Goal: Task Accomplishment & Management: Use online tool/utility

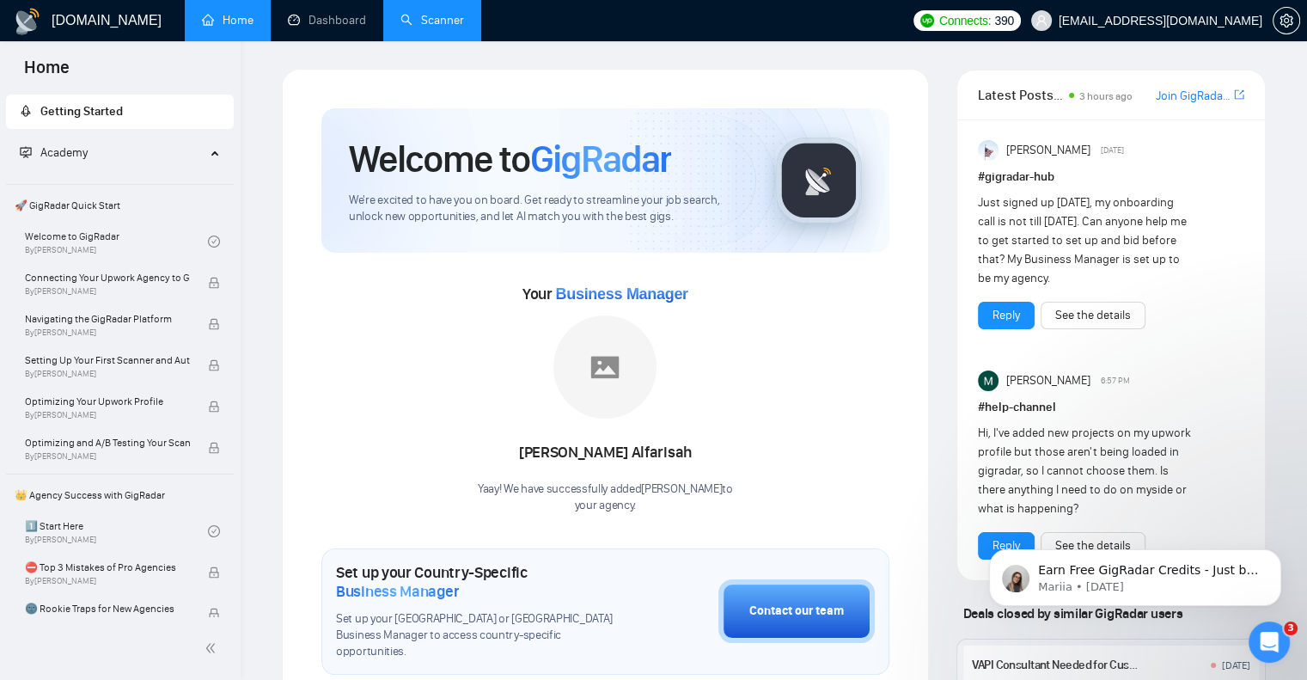
click at [432, 28] on link "Scanner" at bounding box center [433, 20] width 64 height 15
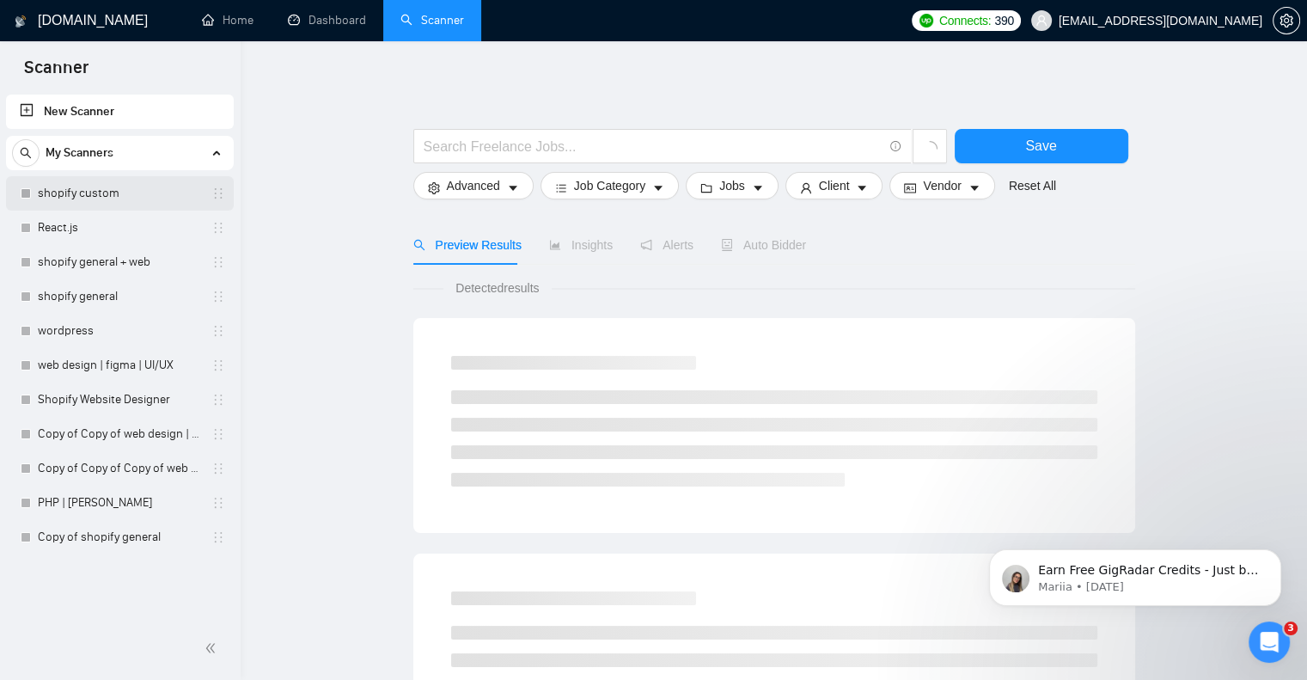
click at [156, 190] on link "shopify custom" at bounding box center [119, 193] width 163 height 34
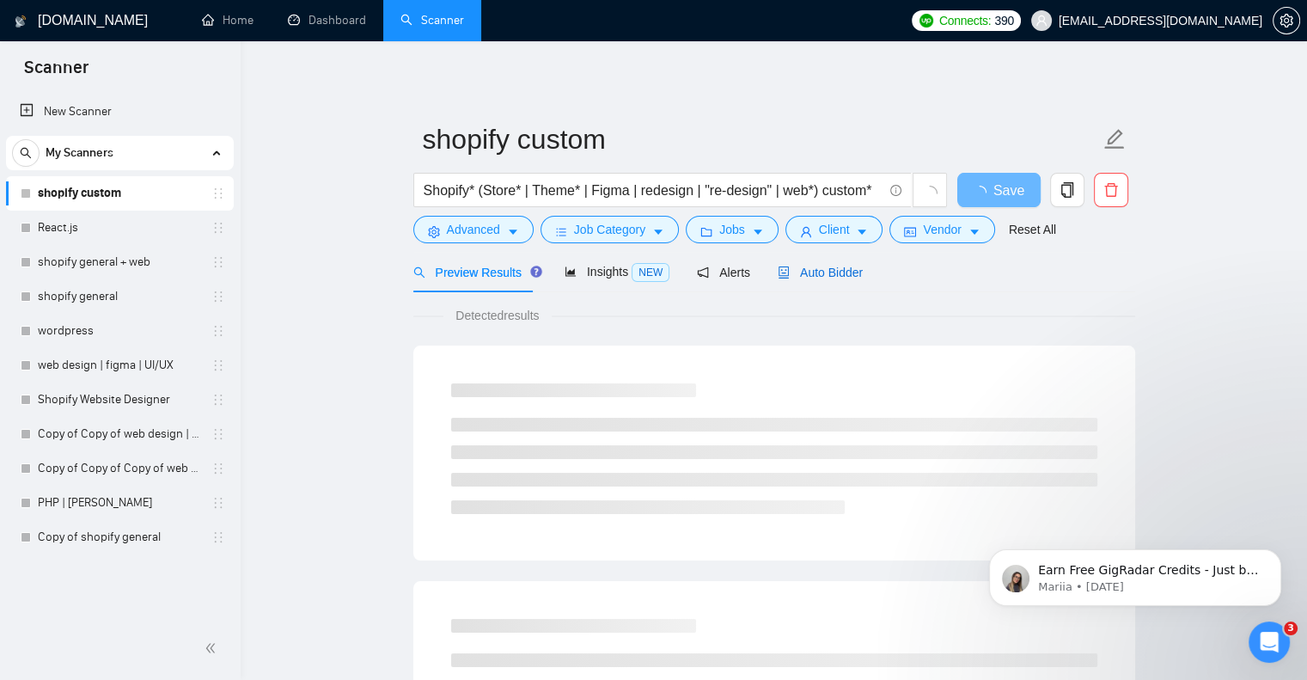
click at [811, 267] on span "Auto Bidder" at bounding box center [820, 273] width 85 height 14
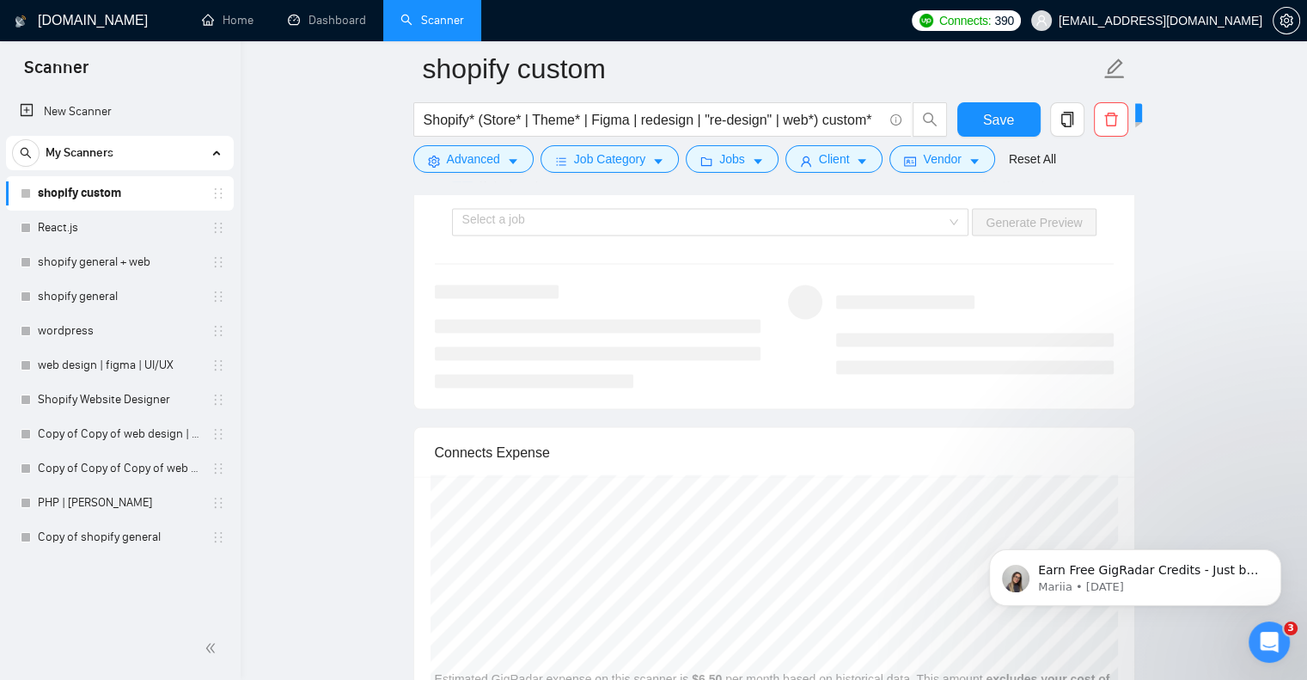
scroll to position [3438, 0]
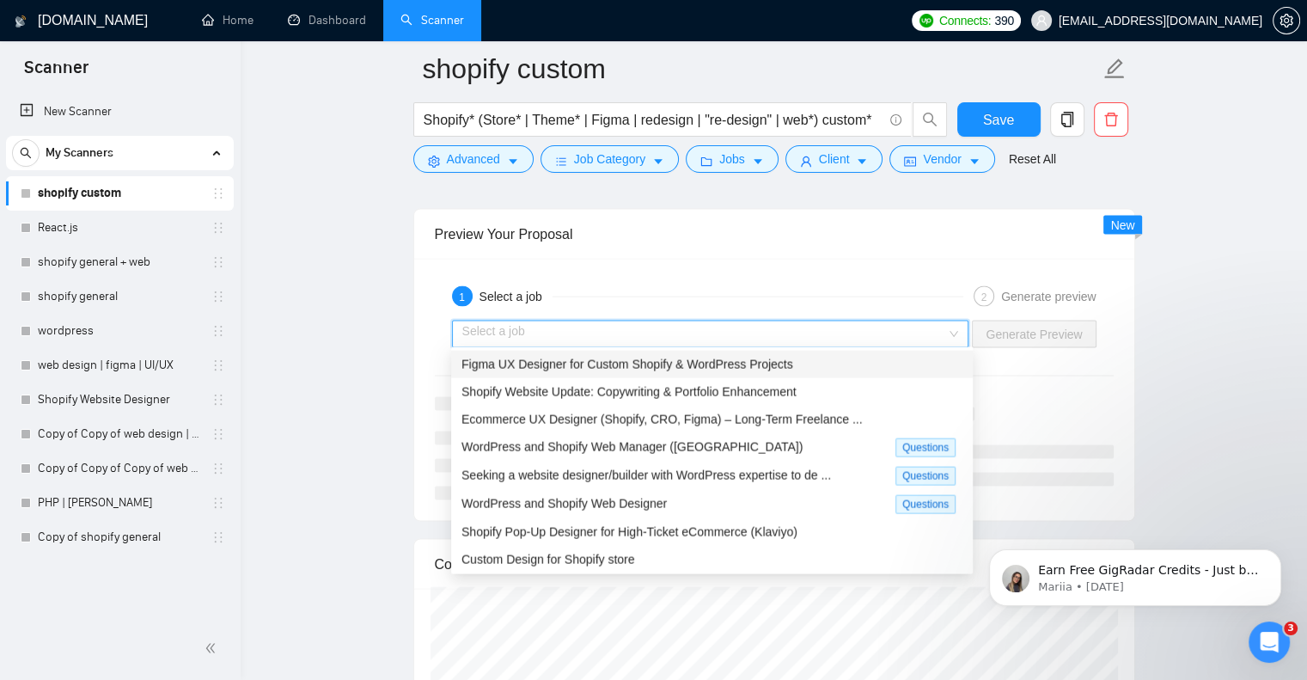
click at [774, 330] on input "search" at bounding box center [704, 334] width 485 height 26
click at [772, 364] on span "Figma UX Designer for Custom Shopify & WordPress Projects" at bounding box center [628, 365] width 332 height 14
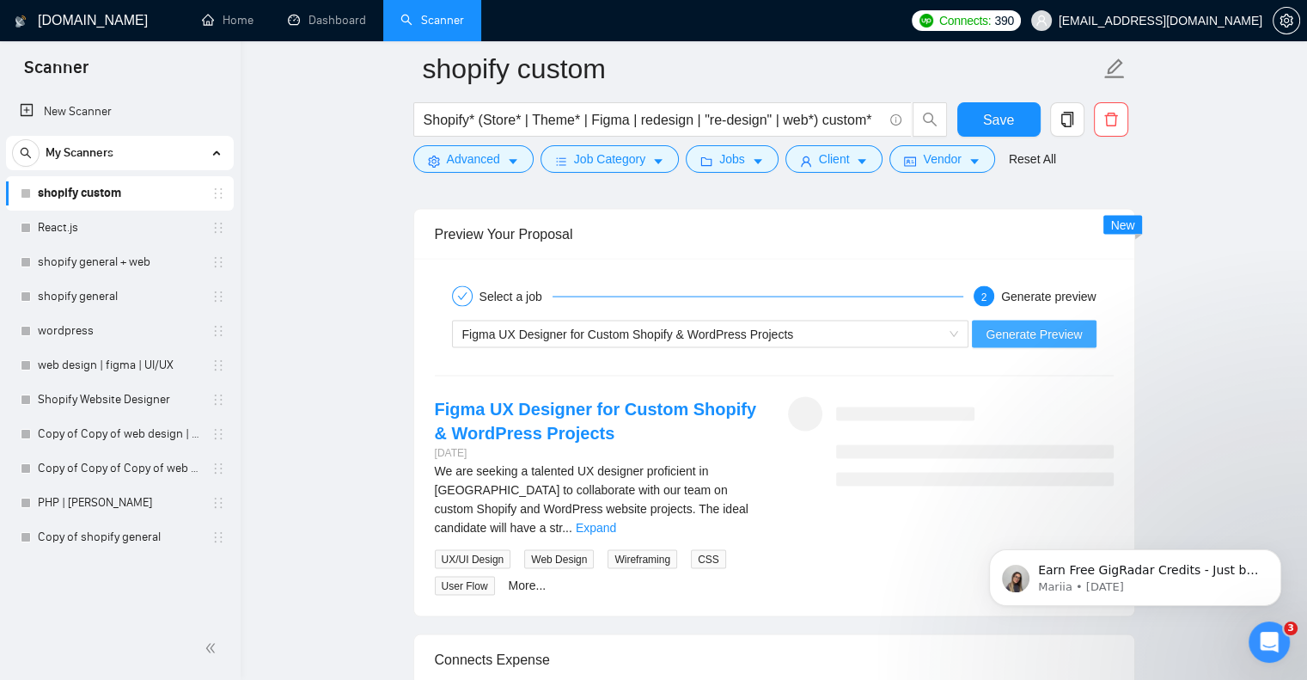
click at [998, 325] on span "Generate Preview" at bounding box center [1034, 334] width 96 height 19
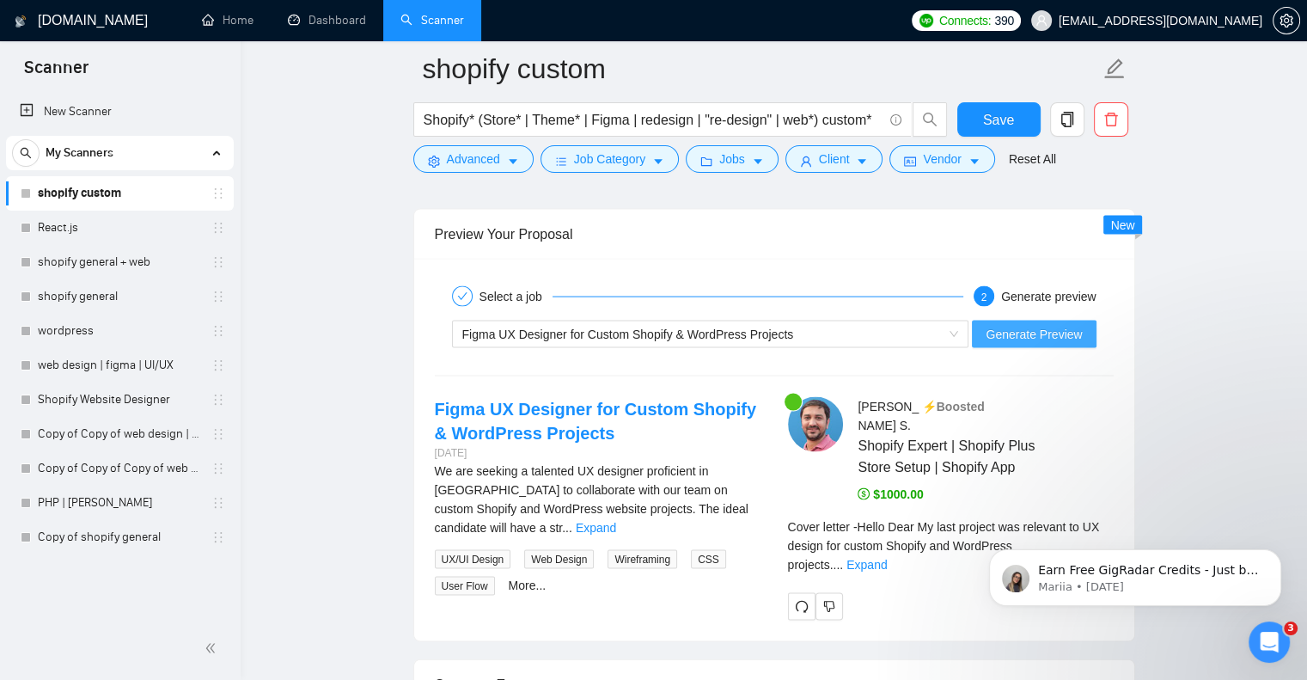
scroll to position [3627, 0]
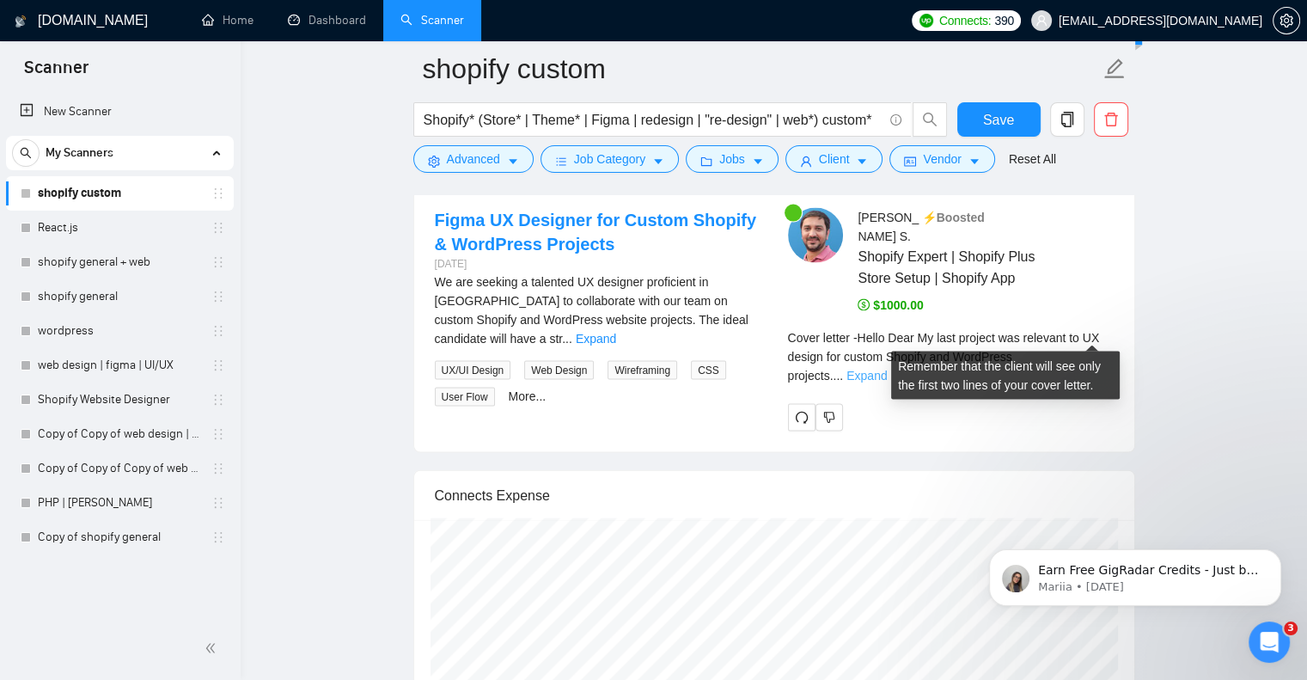
click at [887, 369] on link "Expand" at bounding box center [867, 376] width 40 height 14
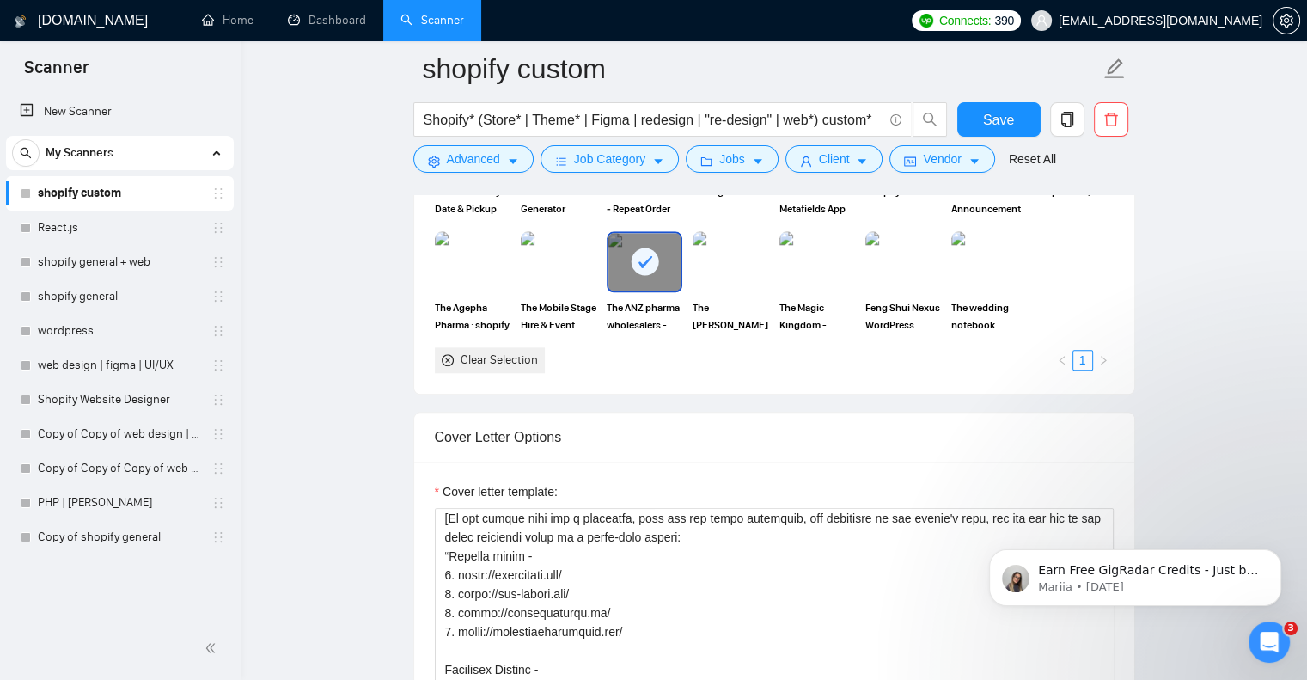
scroll to position [1632, 0]
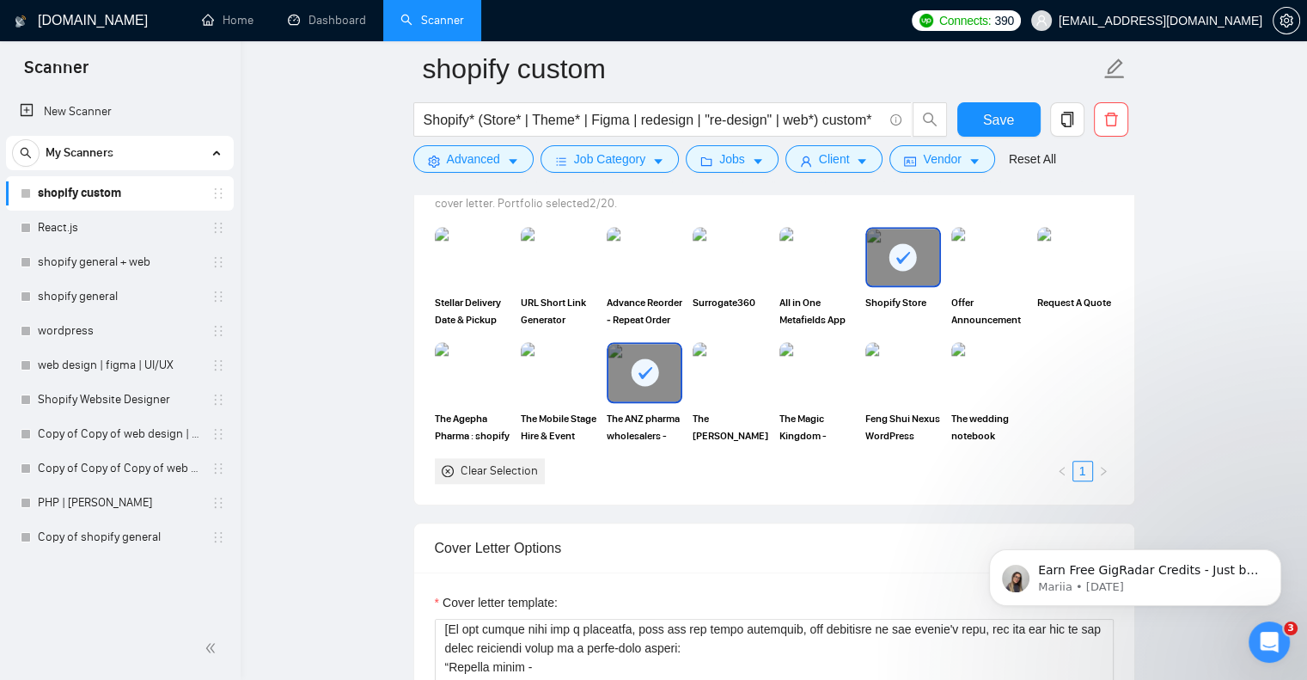
click at [641, 374] on icon at bounding box center [646, 373] width 14 height 12
click at [907, 258] on rect at bounding box center [904, 257] width 28 height 28
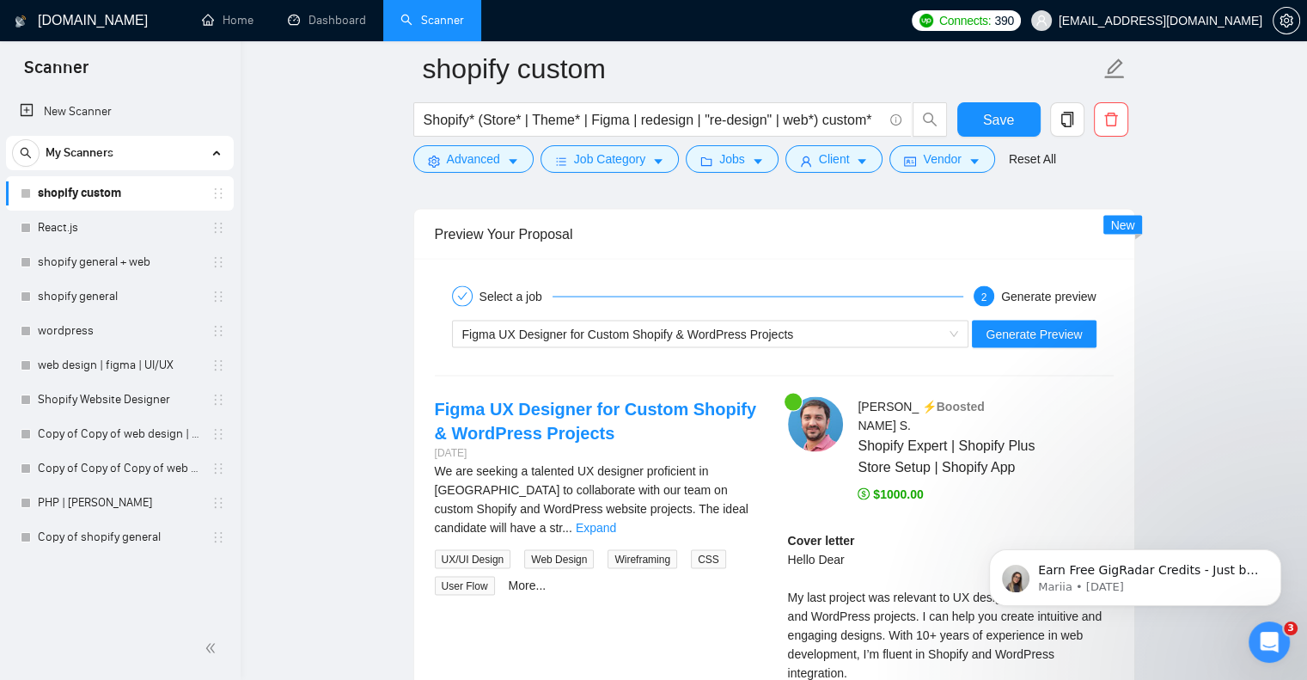
scroll to position [3440, 0]
click at [1022, 340] on button "Generate Preview" at bounding box center [1034, 333] width 124 height 28
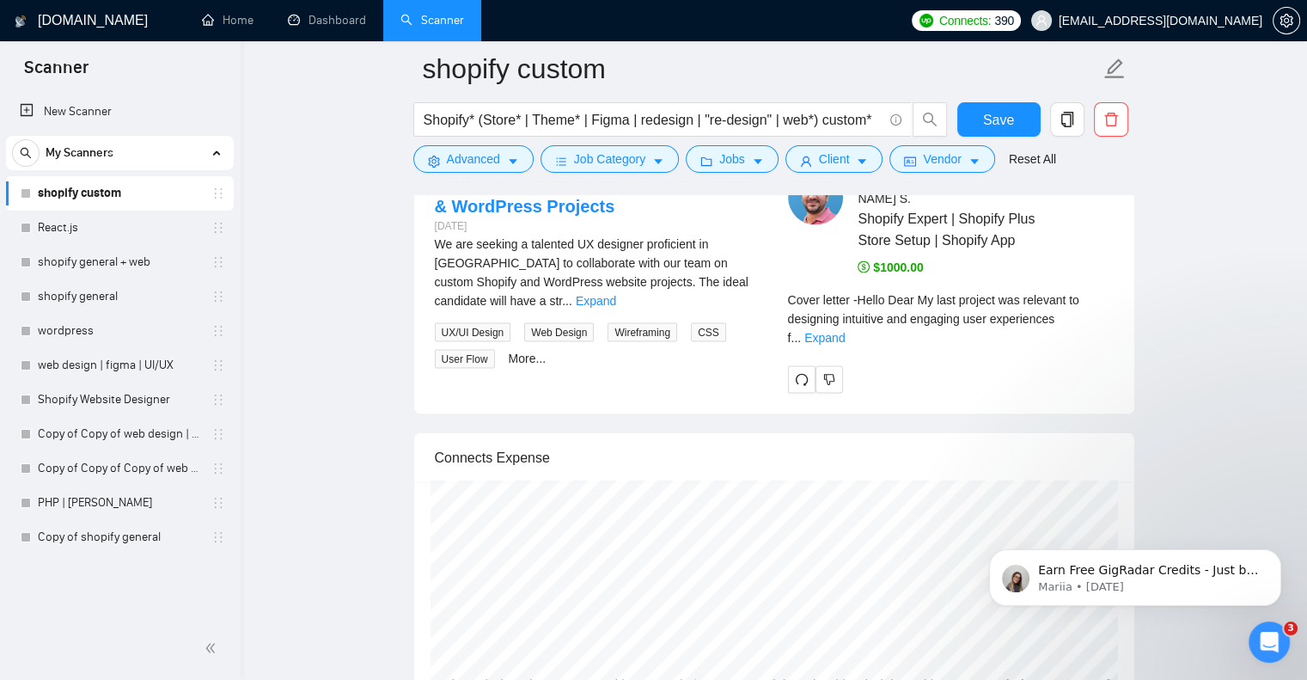
scroll to position [3667, 0]
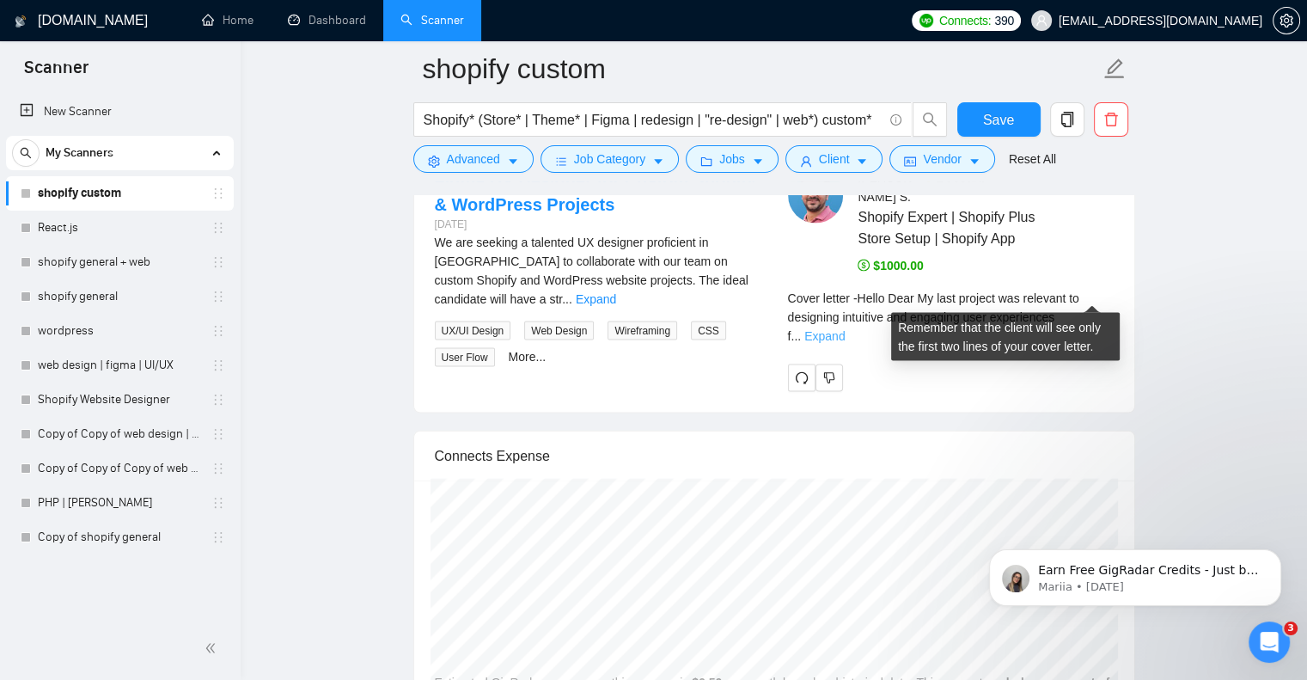
click at [845, 329] on link "Expand" at bounding box center [825, 336] width 40 height 14
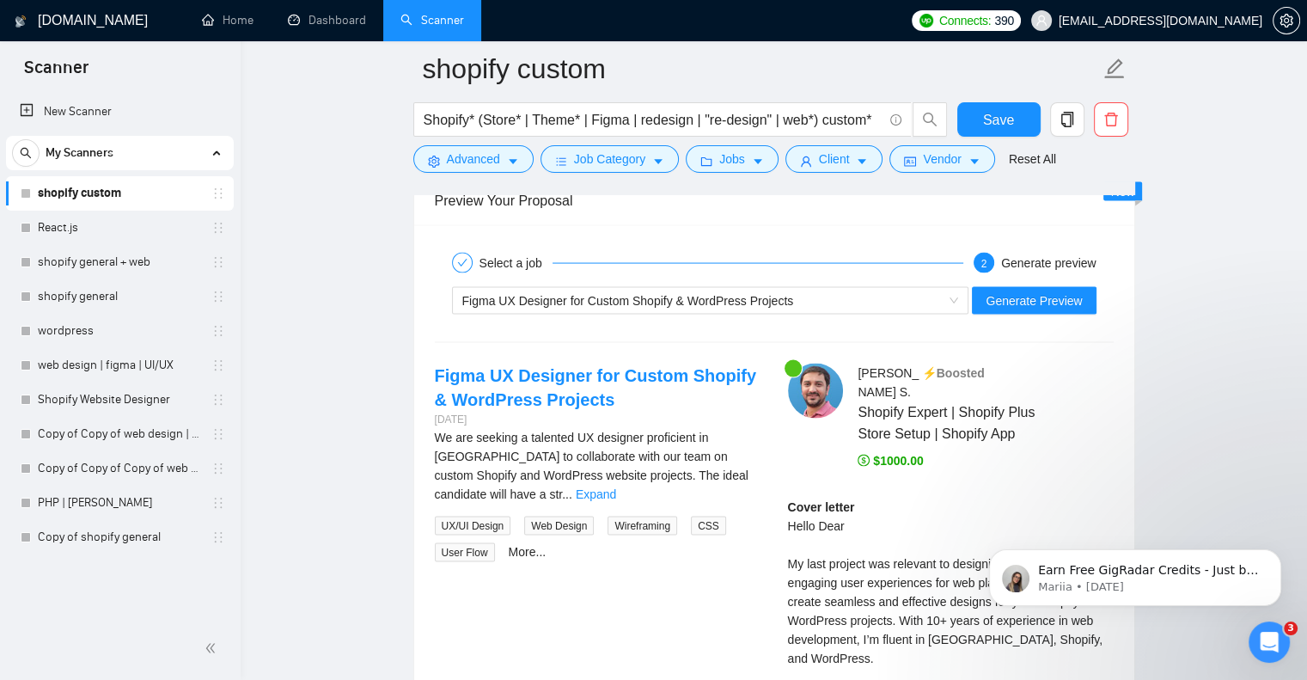
scroll to position [3473, 0]
click at [616, 487] on link "Expand" at bounding box center [596, 494] width 40 height 14
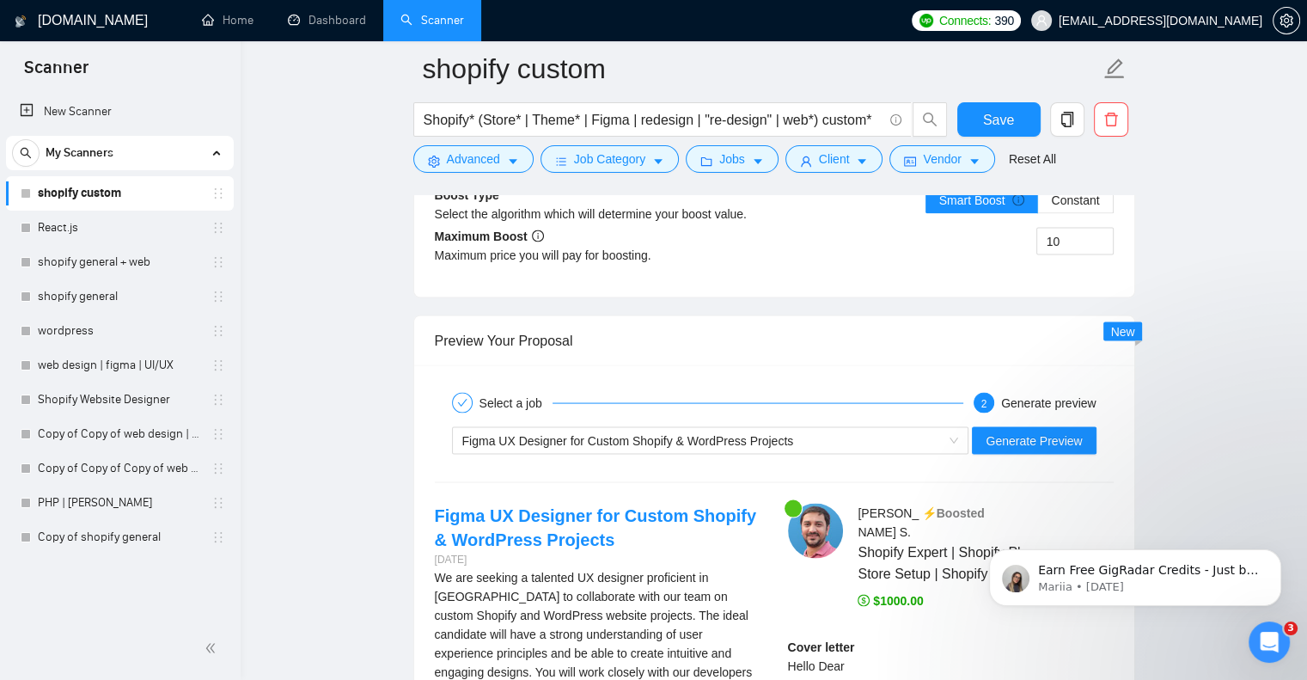
scroll to position [3337, 0]
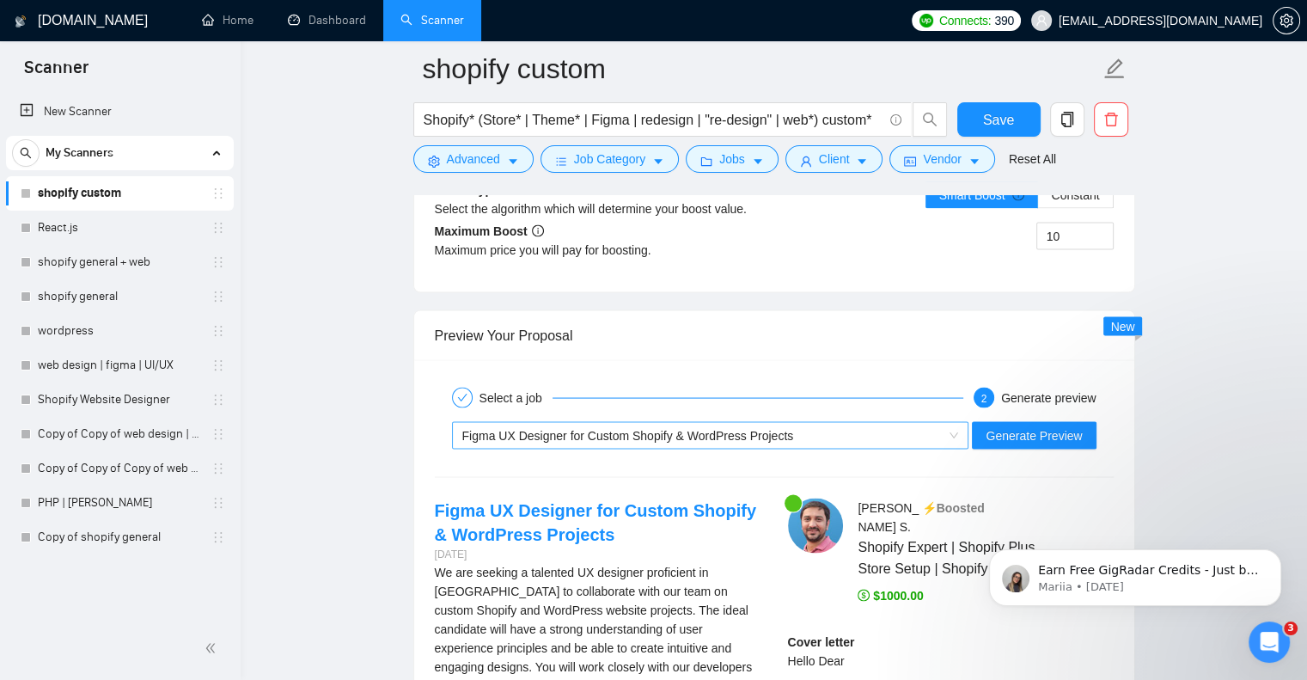
click at [685, 439] on span "Figma UX Designer for Custom Shopify & WordPress Projects" at bounding box center [628, 436] width 332 height 14
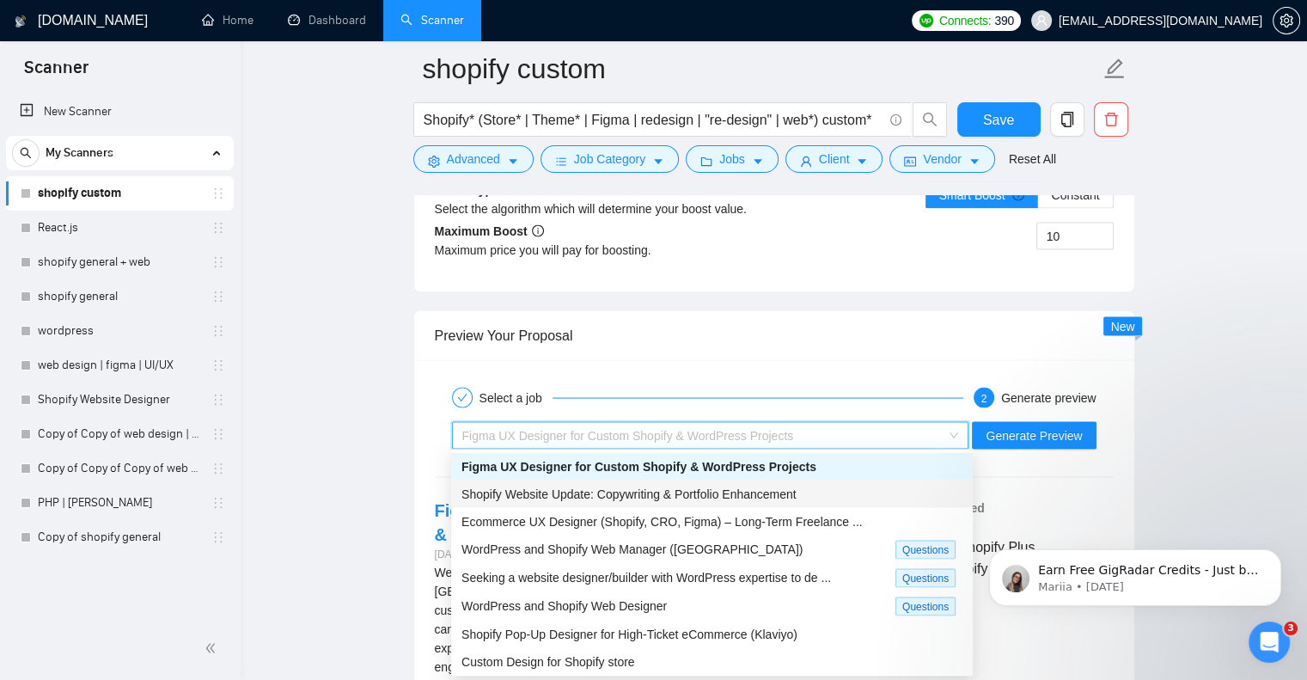
click at [696, 493] on span "Shopify Website Update: Copywriting & Portfolio Enhancement" at bounding box center [629, 494] width 335 height 14
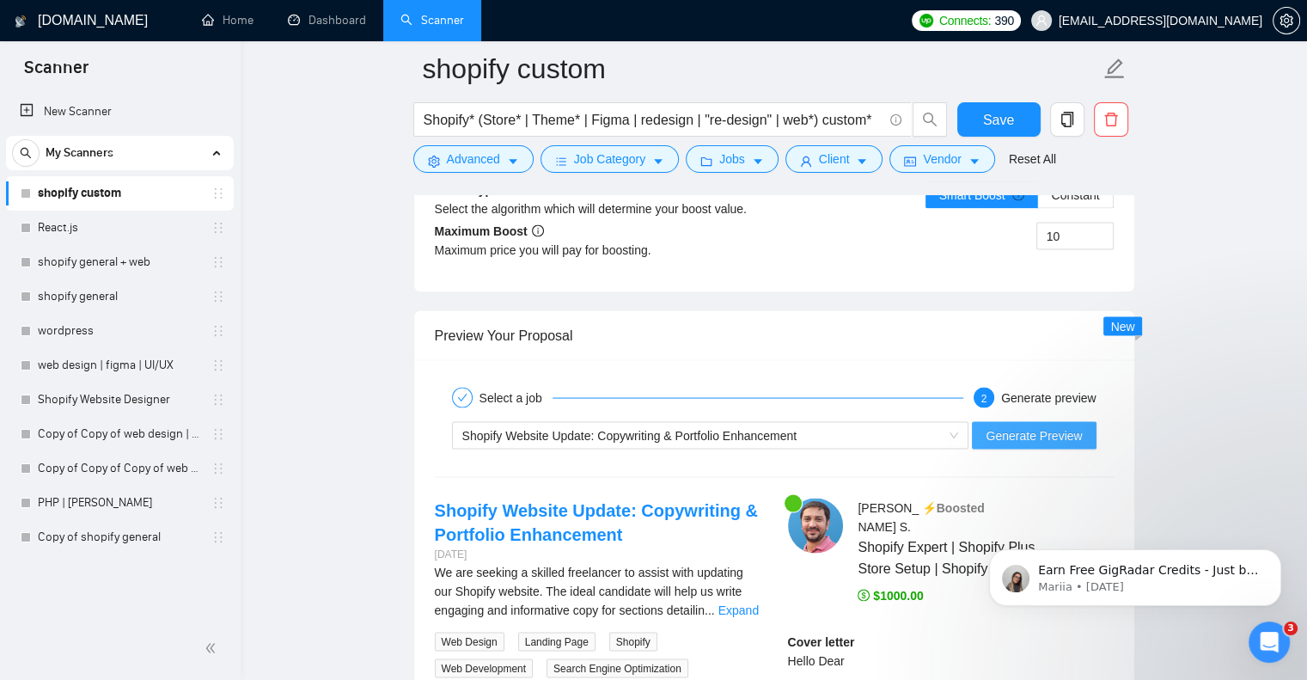
click at [1005, 433] on span "Generate Preview" at bounding box center [1034, 435] width 96 height 19
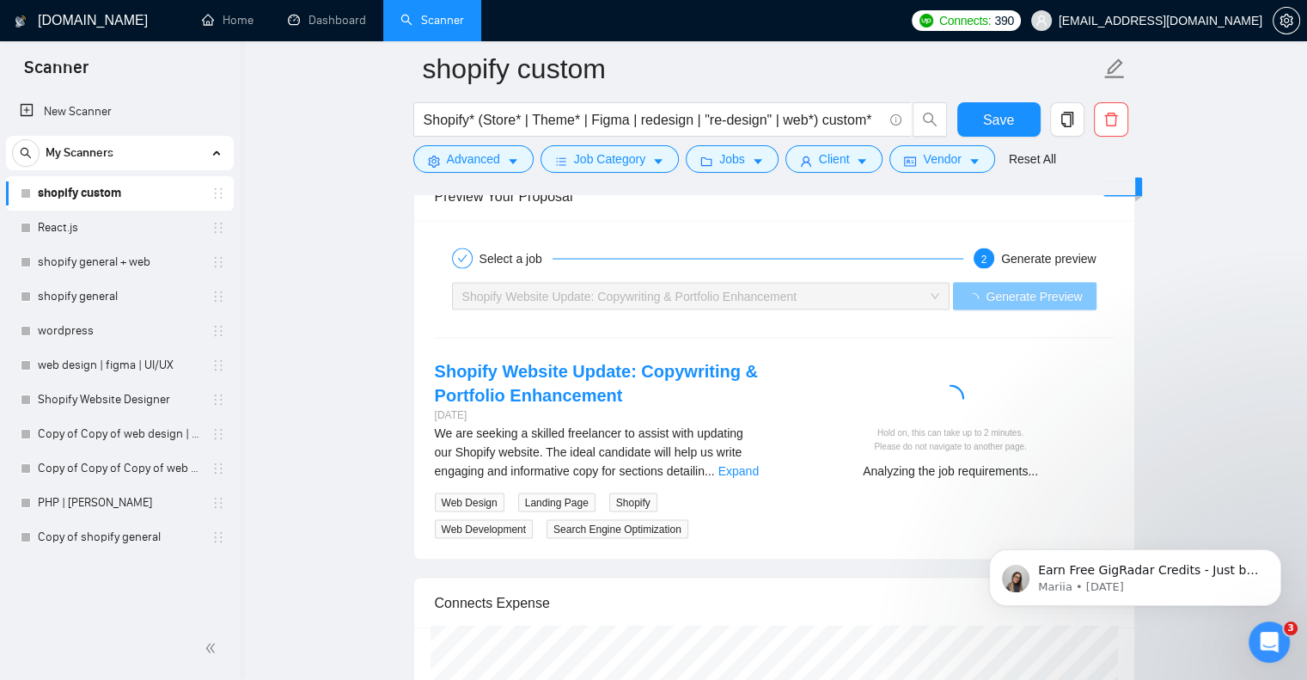
scroll to position [3534, 0]
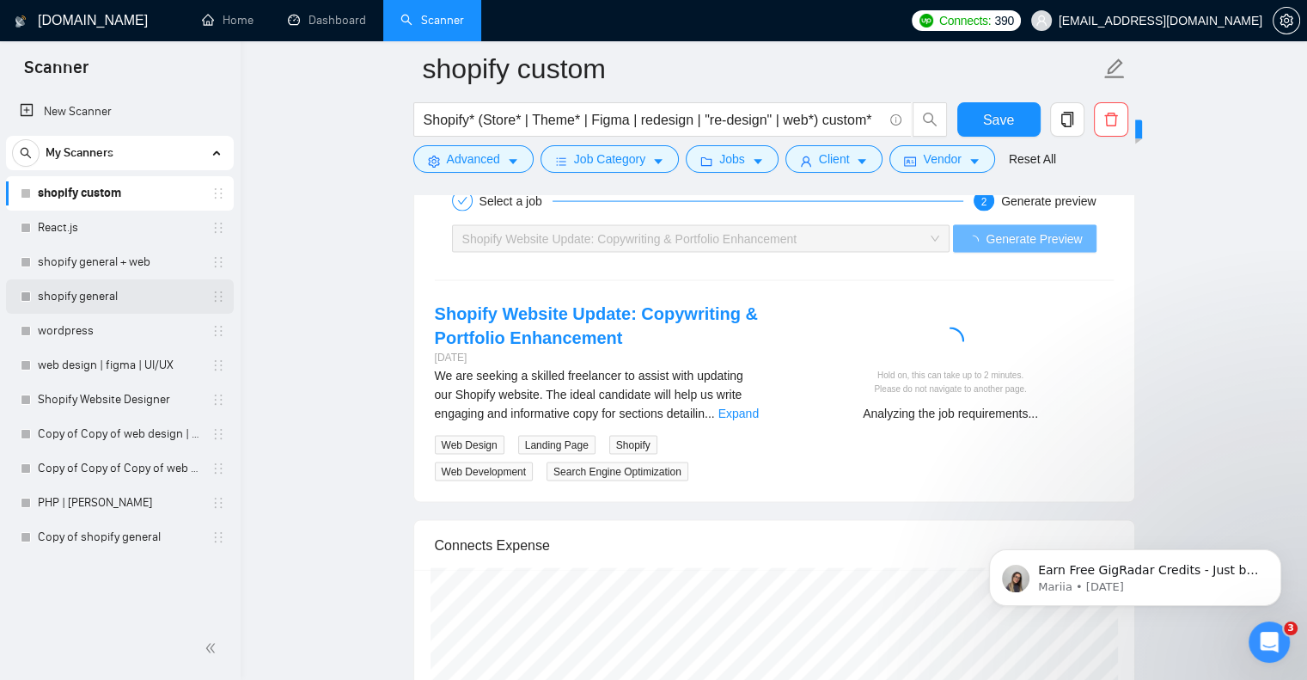
click at [105, 288] on link "shopify general" at bounding box center [119, 296] width 163 height 34
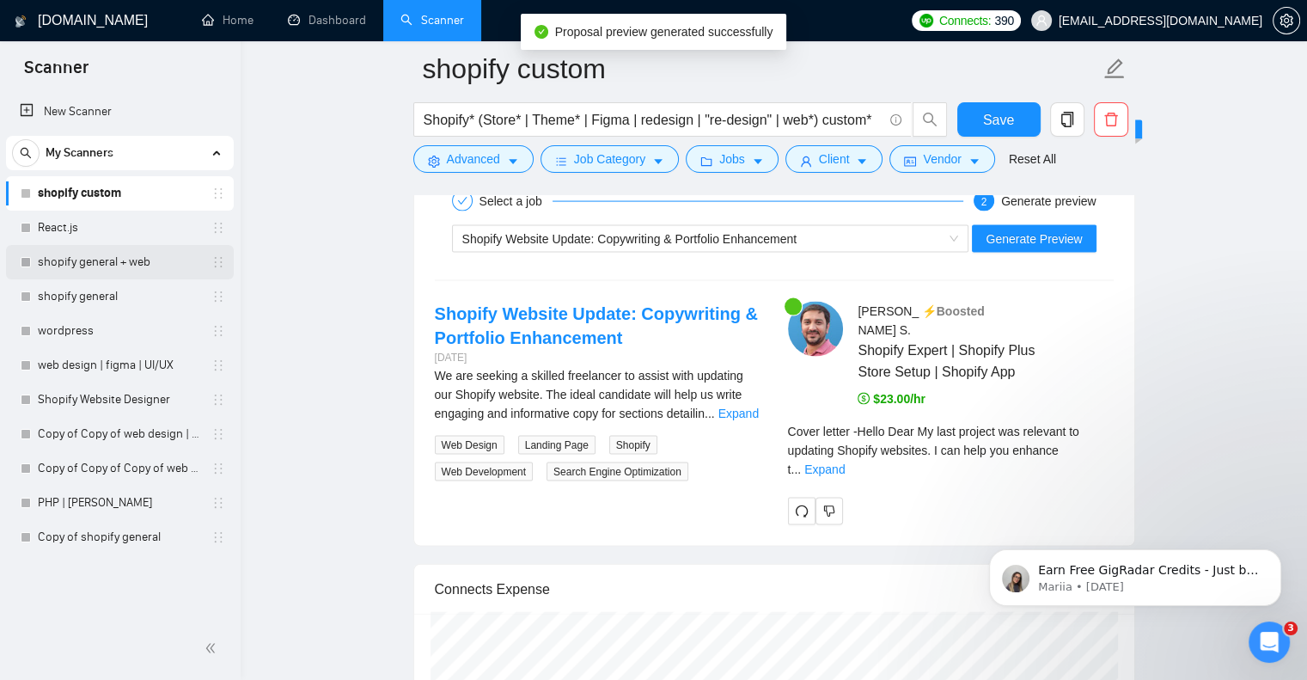
click at [137, 264] on link "shopify general + web" at bounding box center [119, 262] width 163 height 34
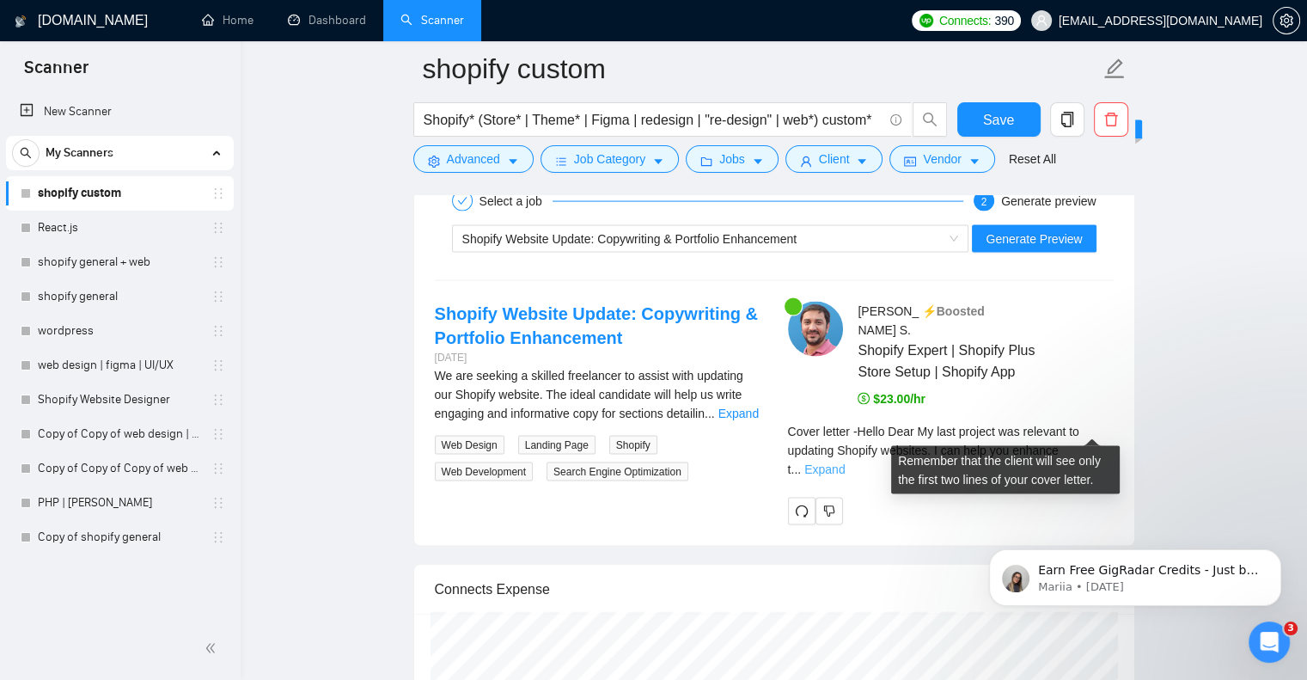
click at [845, 462] on link "Expand" at bounding box center [825, 469] width 40 height 14
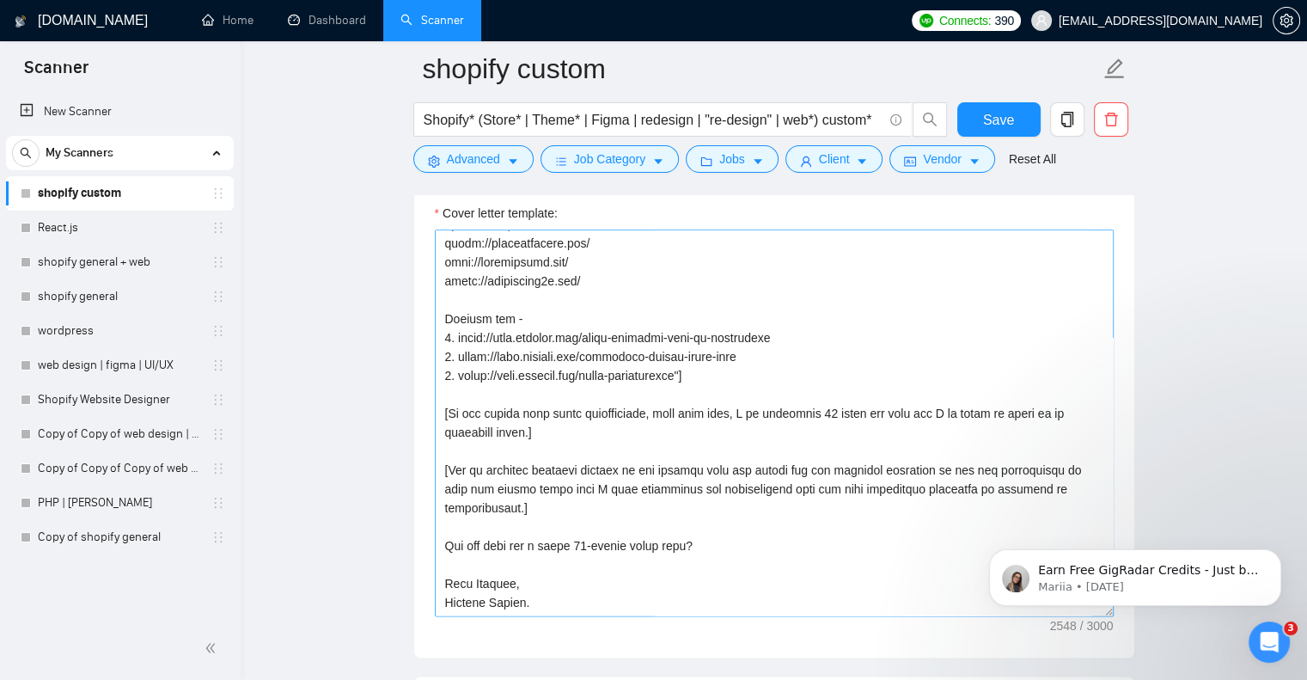
scroll to position [548, 0]
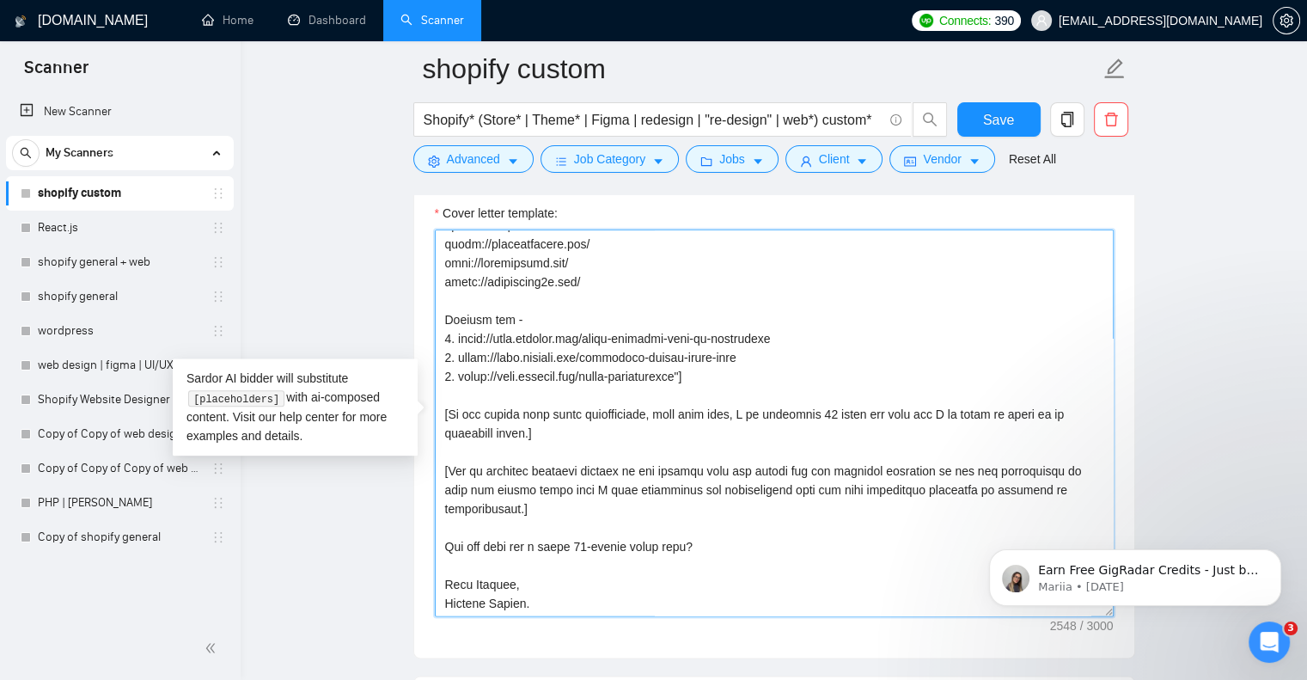
click at [705, 412] on textarea "Cover letter template:" at bounding box center [774, 423] width 679 height 387
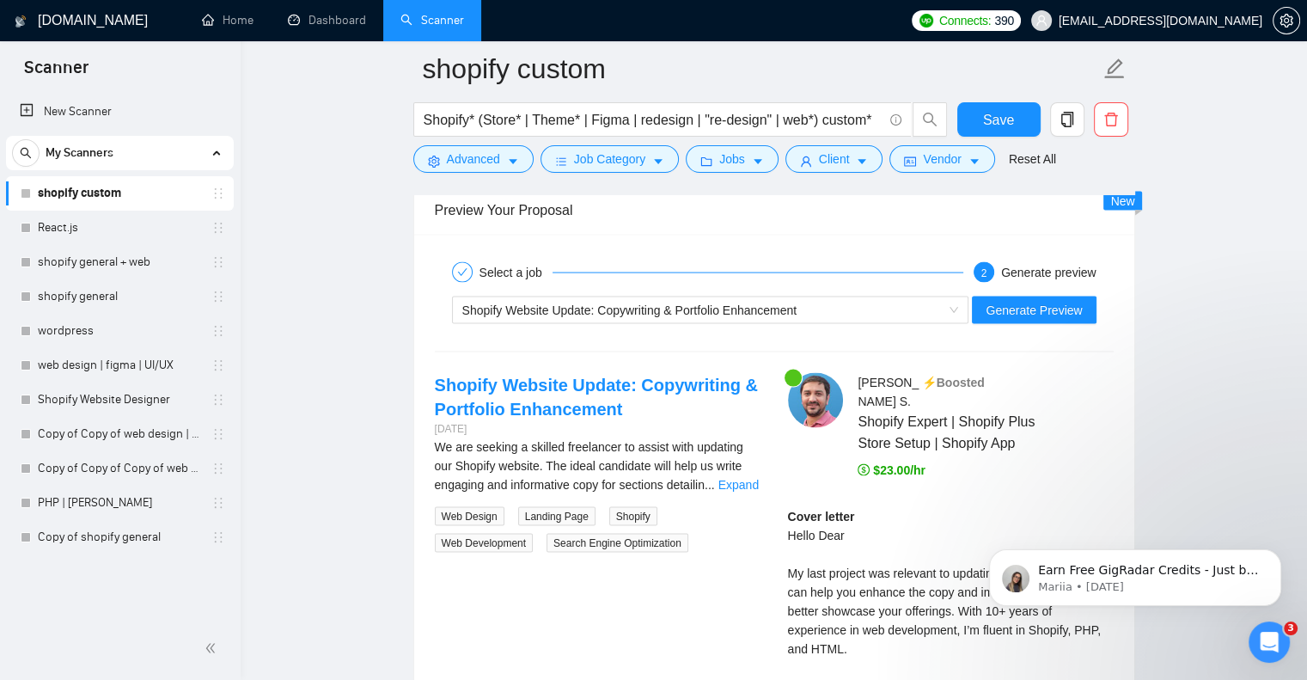
scroll to position [3468, 0]
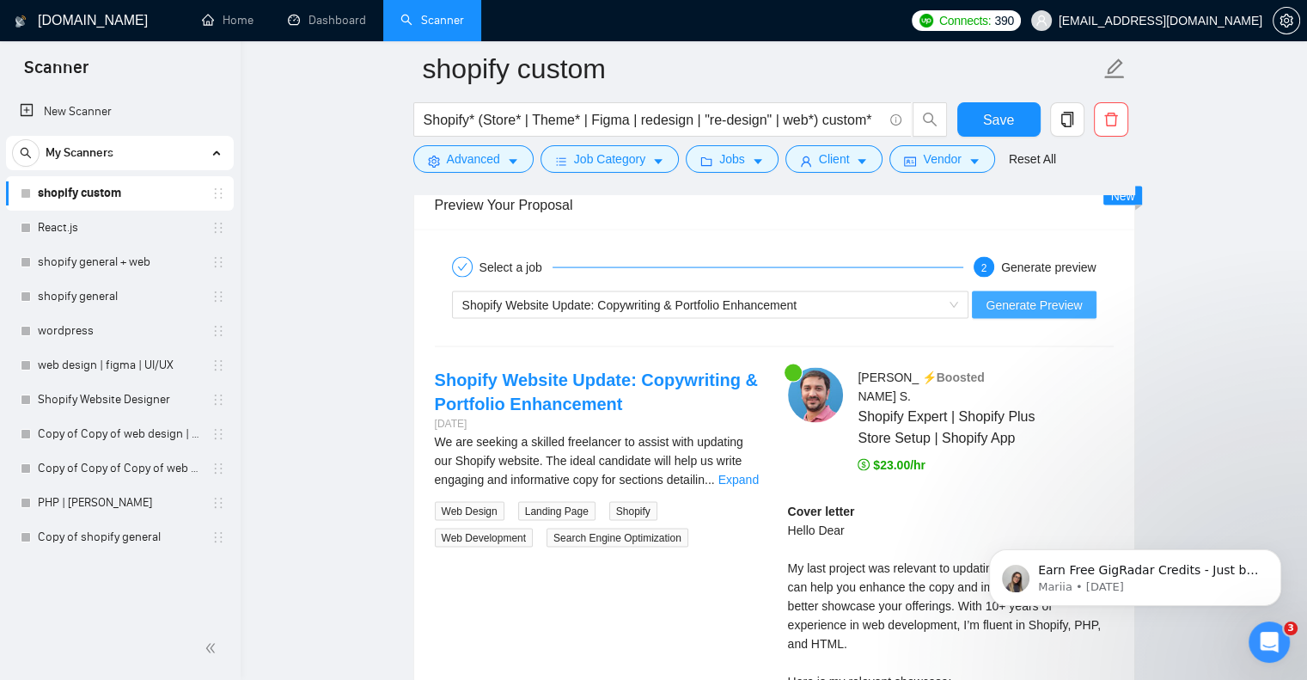
click at [1060, 309] on span "Generate Preview" at bounding box center [1034, 305] width 96 height 19
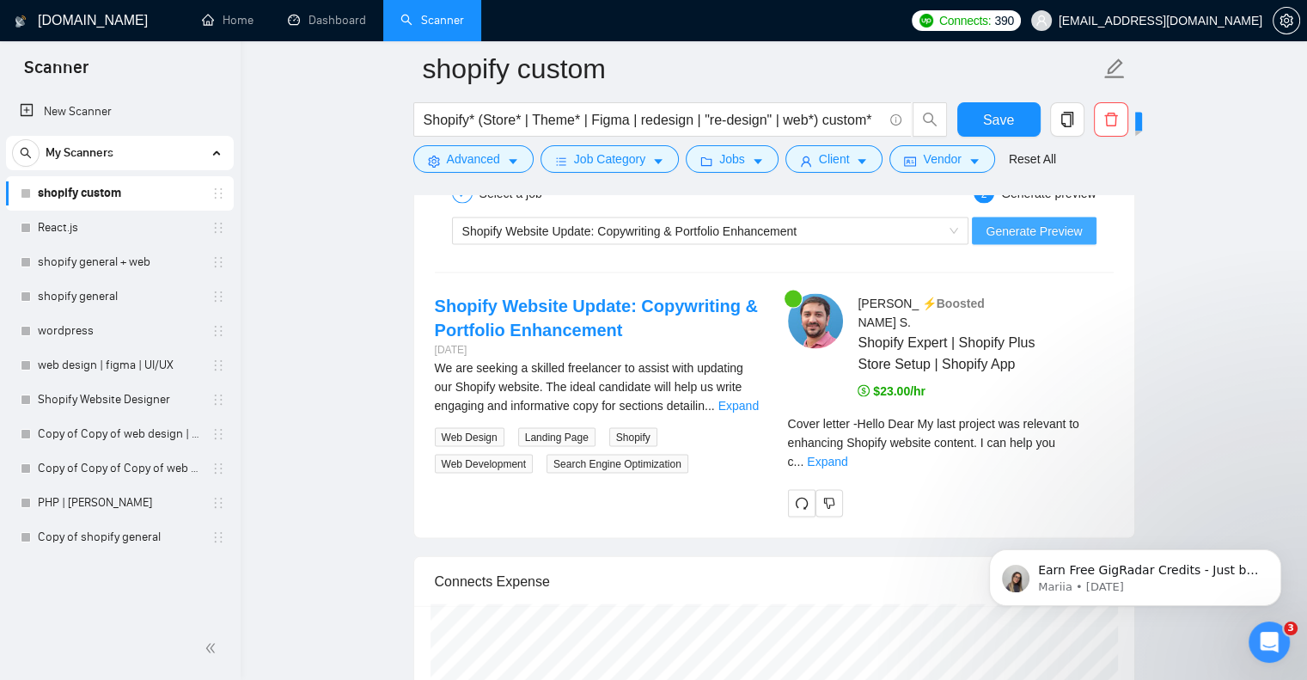
scroll to position [3572, 0]
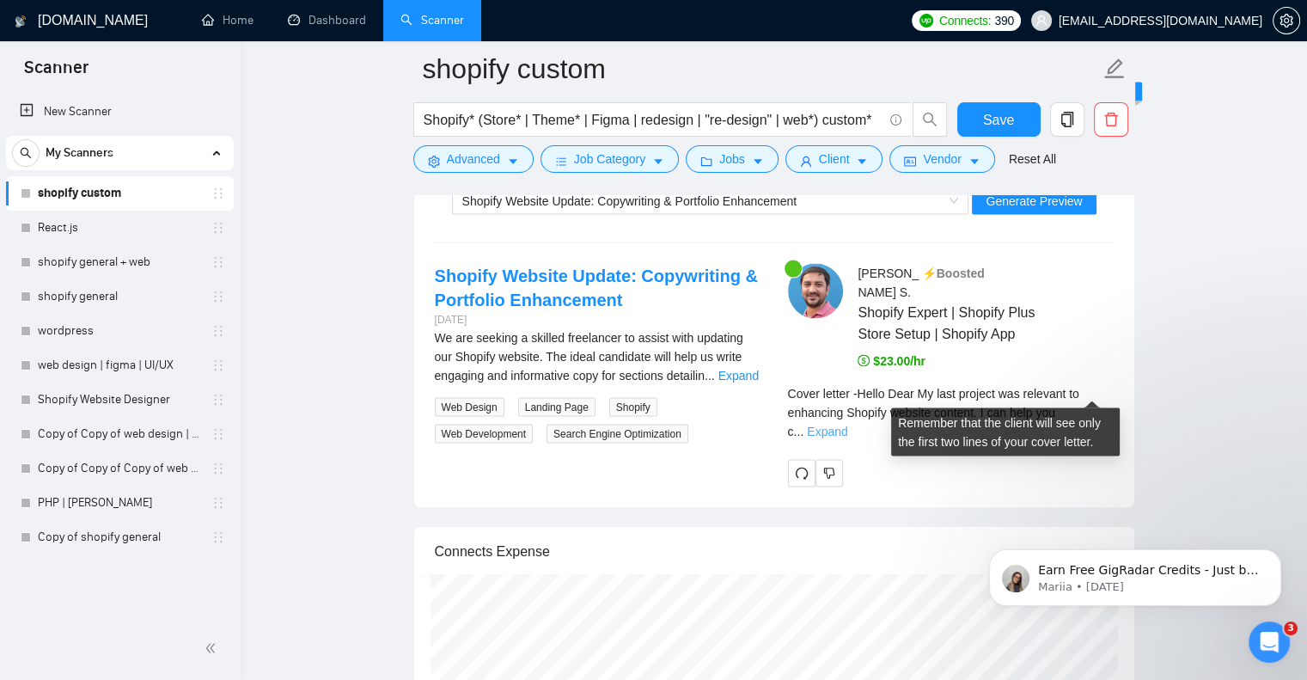
click at [848, 425] on link "Expand" at bounding box center [827, 432] width 40 height 14
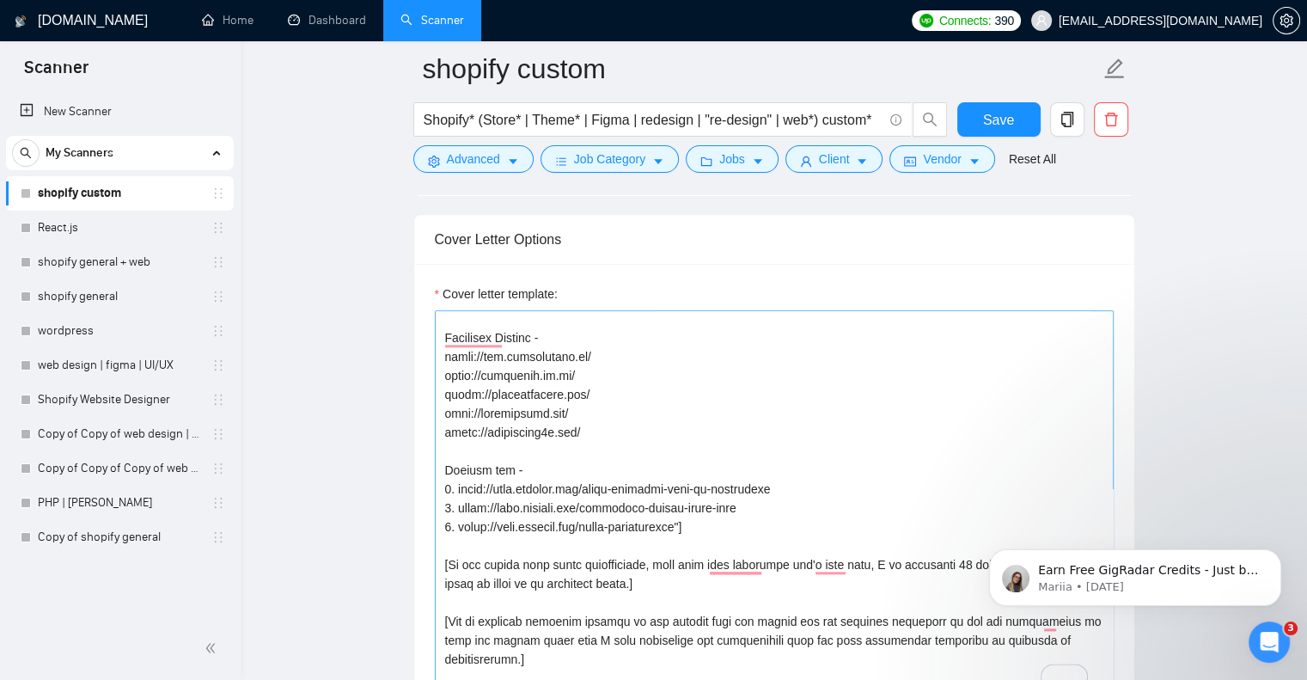
scroll to position [475, 0]
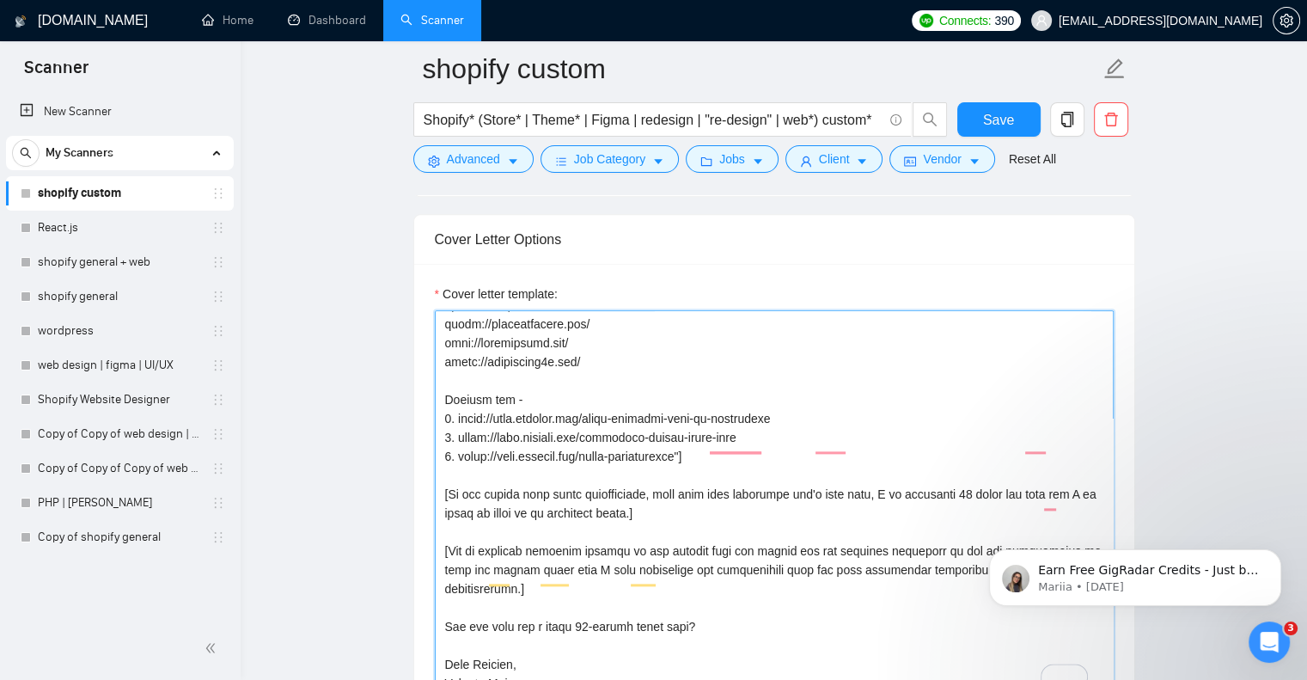
click at [743, 415] on textarea "Cover letter template:" at bounding box center [774, 503] width 679 height 387
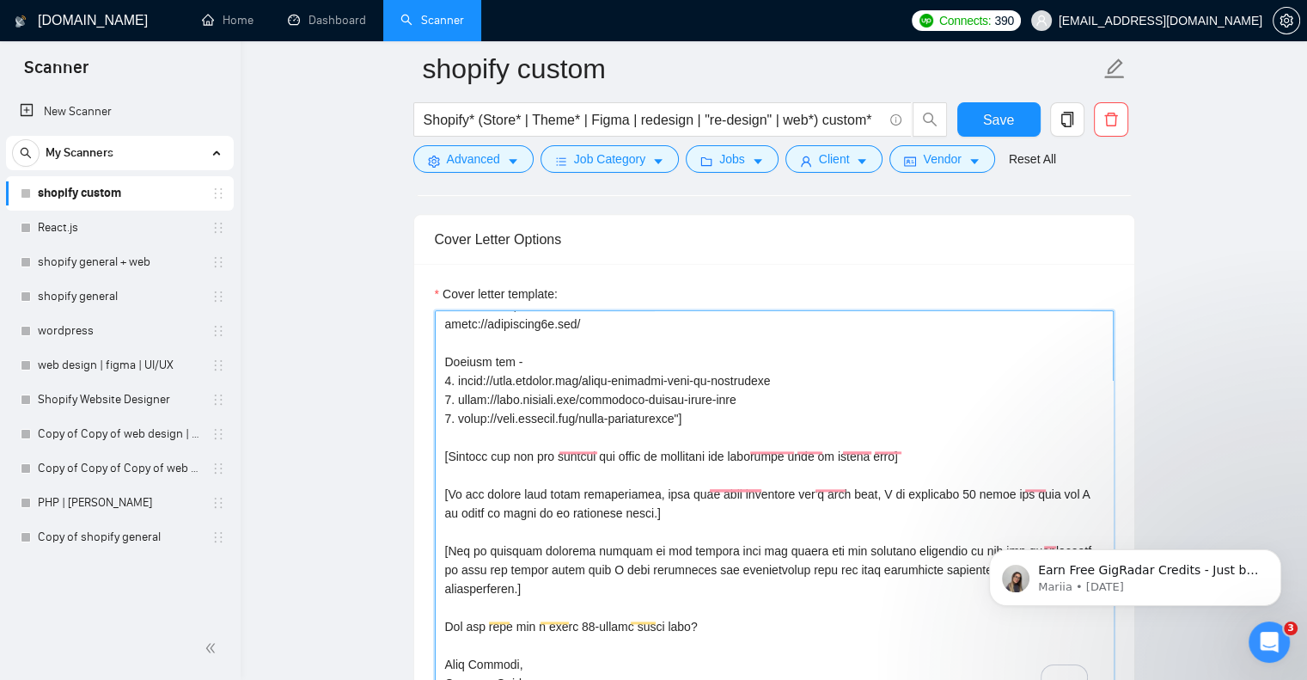
click at [782, 467] on textarea "Cover letter template:" at bounding box center [774, 503] width 679 height 387
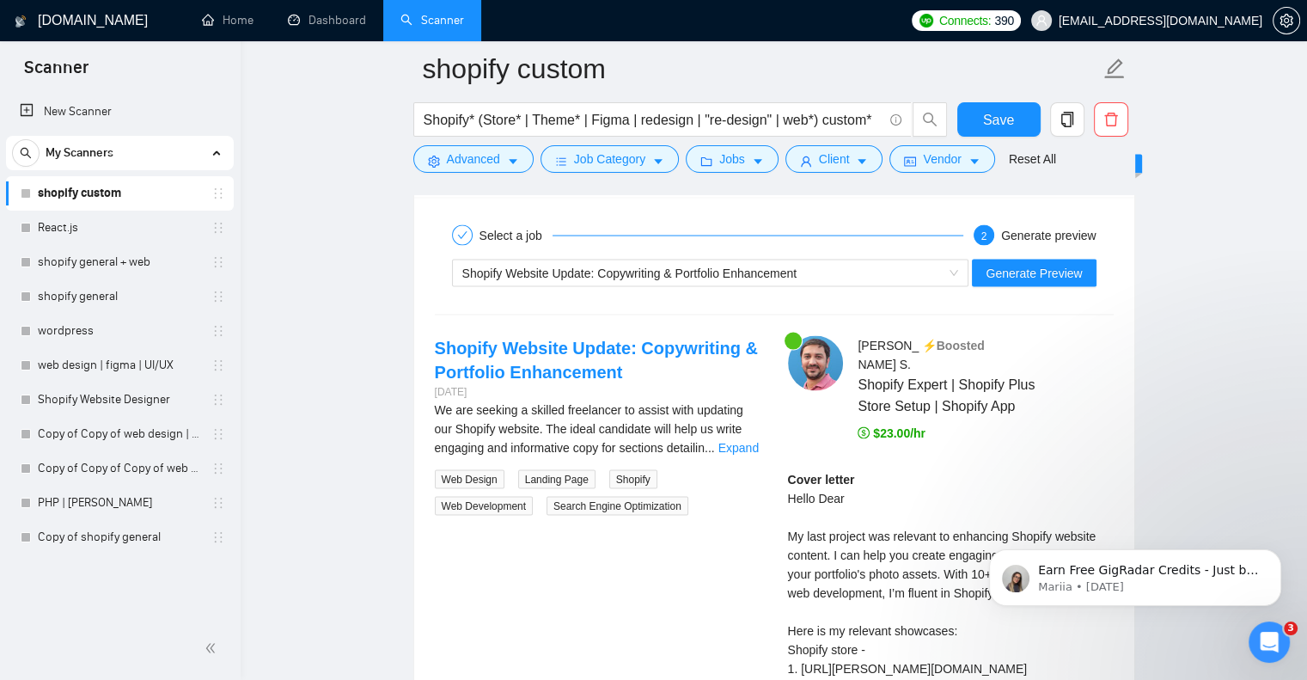
scroll to position [3382, 0]
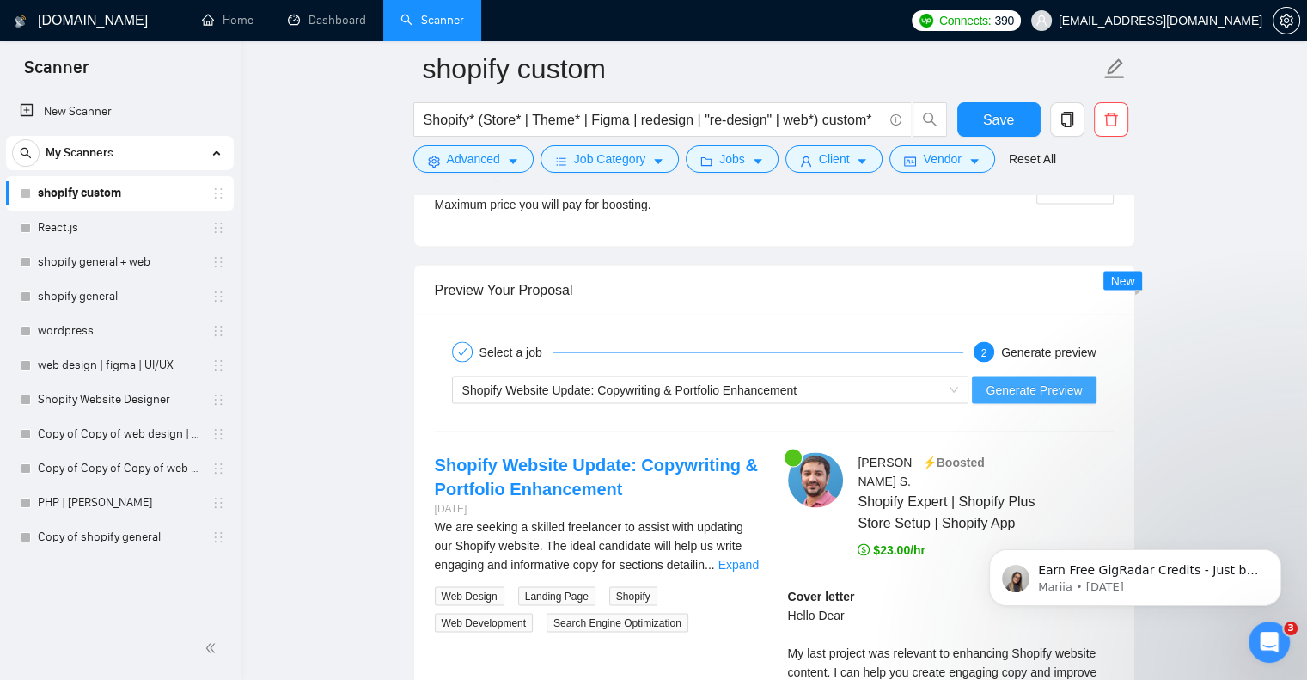
type textarea "[Say "Hello" and add a name if there is such, if not - leave just "Hello Dear"]…"
click at [1012, 386] on span "Generate Preview" at bounding box center [1034, 390] width 96 height 19
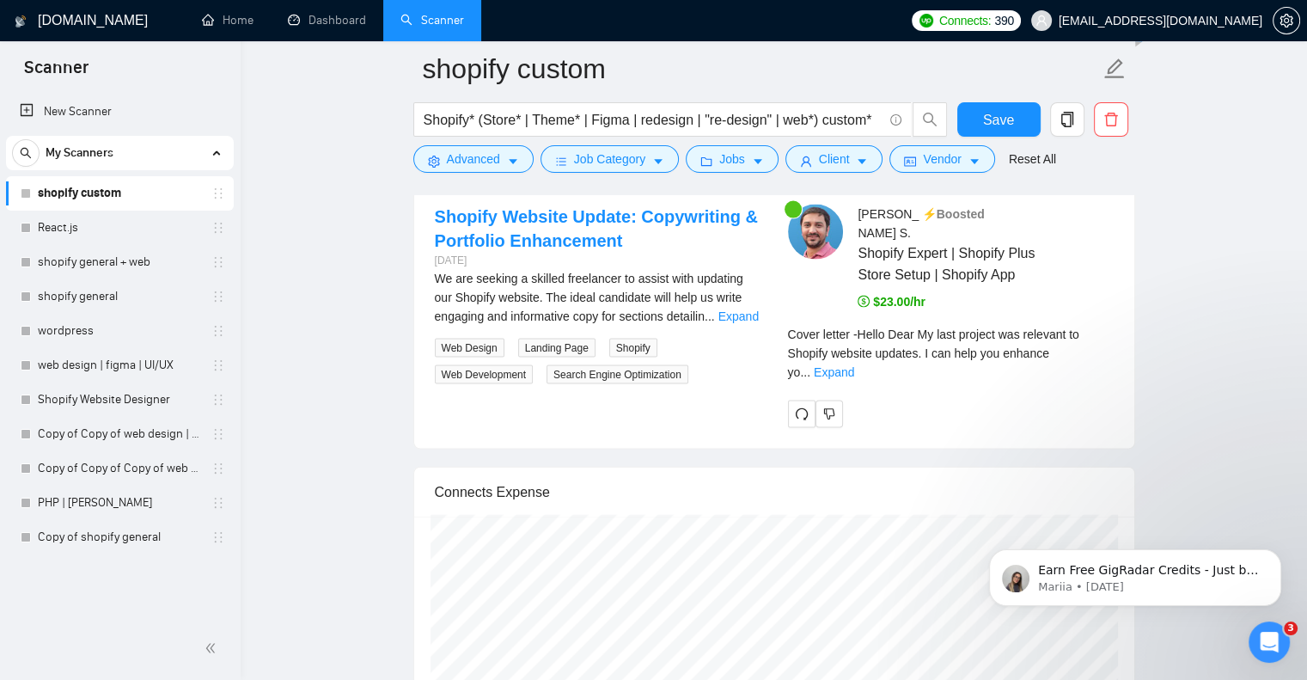
scroll to position [3698, 0]
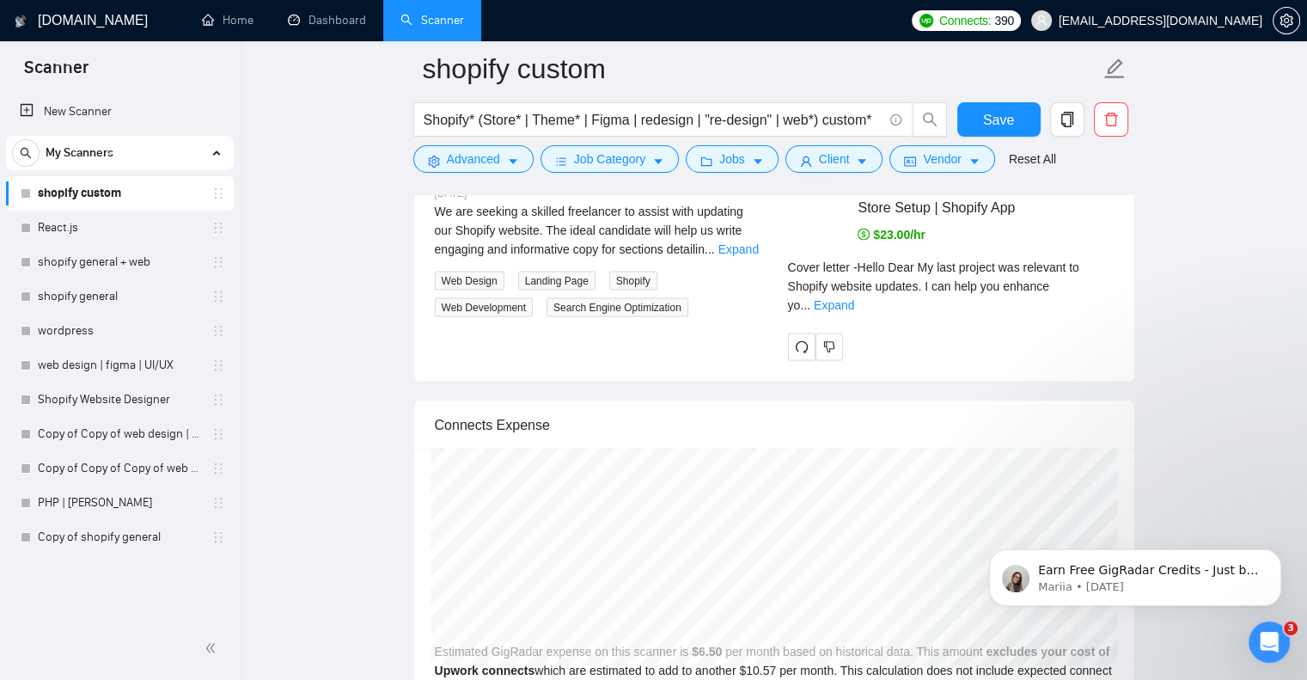
click at [1093, 273] on div "Cover letter - Hello Dear My last project was relevant to Shopify website updat…" at bounding box center [951, 292] width 326 height 69
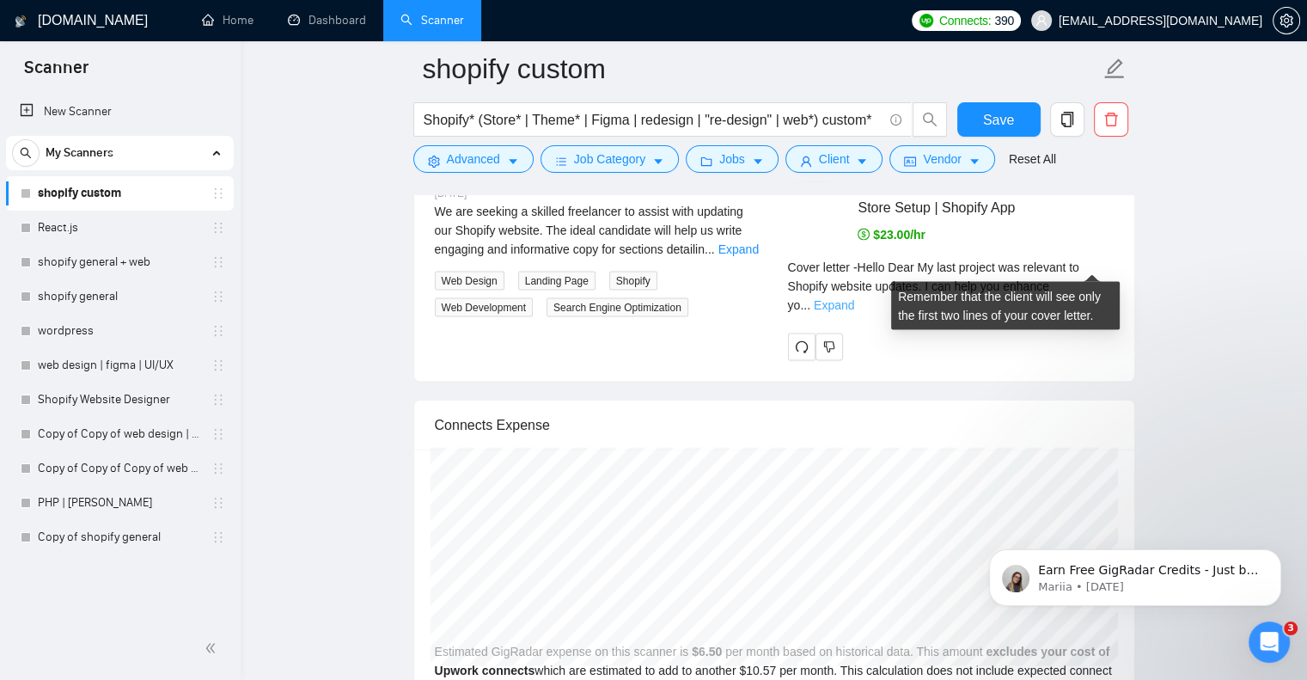
click at [854, 298] on link "Expand" at bounding box center [834, 305] width 40 height 14
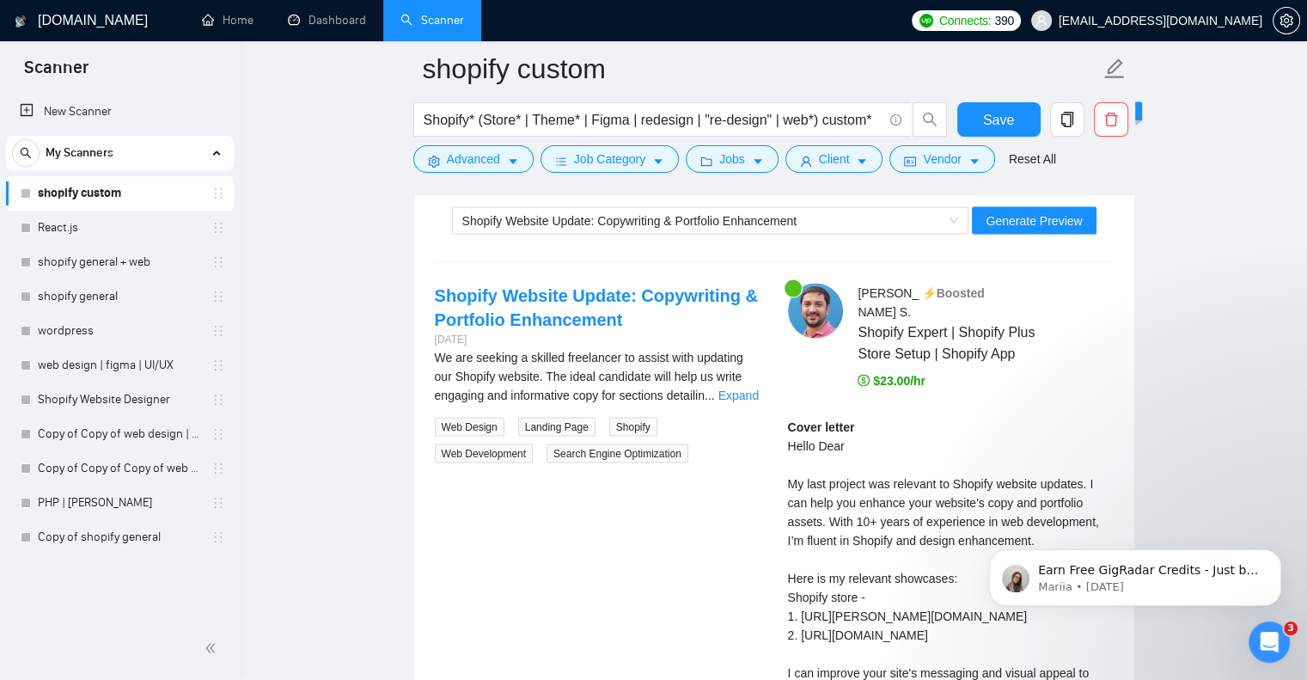
scroll to position [3555, 0]
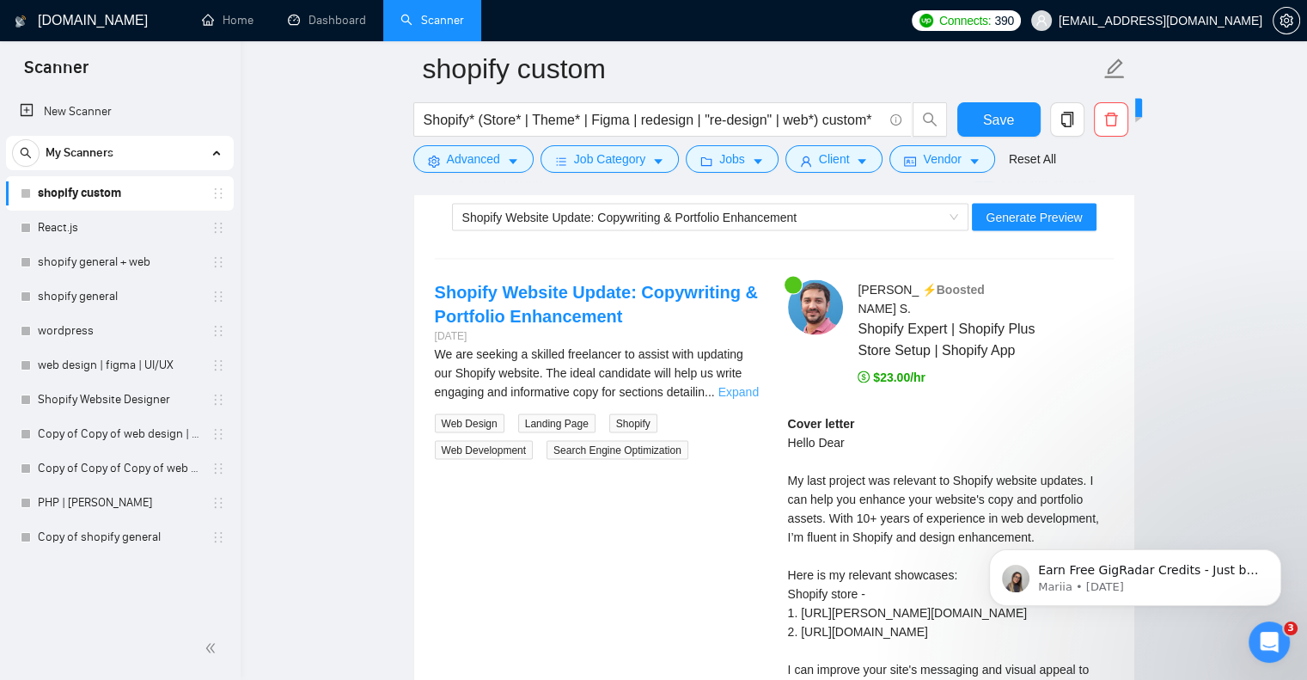
click at [737, 394] on link "Expand" at bounding box center [739, 392] width 40 height 14
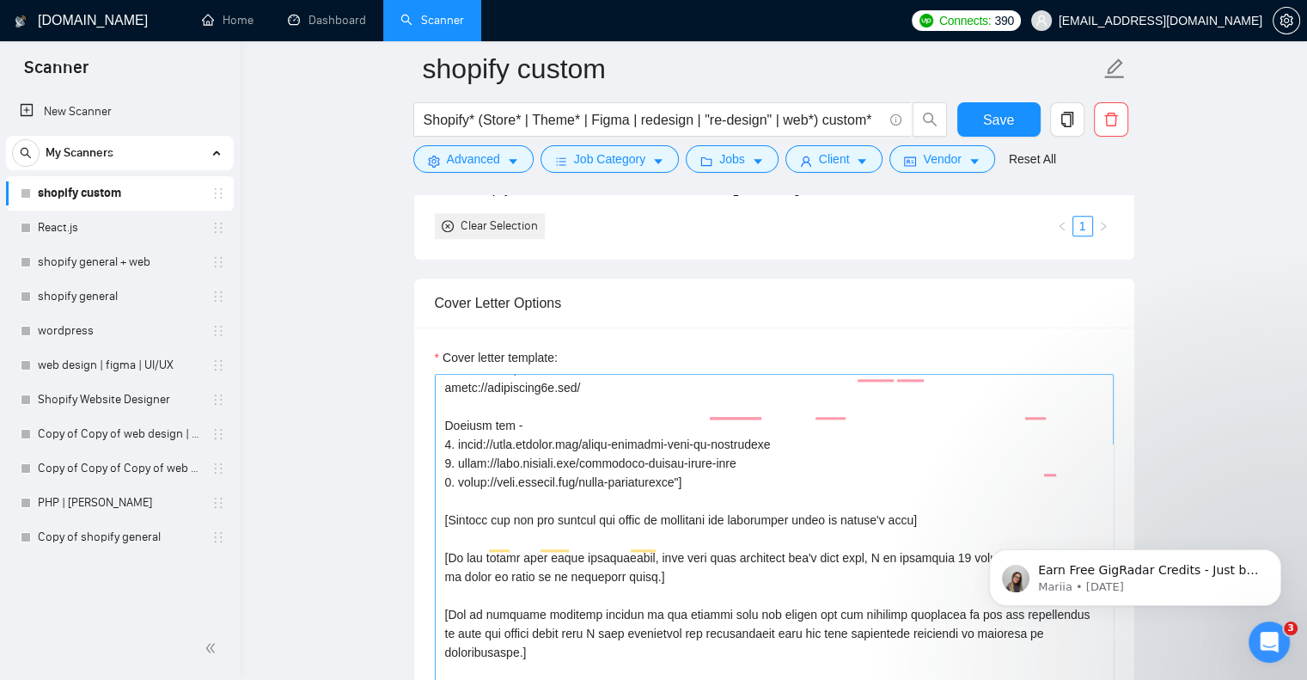
scroll to position [725, 0]
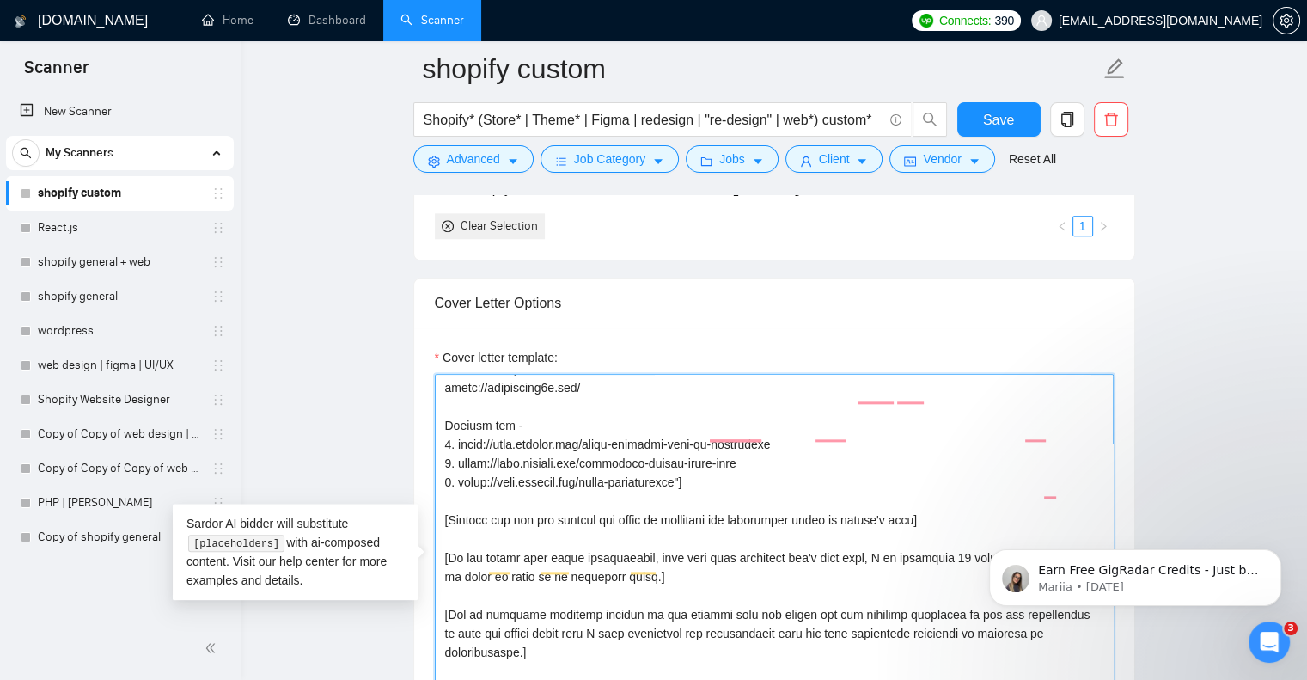
drag, startPoint x: 664, startPoint y: 450, endPoint x: 443, endPoint y: 398, distance: 227.9
click at [443, 398] on textarea "Cover letter template:" at bounding box center [774, 567] width 679 height 387
drag, startPoint x: 544, startPoint y: 632, endPoint x: 443, endPoint y: 598, distance: 106.8
click at [443, 598] on textarea "Cover letter template:" at bounding box center [774, 567] width 679 height 387
drag, startPoint x: 712, startPoint y: 425, endPoint x: 842, endPoint y: 426, distance: 129.8
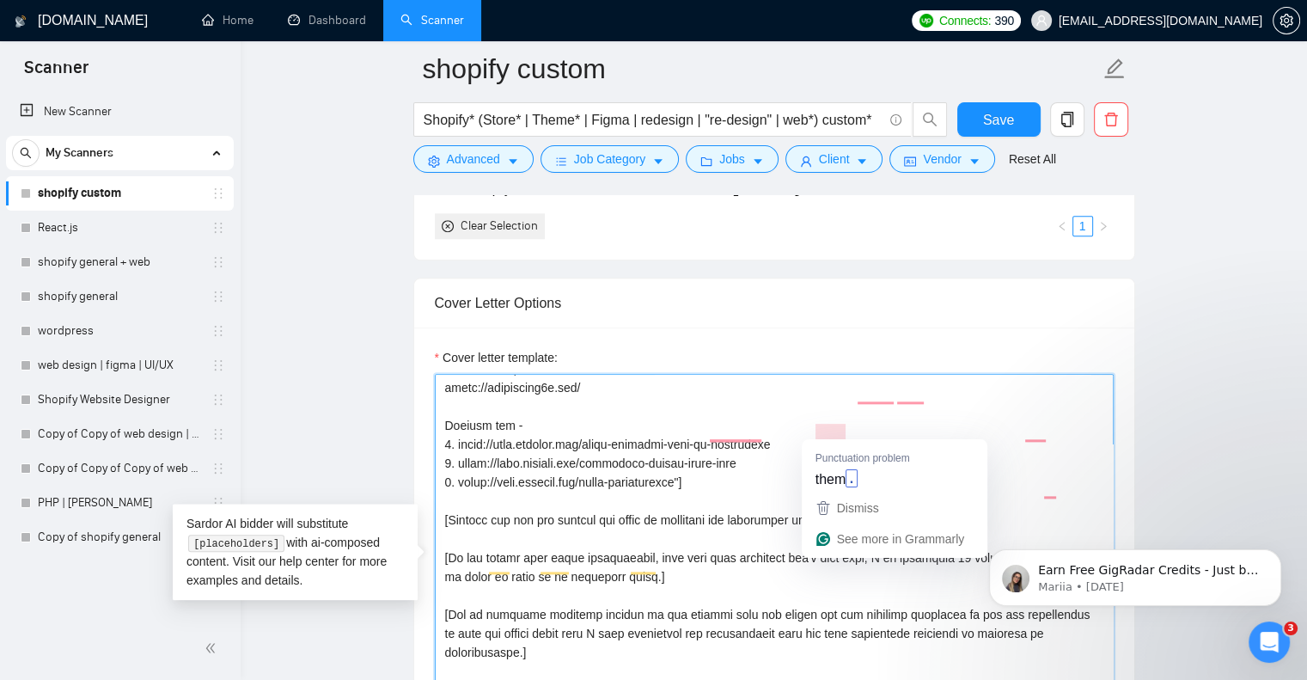
click at [842, 426] on textarea "Cover letter template:" at bounding box center [774, 567] width 679 height 387
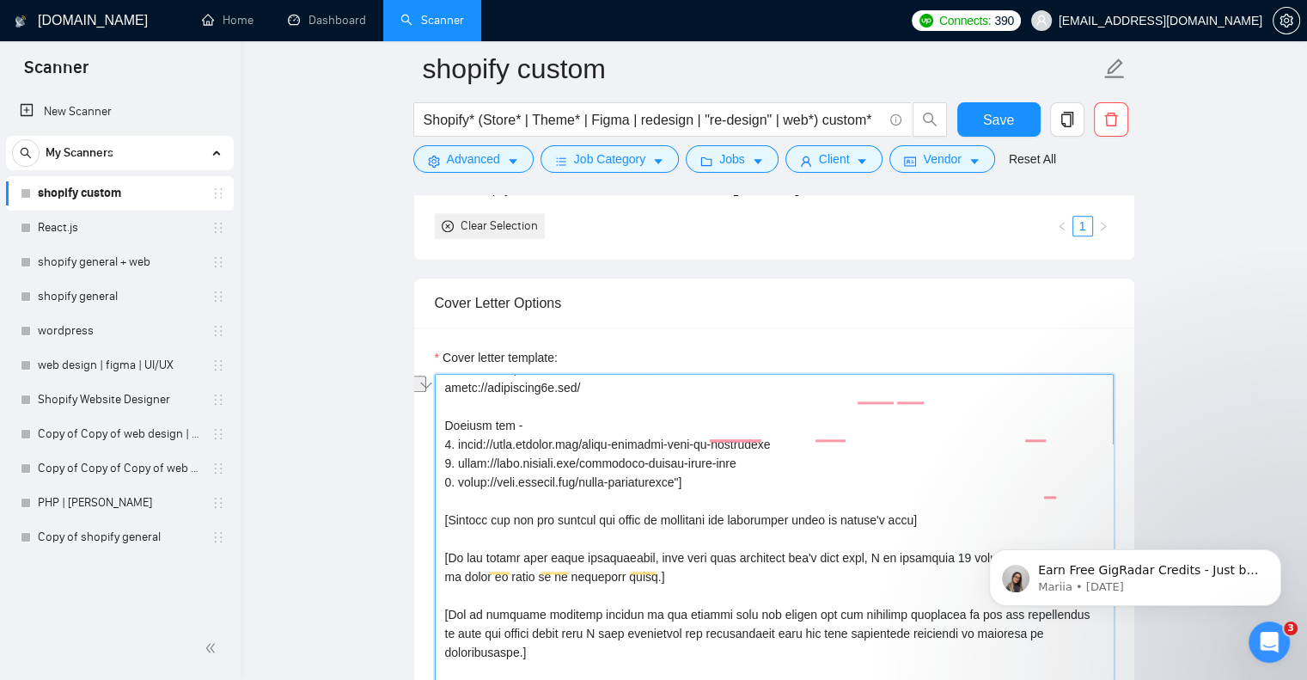
scroll to position [712, 0]
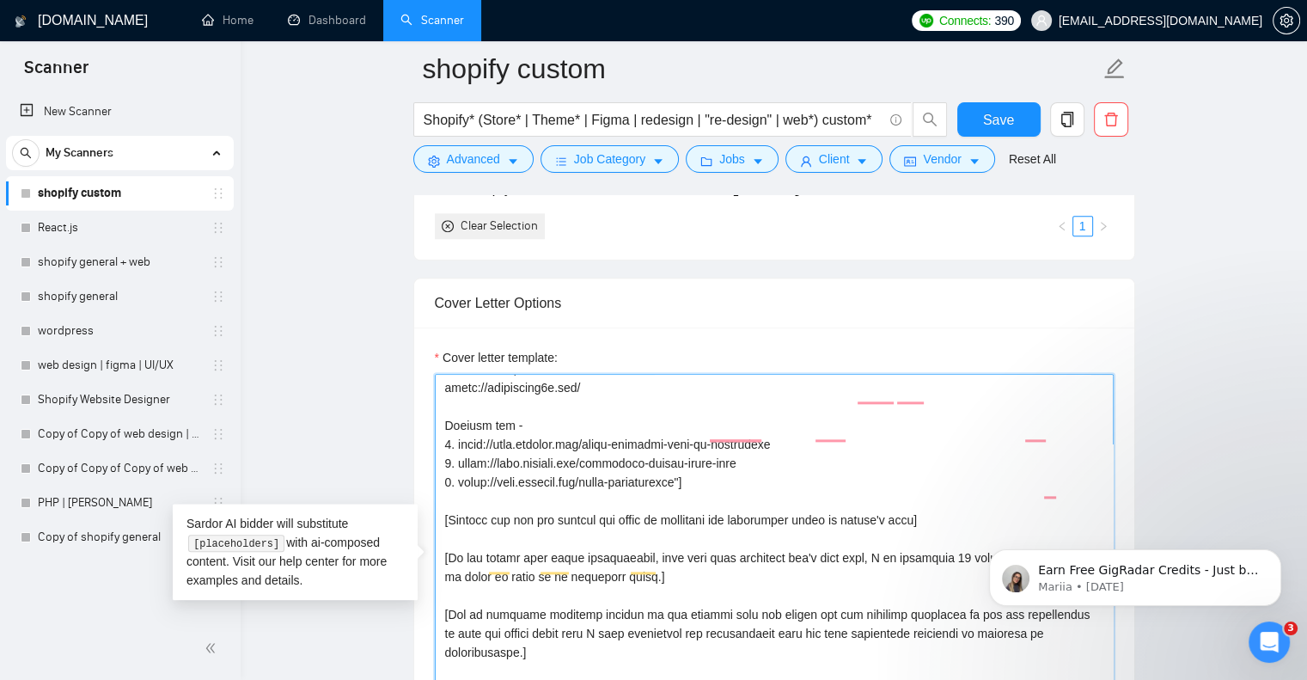
drag, startPoint x: 949, startPoint y: 398, endPoint x: 437, endPoint y: 389, distance: 512.4
click at [437, 389] on div "Cover Letter Options Cover letter template:" at bounding box center [774, 540] width 722 height 525
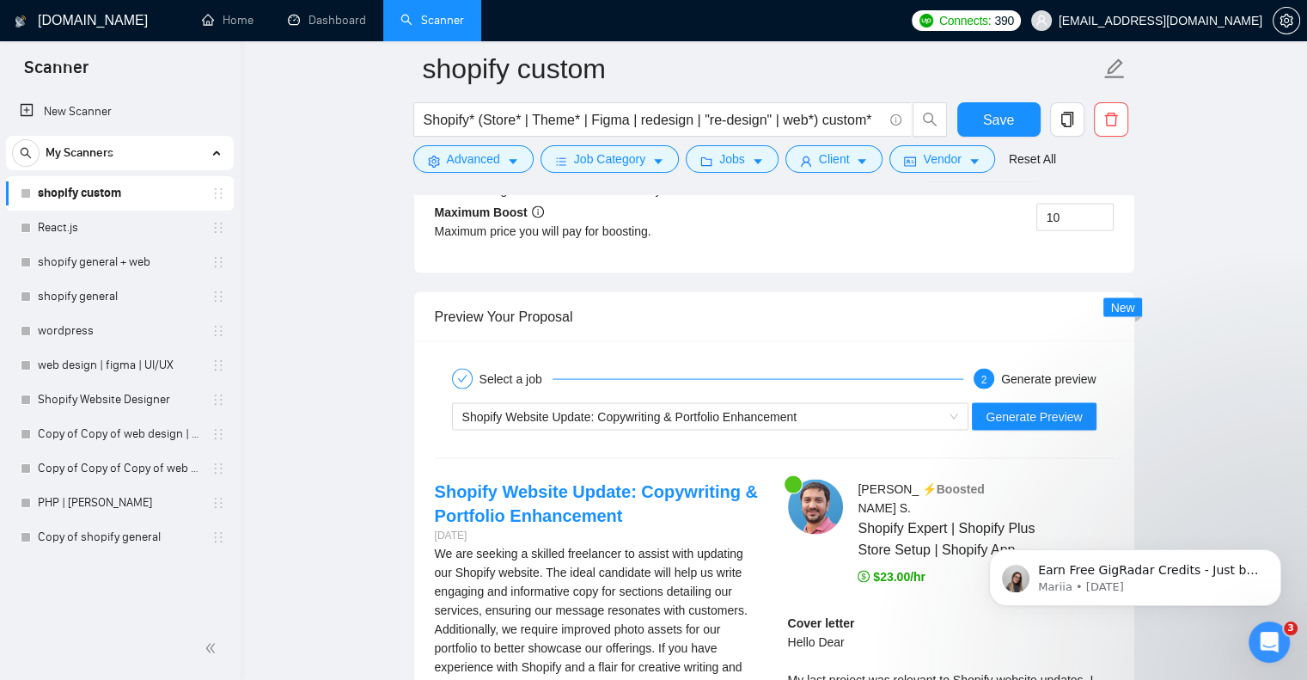
scroll to position [3358, 0]
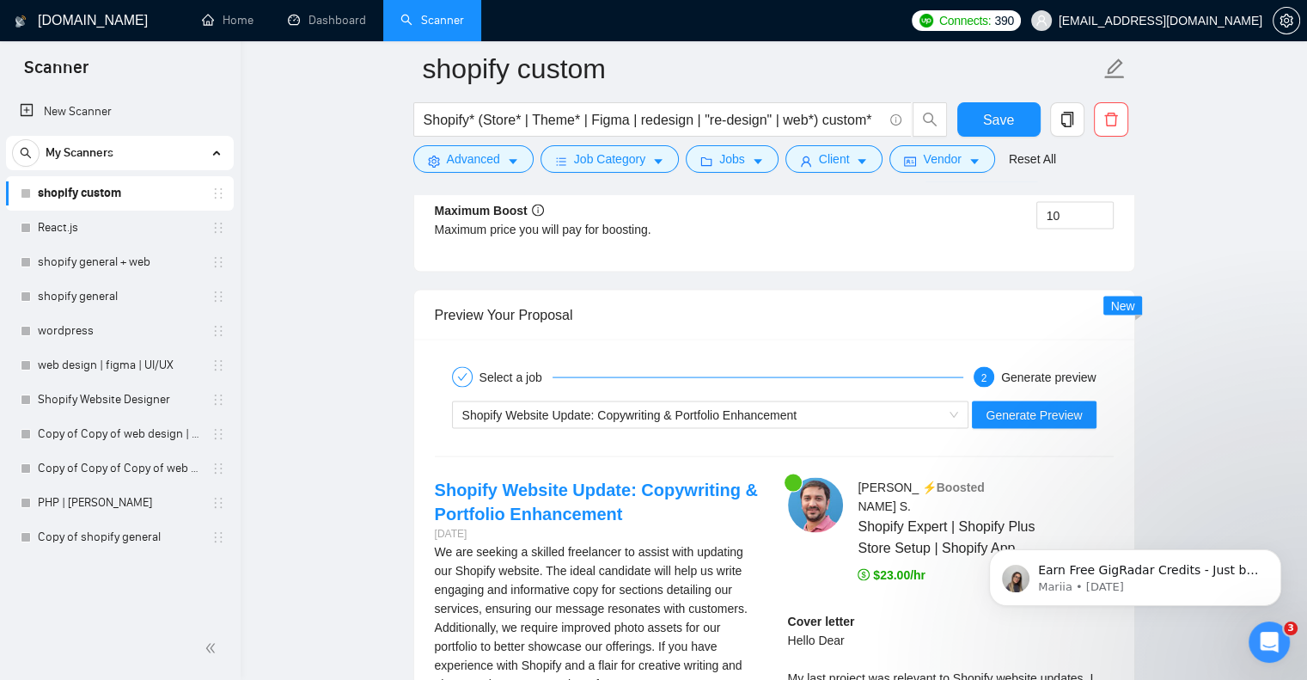
click at [815, 427] on div "Shopify Website Update: Copywriting & Portfolio Enhancement Generate Preview" at bounding box center [774, 415] width 683 height 41
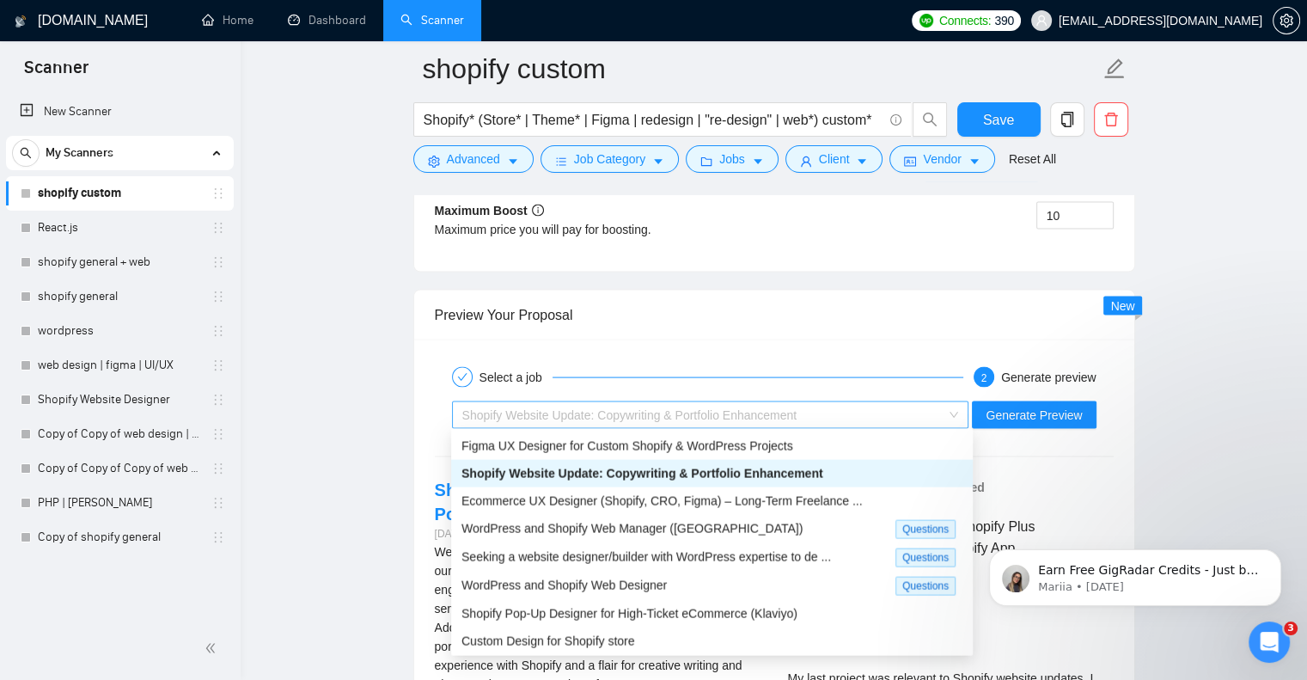
click at [830, 411] on div "Shopify Website Update: Copywriting & Portfolio Enhancement" at bounding box center [702, 415] width 481 height 26
click at [764, 585] on div "WordPress and Shopify Web Designer" at bounding box center [679, 586] width 434 height 20
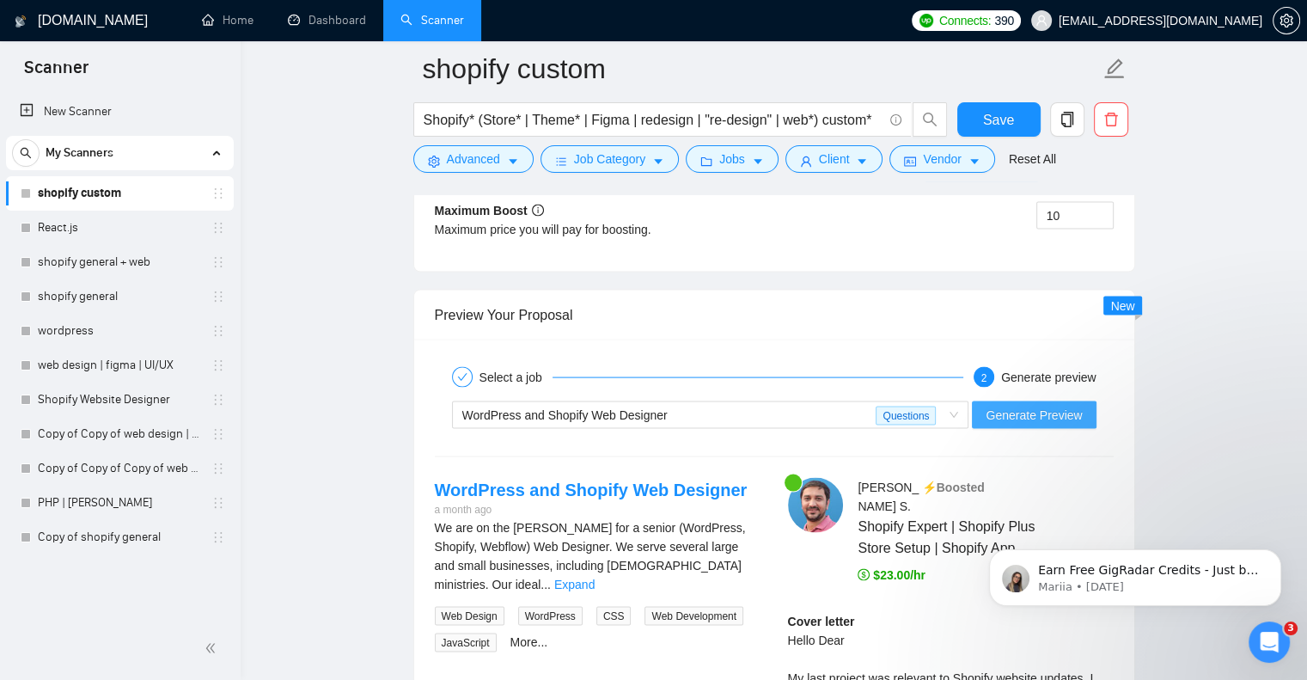
click at [1037, 416] on span "Generate Preview" at bounding box center [1034, 415] width 96 height 19
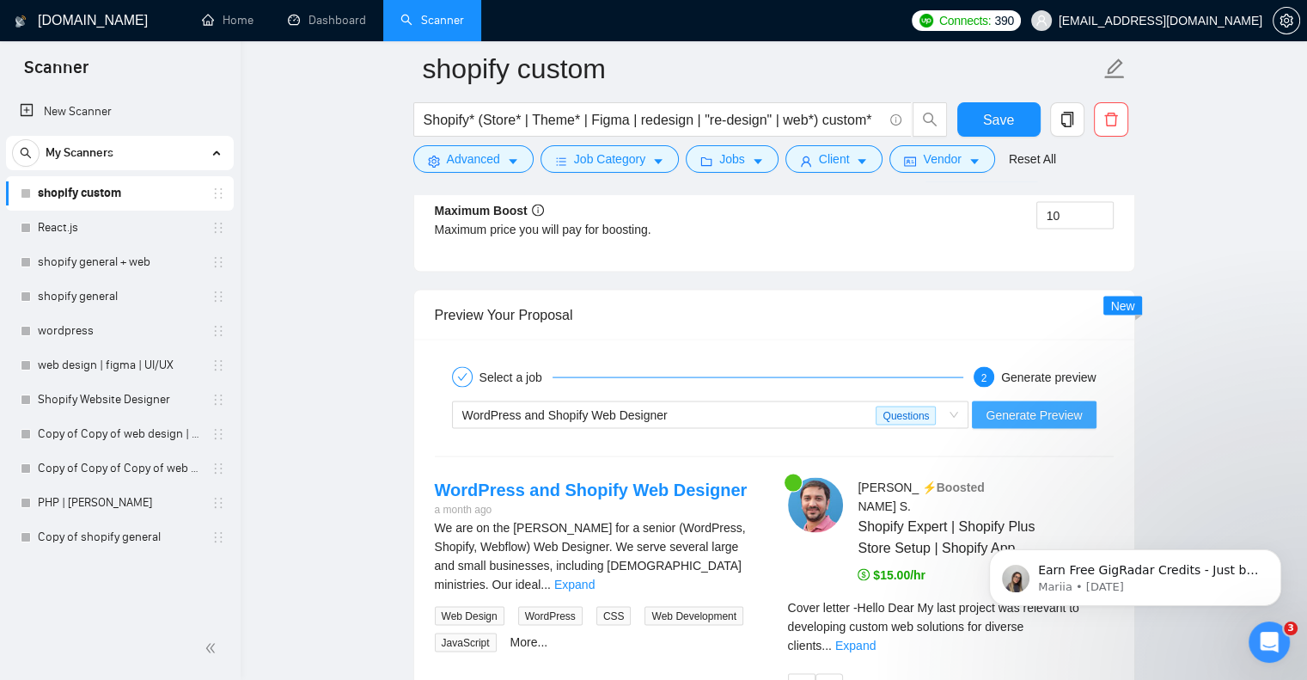
scroll to position [3606, 0]
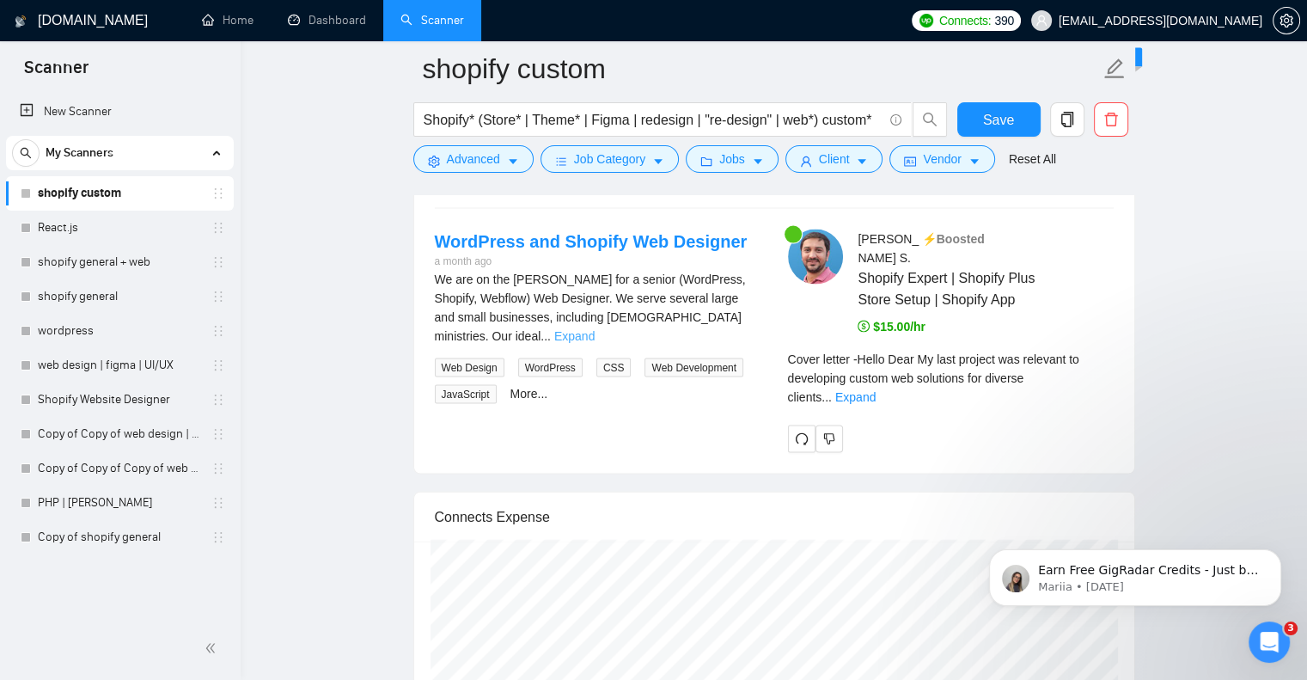
click at [595, 329] on link "Expand" at bounding box center [574, 336] width 40 height 14
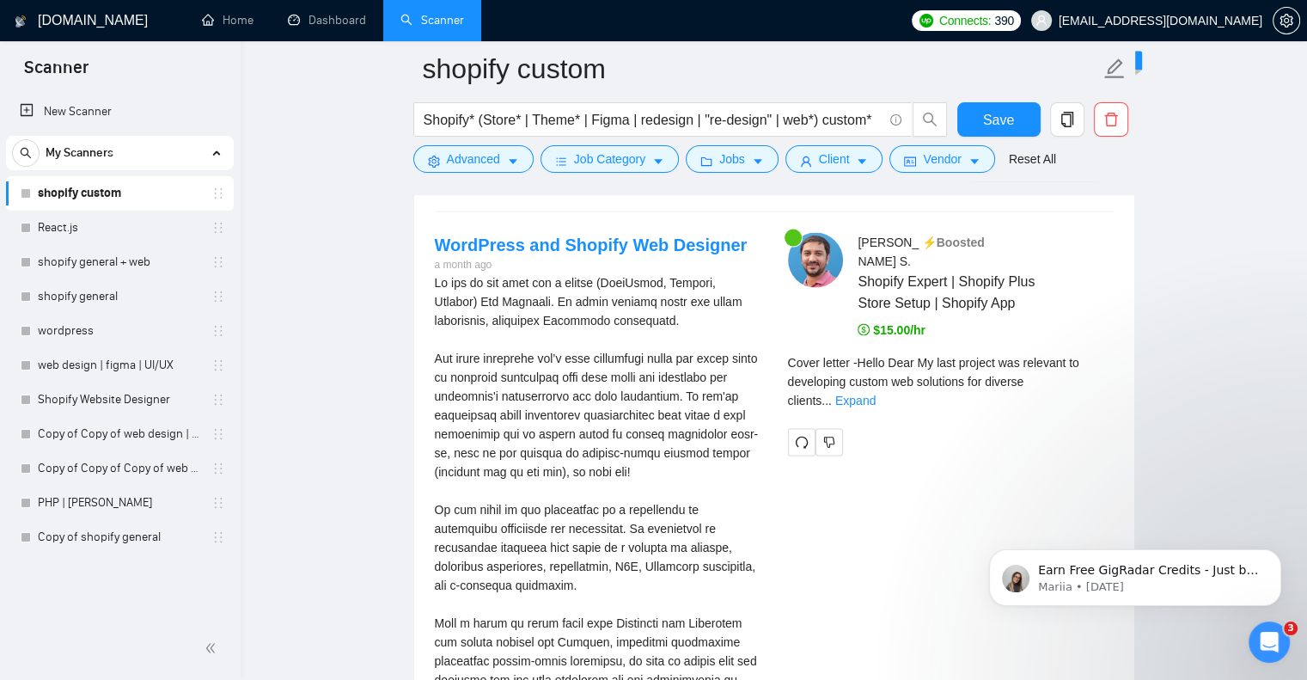
scroll to position [3609, 0]
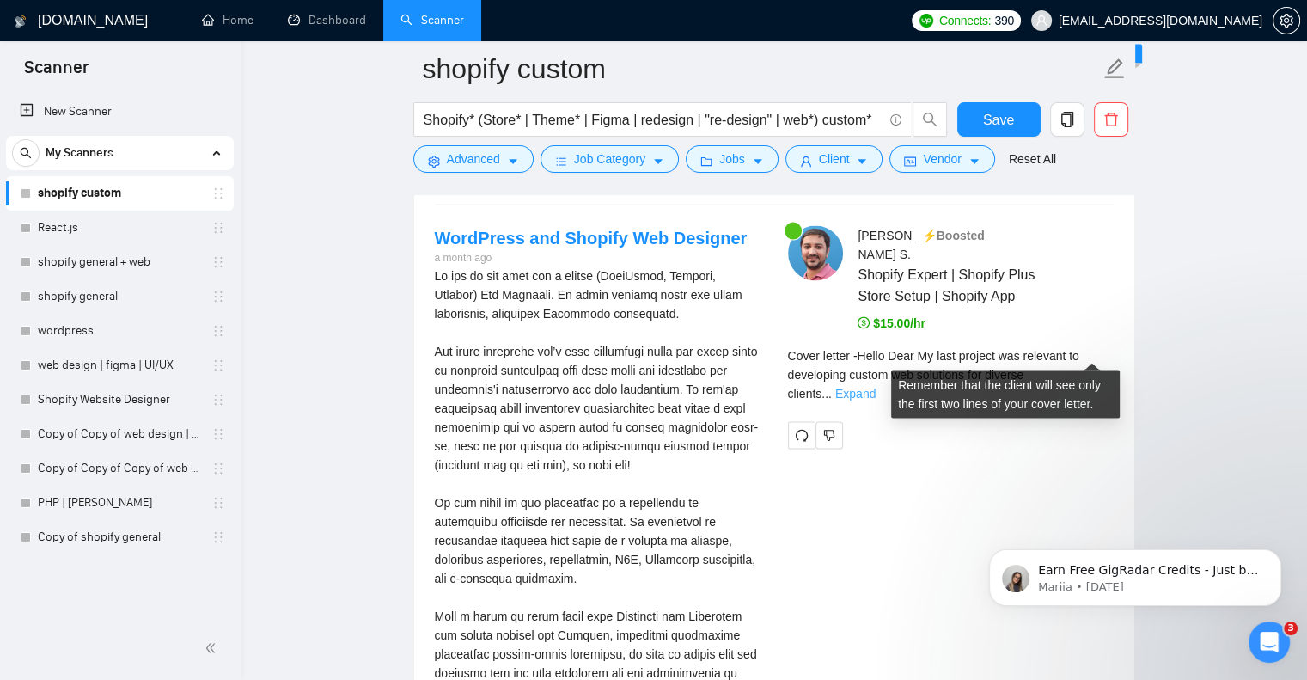
click at [876, 387] on link "Expand" at bounding box center [856, 394] width 40 height 14
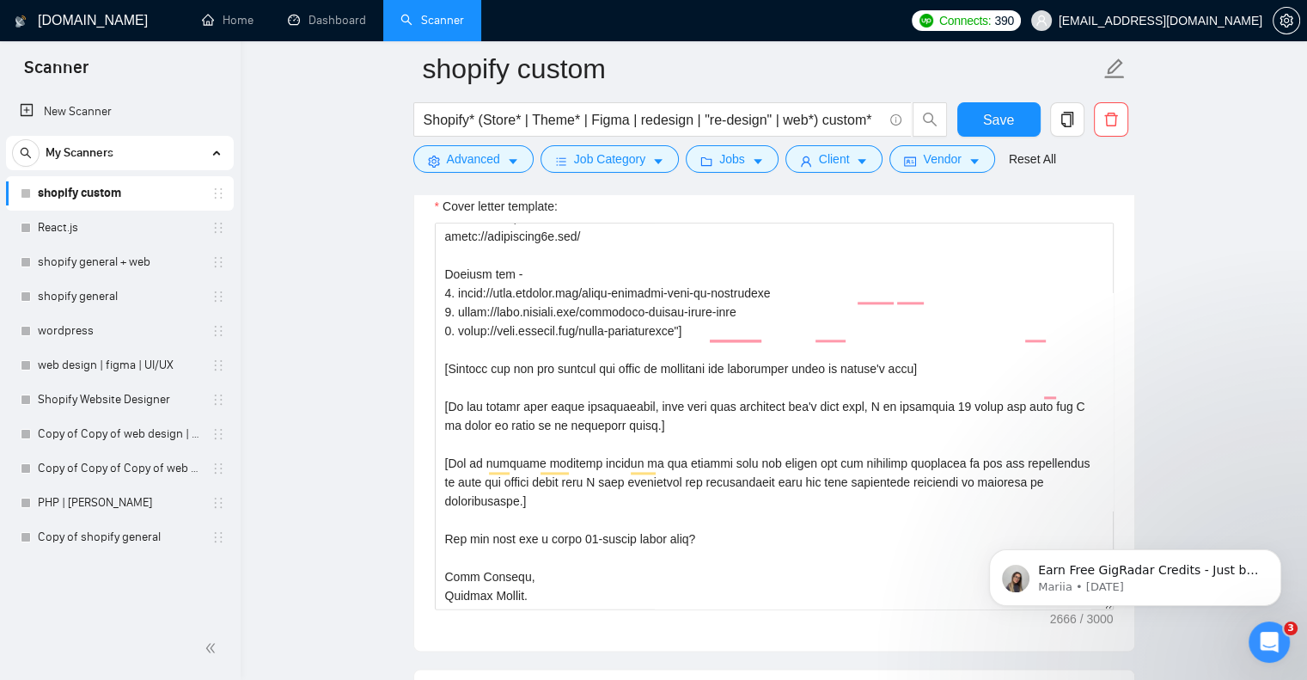
scroll to position [660, 0]
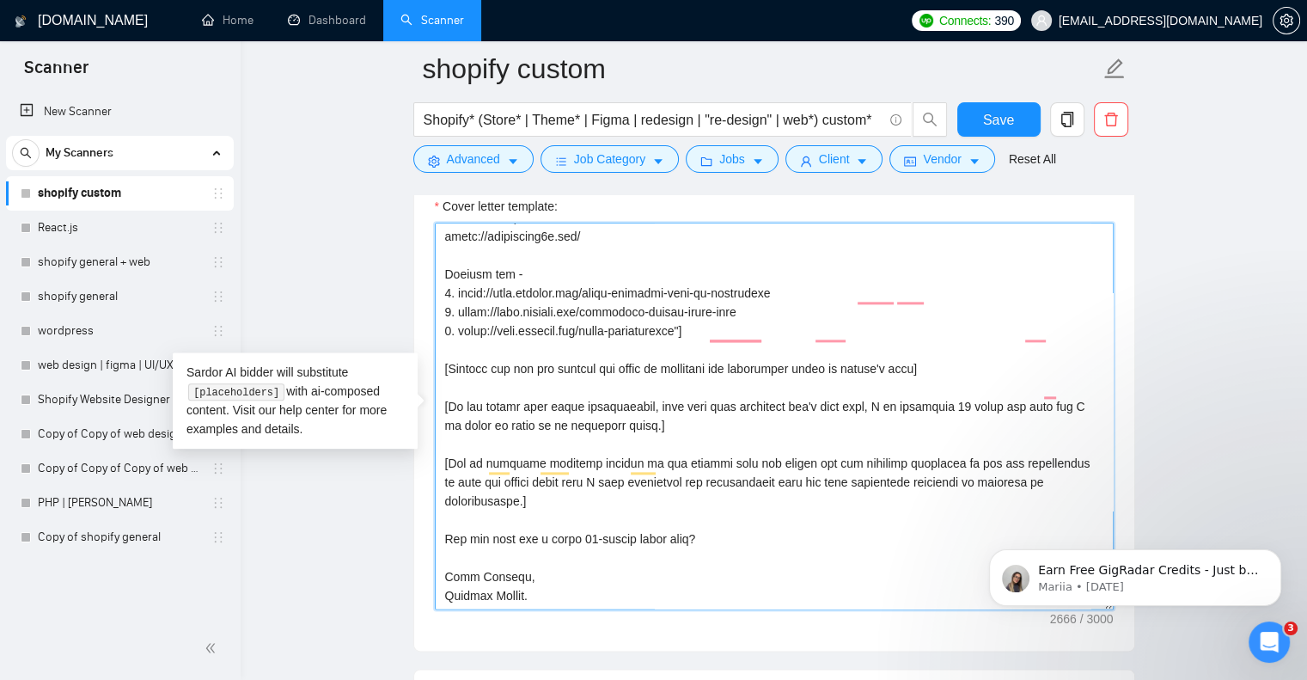
drag, startPoint x: 712, startPoint y: 462, endPoint x: 443, endPoint y: 468, distance: 269.1
click at [442, 467] on div "Cover Letter Options Cover letter template:" at bounding box center [774, 388] width 722 height 525
click at [756, 454] on textarea "Cover letter template:" at bounding box center [774, 416] width 679 height 387
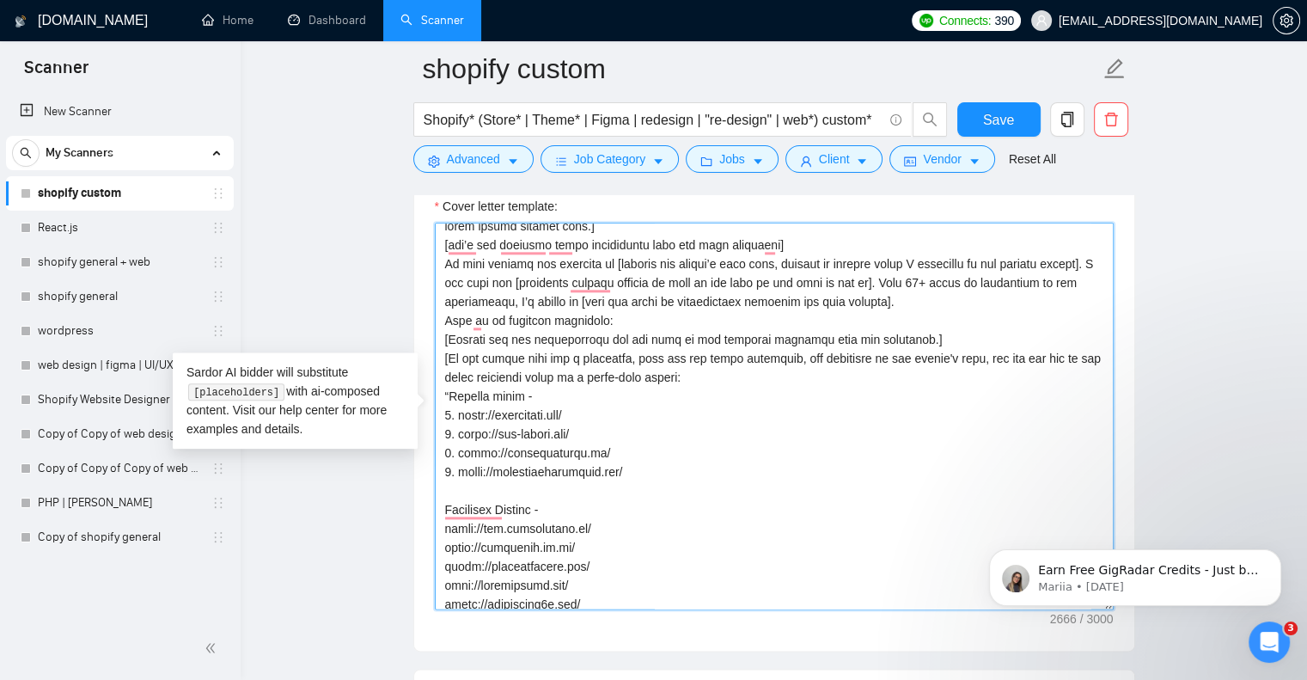
scroll to position [101, 0]
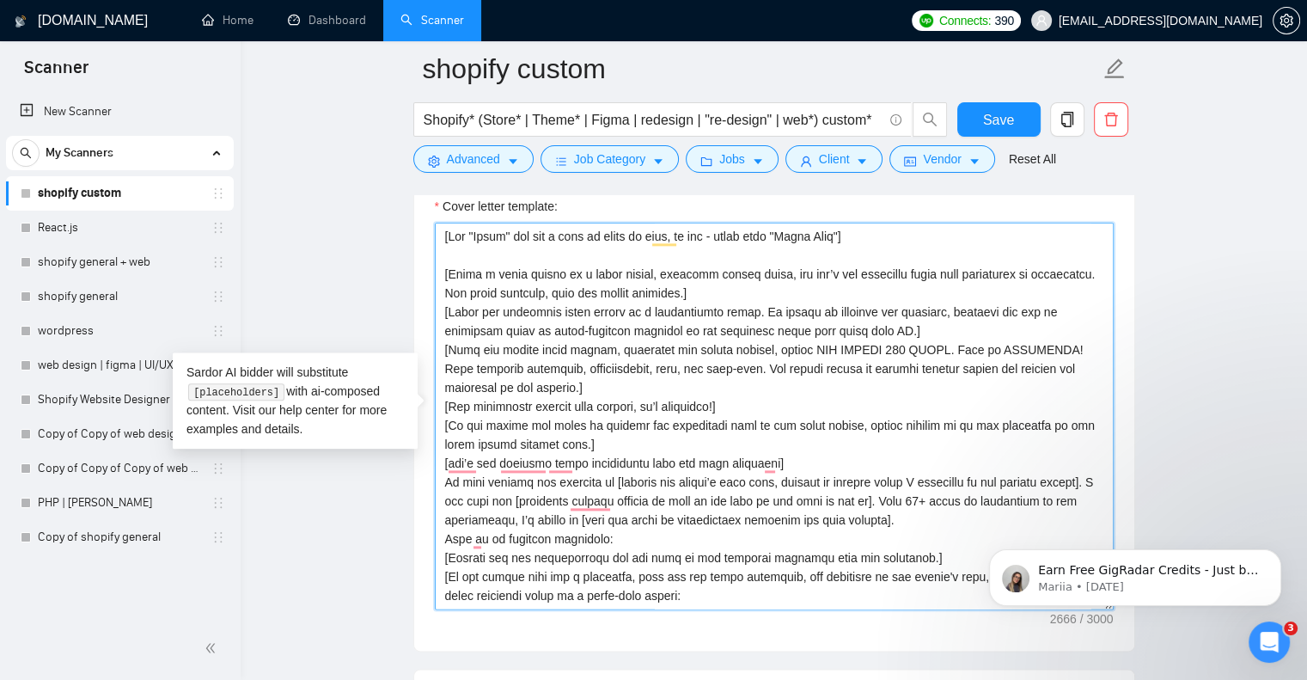
drag, startPoint x: 860, startPoint y: 241, endPoint x: 425, endPoint y: 241, distance: 434.1
click at [425, 241] on div "Cover letter template:" at bounding box center [774, 413] width 720 height 474
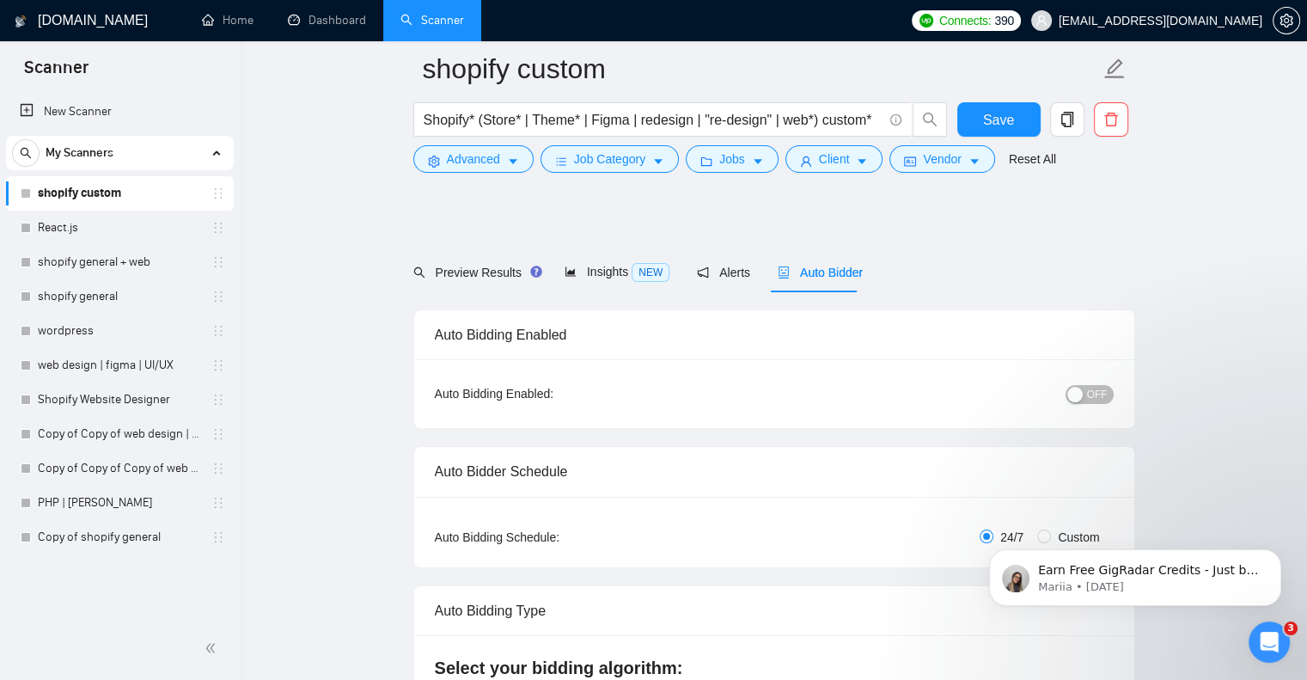
scroll to position [134, 0]
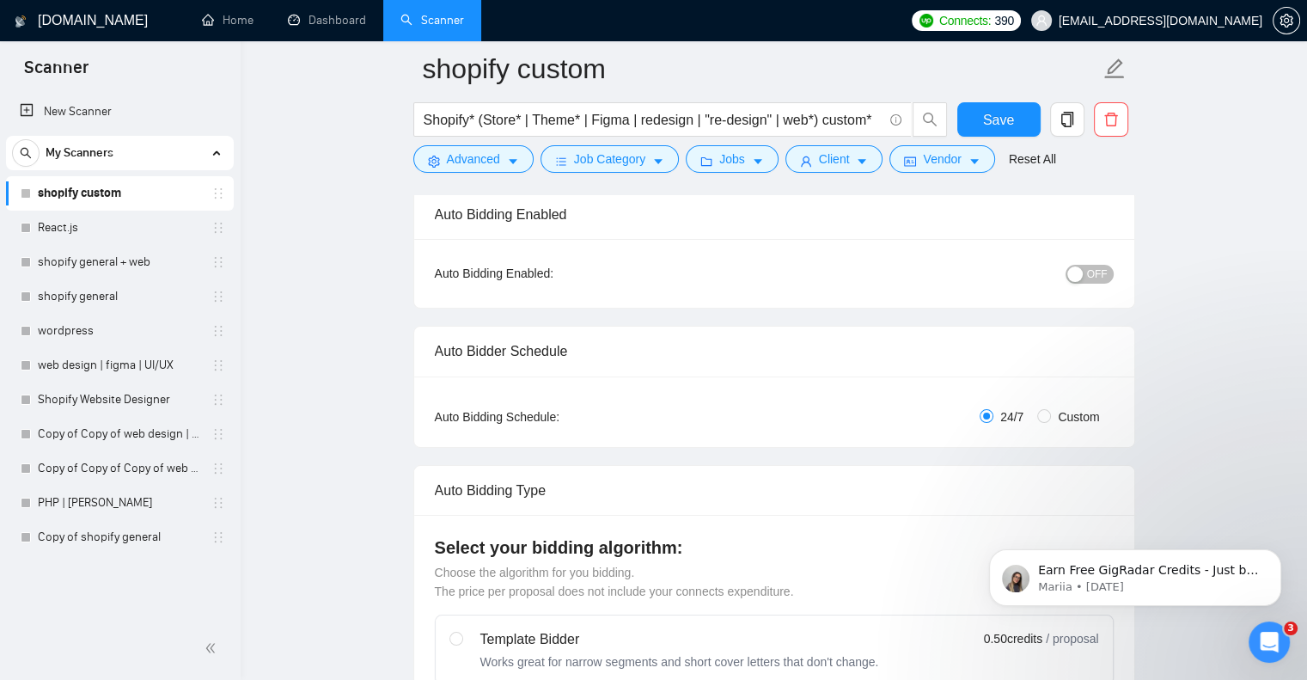
click at [1093, 270] on span "OFF" at bounding box center [1097, 274] width 21 height 19
click at [1007, 119] on span "Save" at bounding box center [998, 119] width 31 height 21
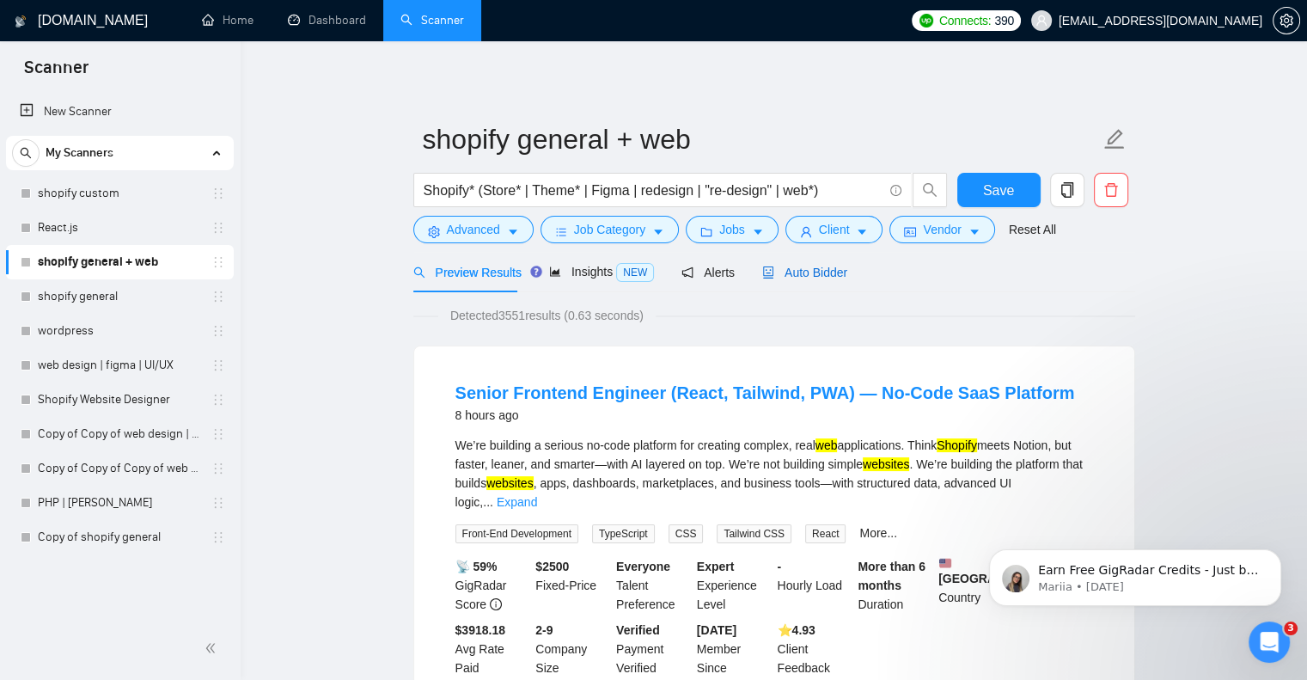
click at [801, 277] on span "Auto Bidder" at bounding box center [804, 273] width 85 height 14
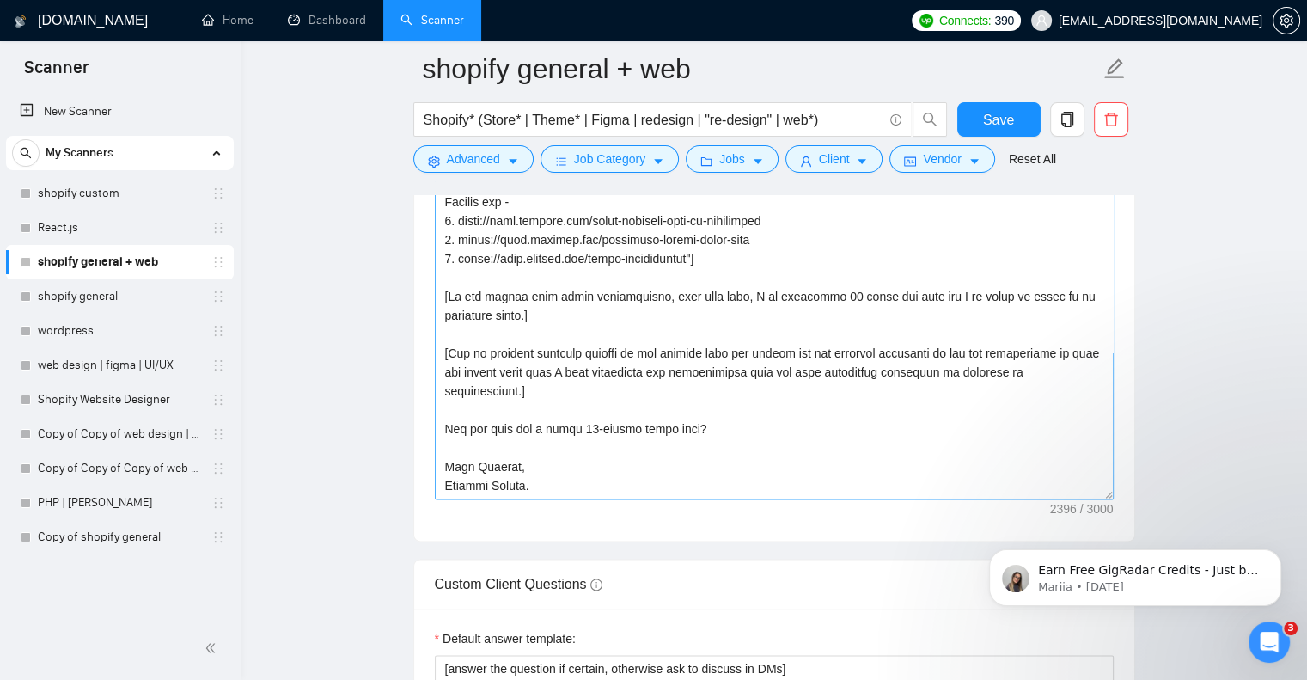
scroll to position [385, 0]
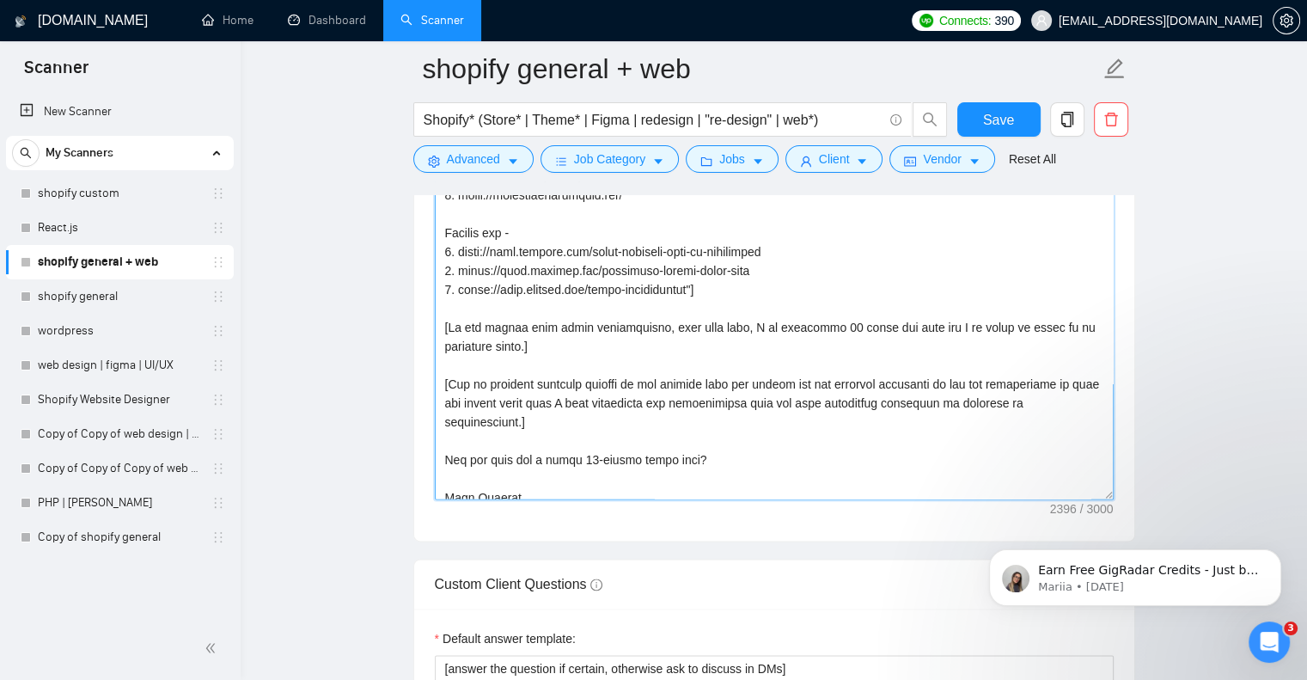
click at [705, 298] on textarea "Cover letter template:" at bounding box center [774, 306] width 679 height 387
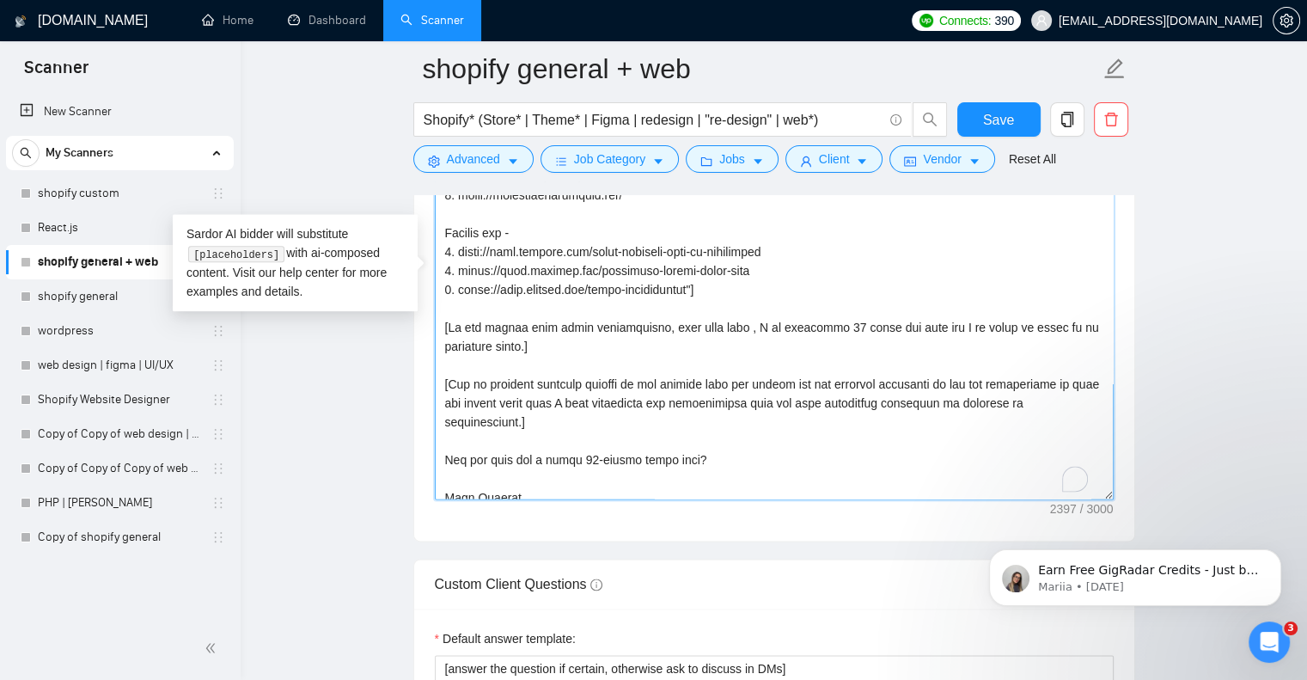
paste textarea "otherwise don't tell them"
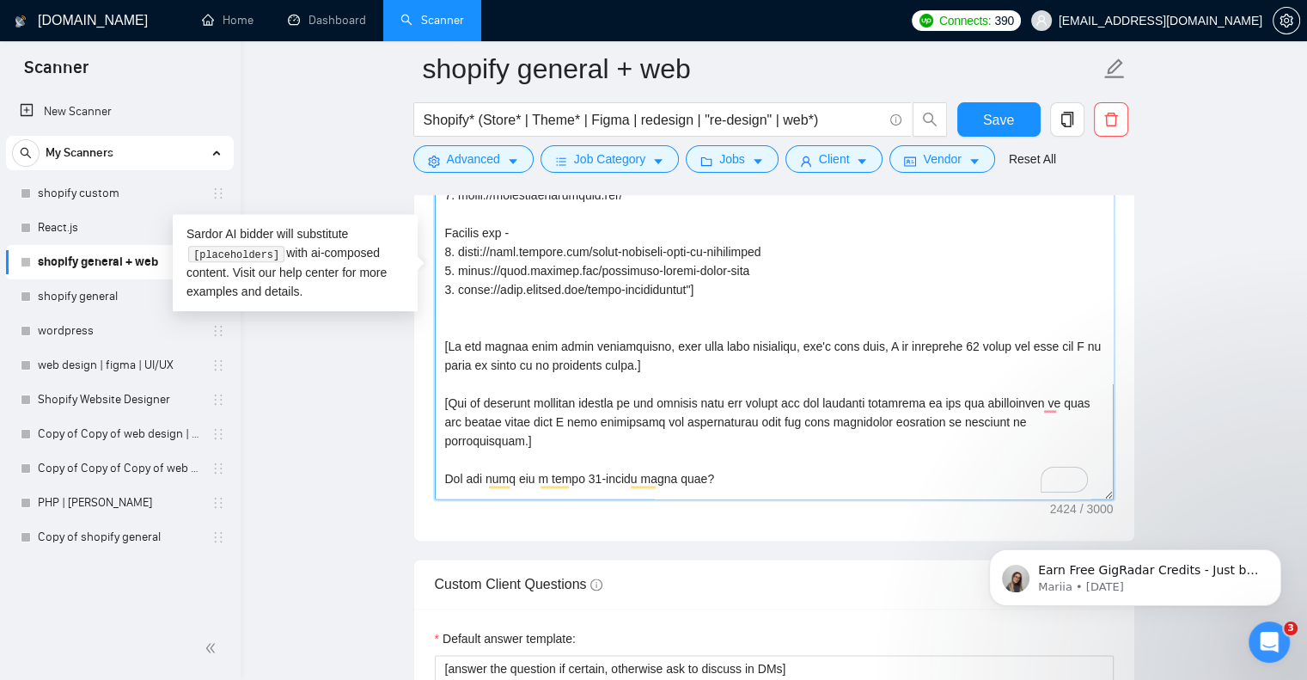
paste textarea "[Explain how you can resolve the issue or implement new strategies based on cli…"
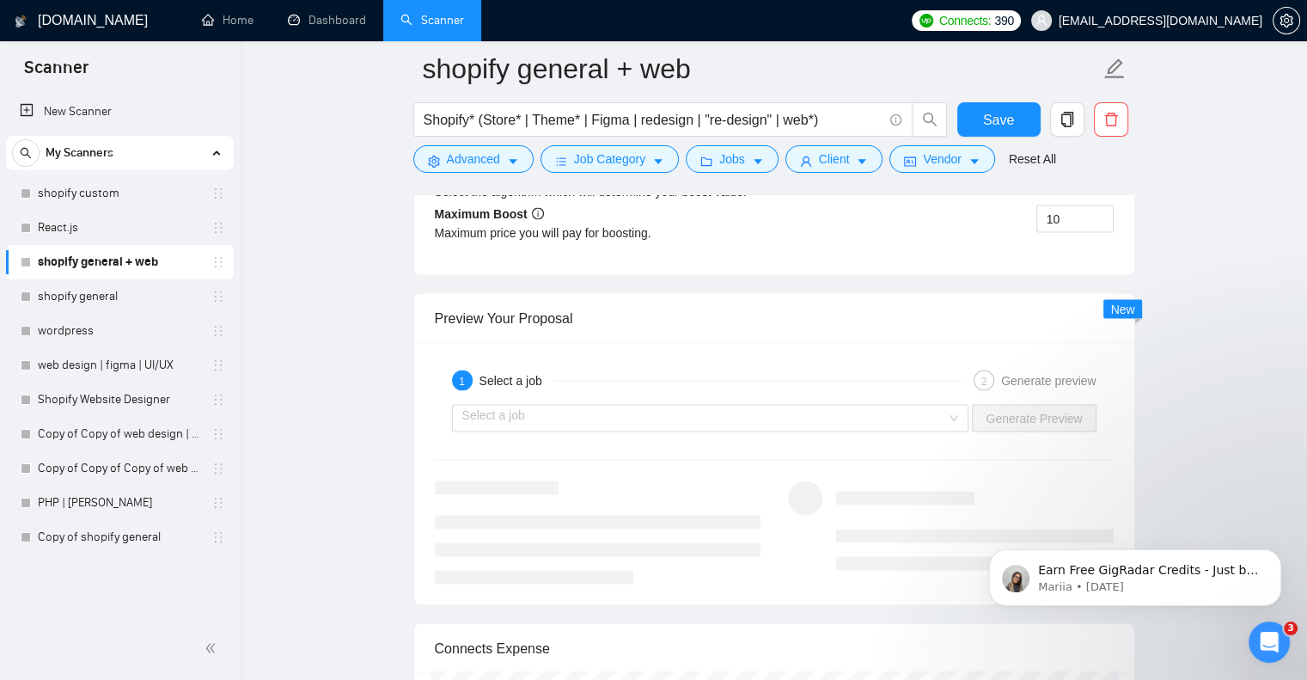
scroll to position [3473, 0]
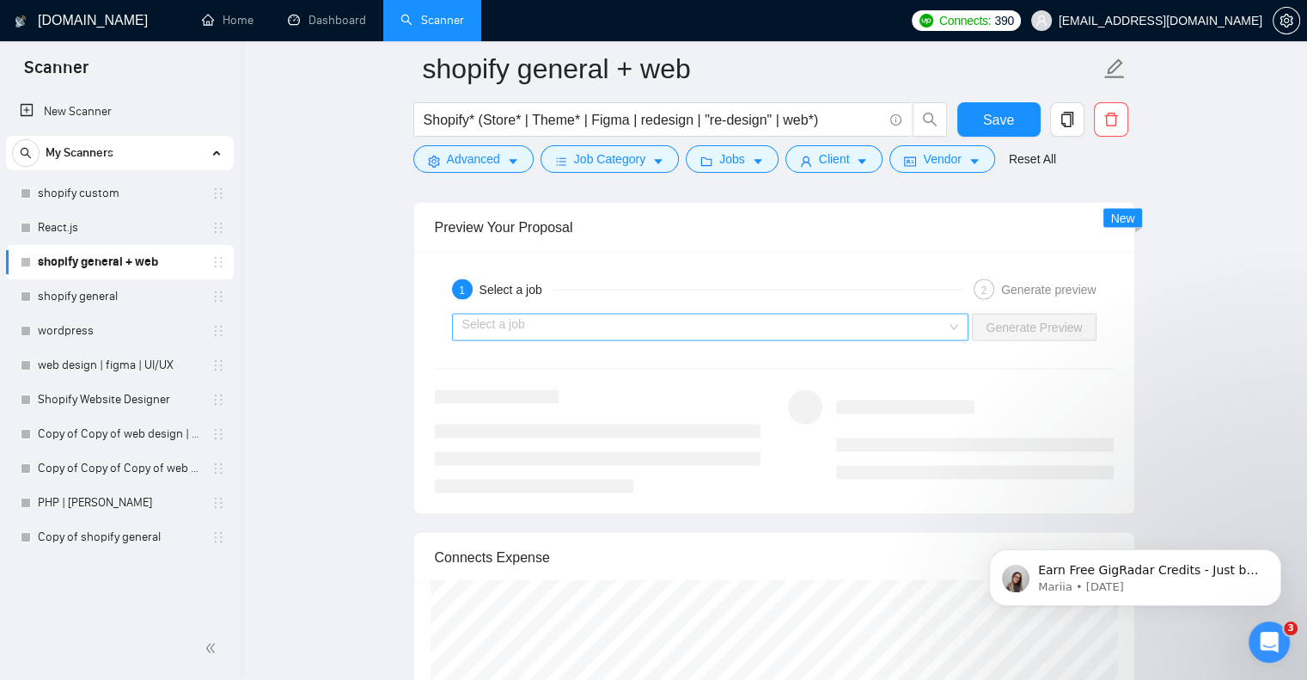
type textarea "[Say "Hello" and add a name if there is such, if not - leave just "Hello Dear"]…"
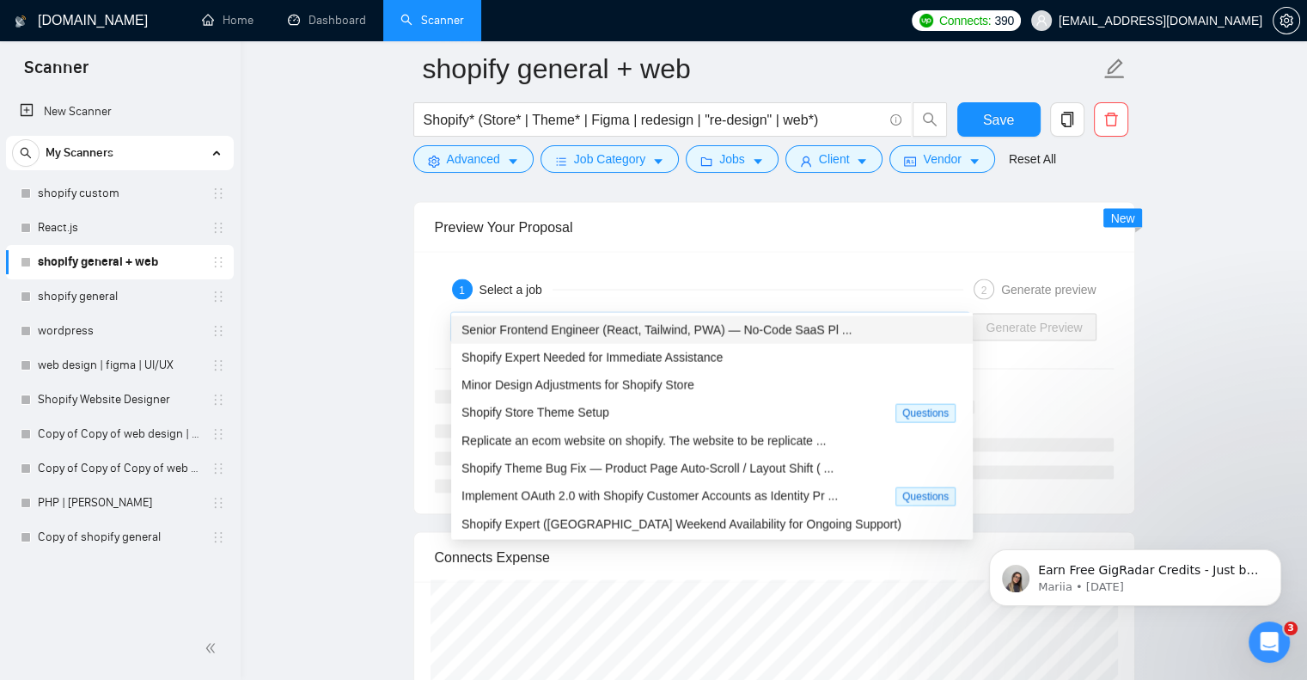
click at [756, 315] on input "search" at bounding box center [704, 328] width 485 height 26
click at [801, 326] on span "Senior Frontend Engineer (React, Tailwind, PWA) — No-Code SaaS Pl ..." at bounding box center [657, 330] width 390 height 14
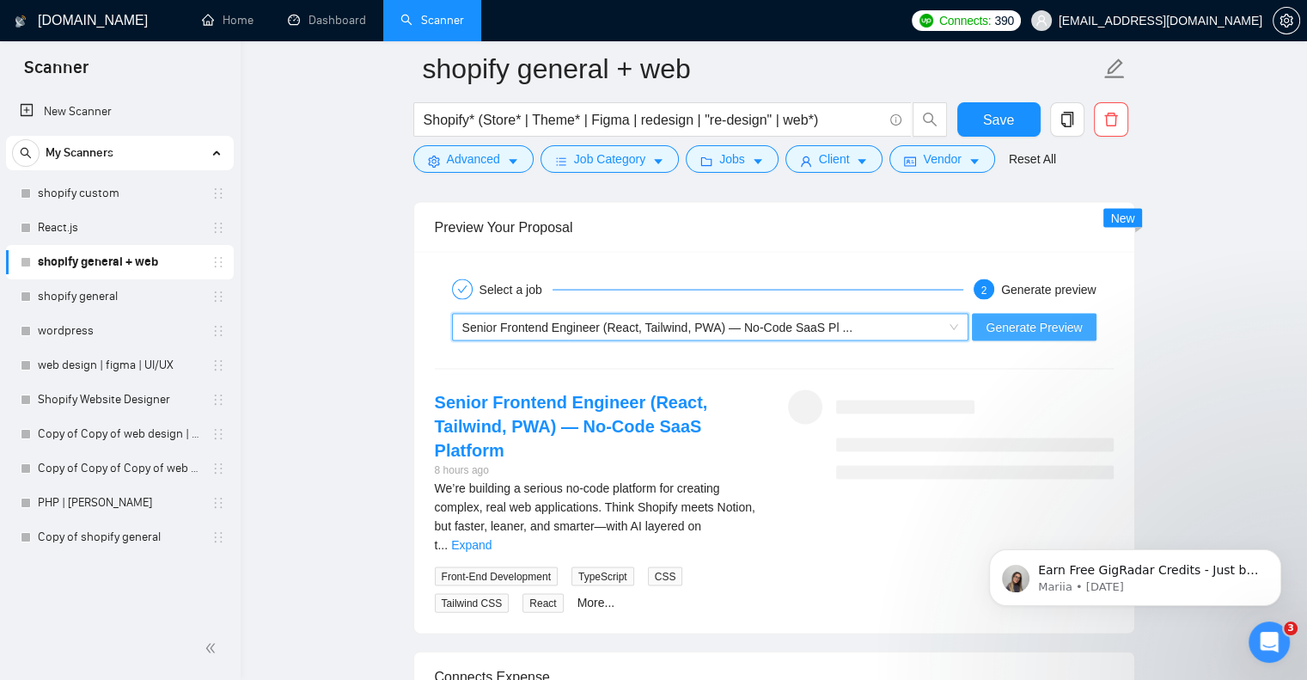
click at [1025, 318] on span "Generate Preview" at bounding box center [1034, 327] width 96 height 19
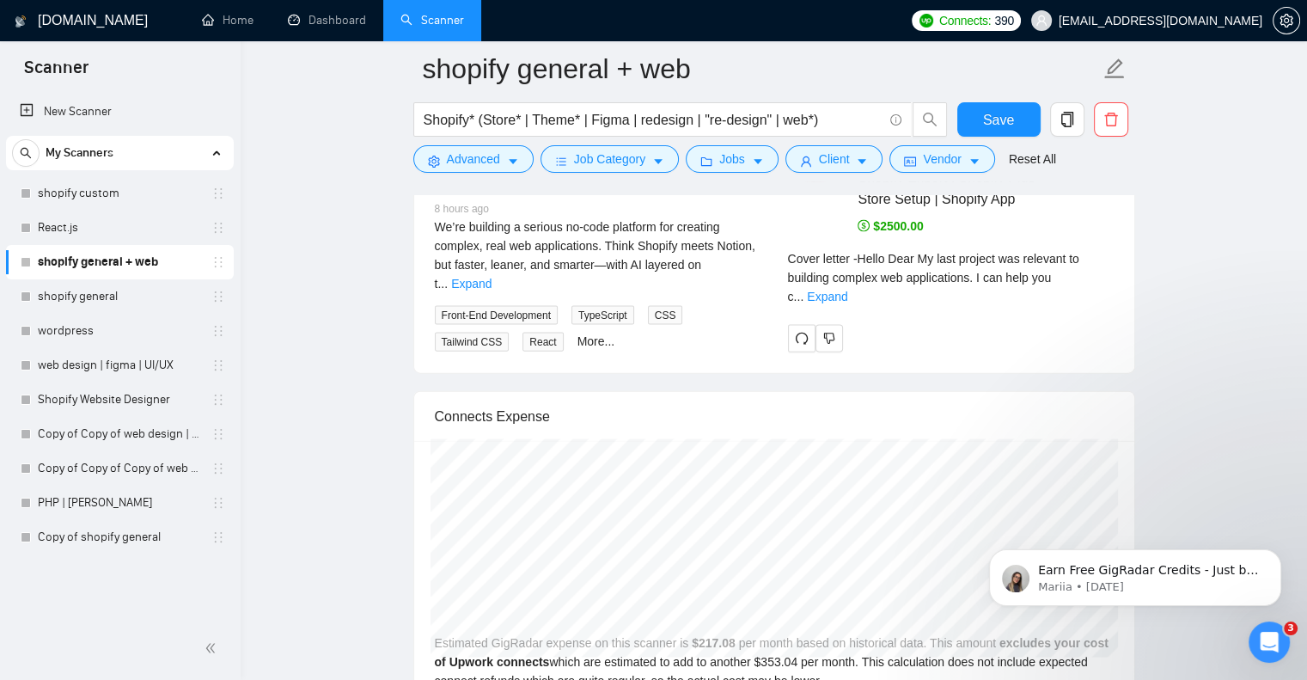
scroll to position [3551, 0]
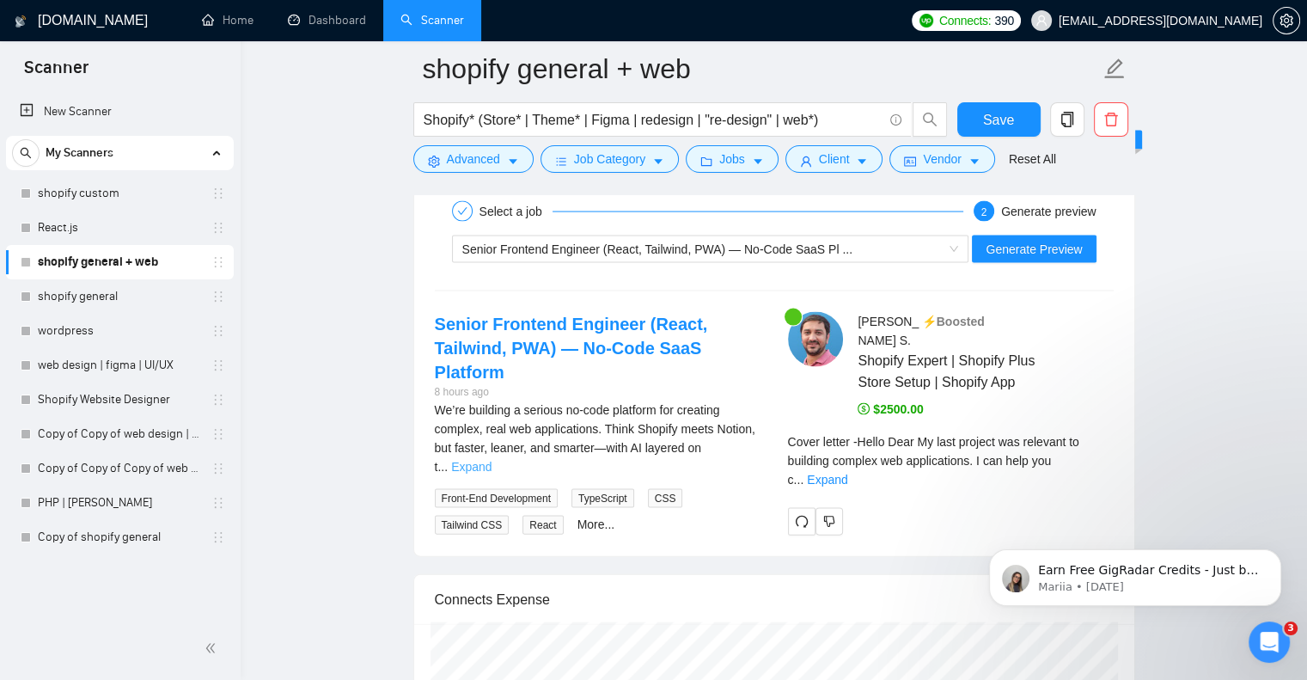
click at [492, 460] on link "Expand" at bounding box center [471, 467] width 40 height 14
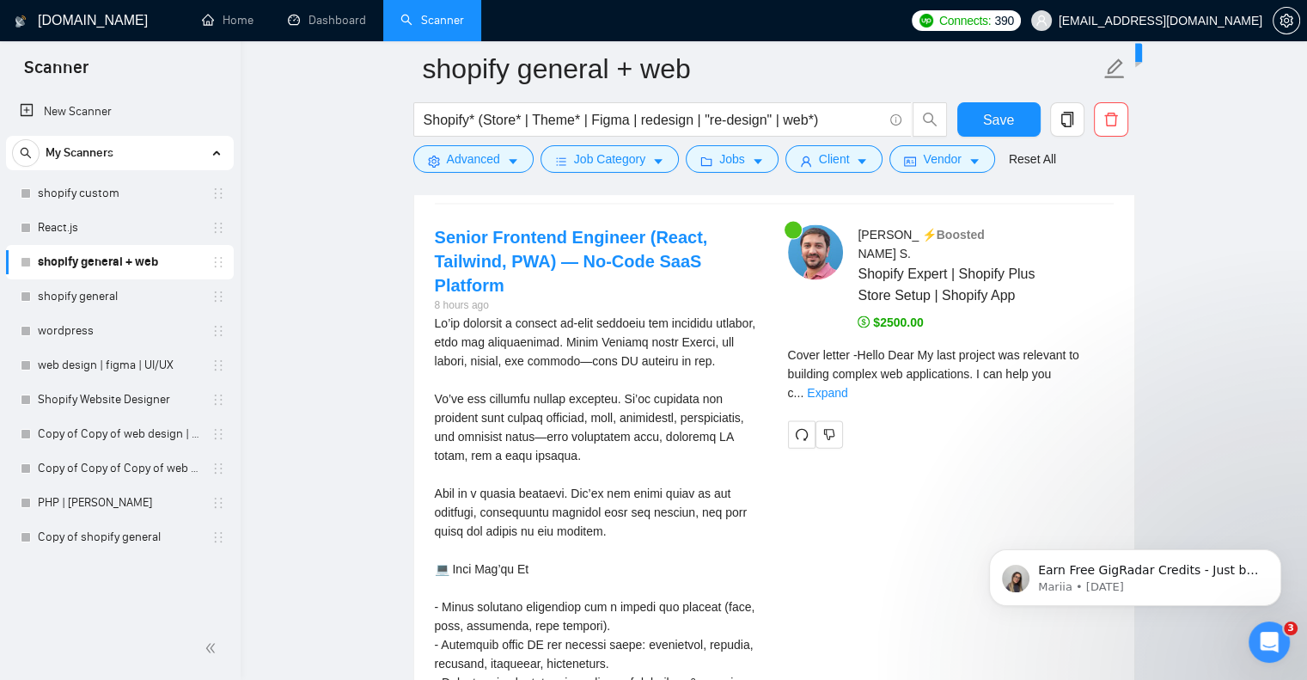
scroll to position [3640, 0]
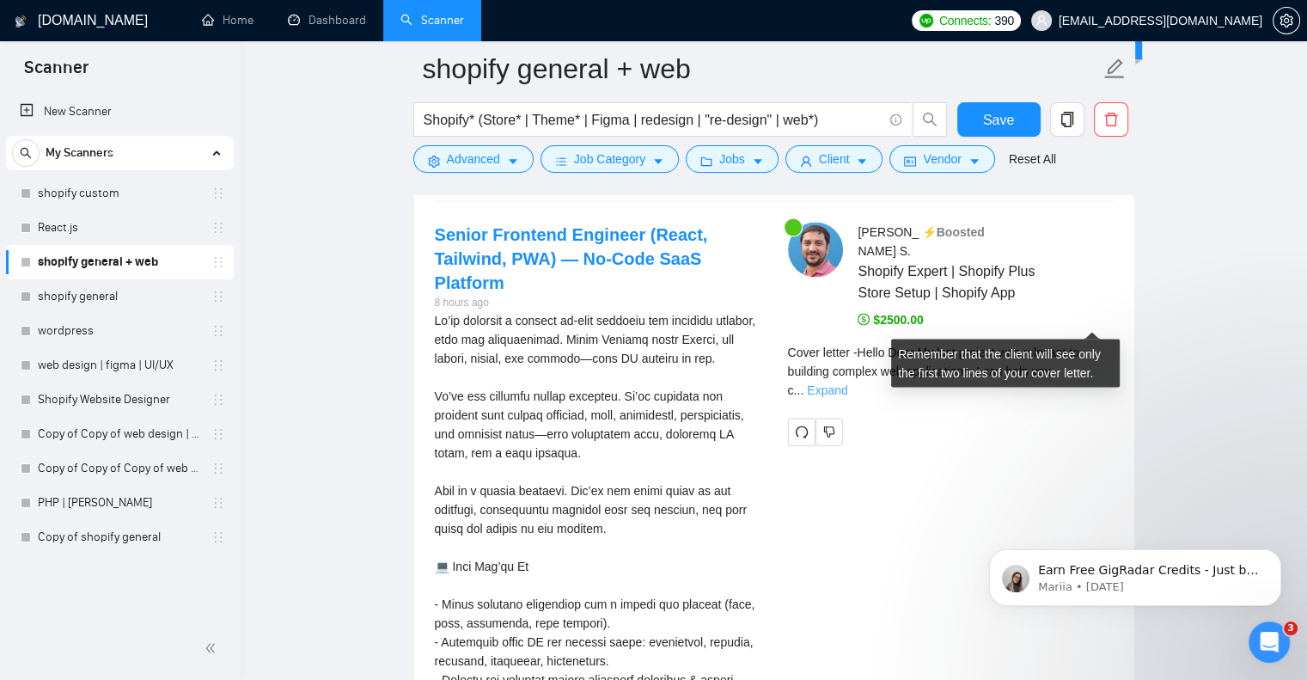
click at [848, 383] on link "Expand" at bounding box center [827, 390] width 40 height 14
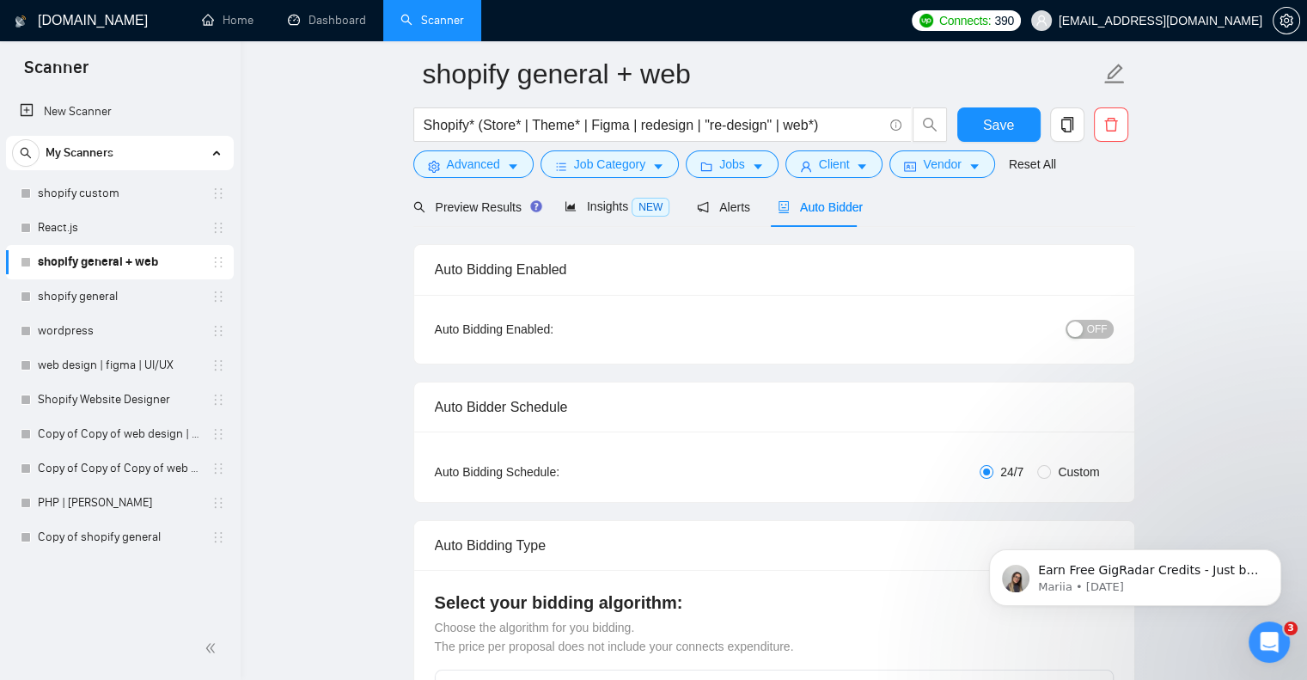
scroll to position [0, 0]
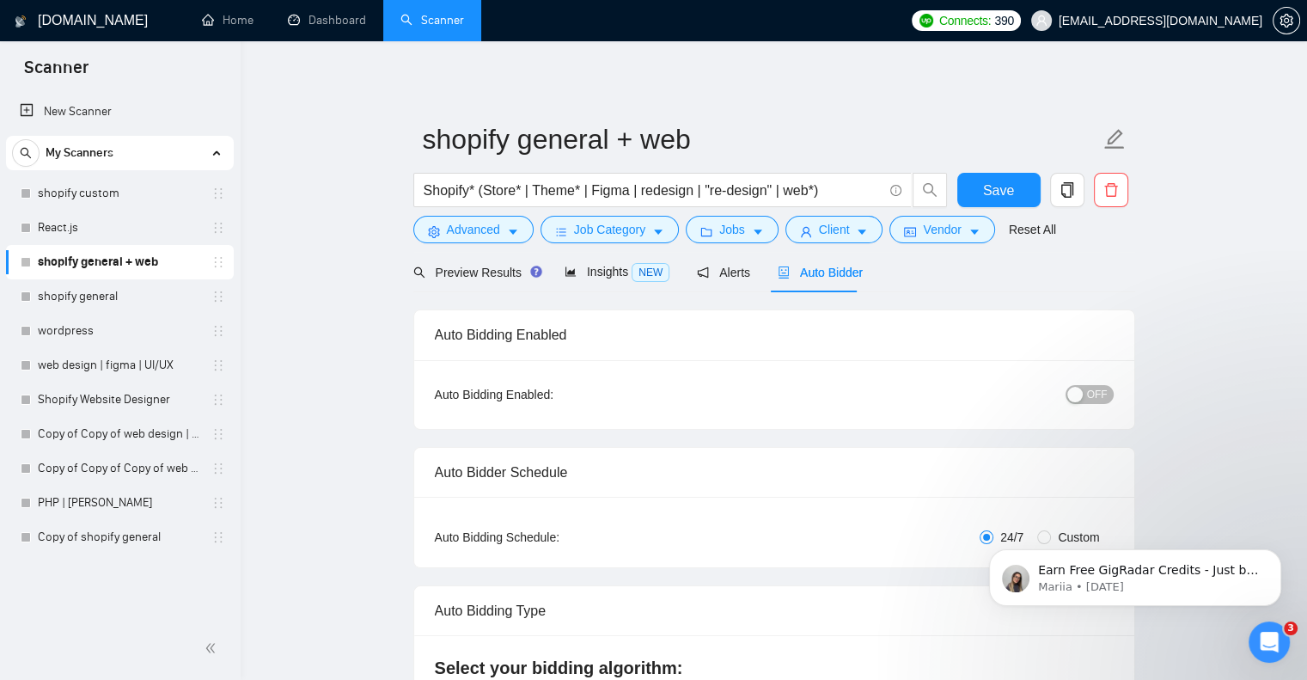
click at [1097, 390] on span "OFF" at bounding box center [1097, 394] width 21 height 19
click at [994, 188] on span "Save" at bounding box center [998, 190] width 31 height 21
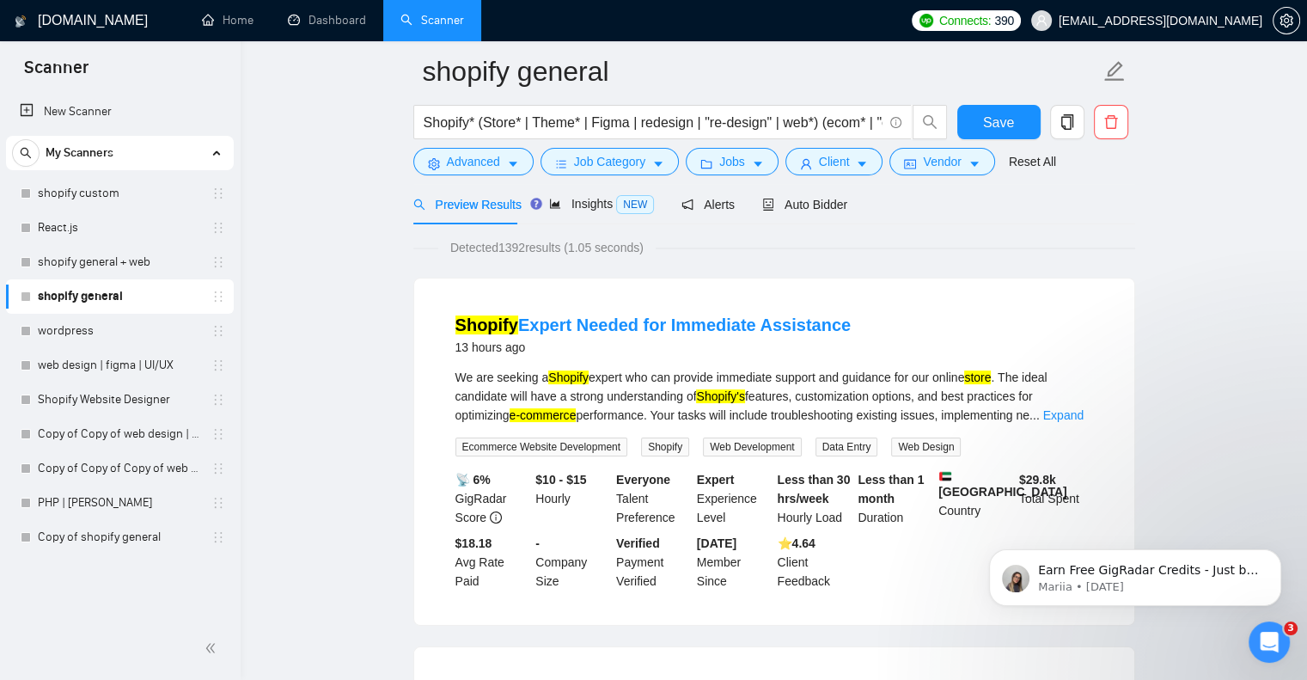
scroll to position [2, 0]
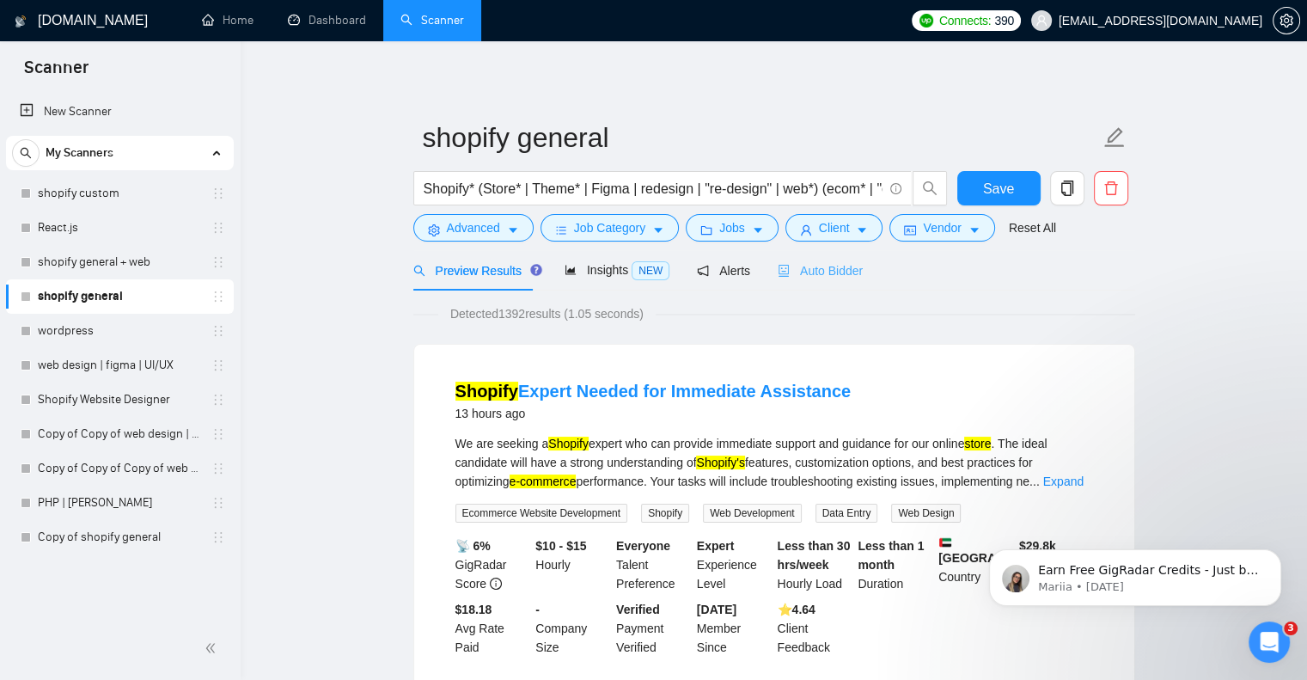
click at [767, 264] on div "Preview Results Insights NEW Alerts Auto Bidder" at bounding box center [638, 270] width 450 height 40
click at [817, 267] on span "Auto Bidder" at bounding box center [820, 271] width 85 height 14
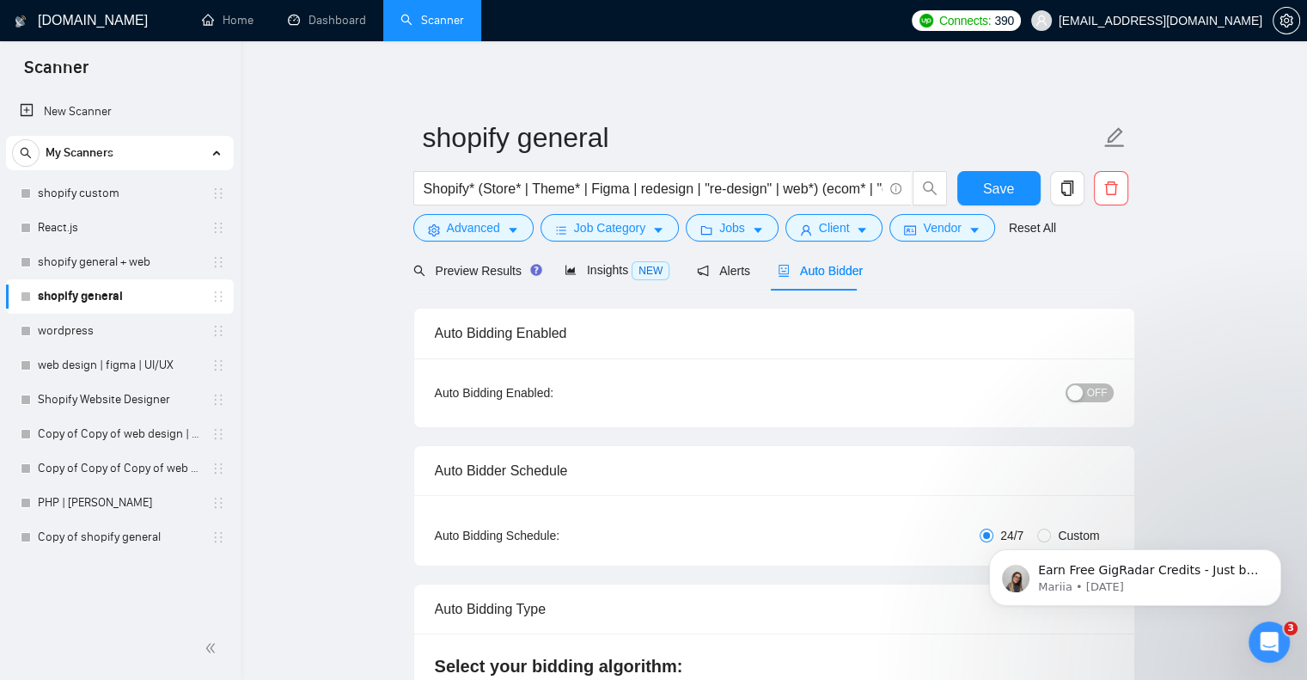
checkbox input "true"
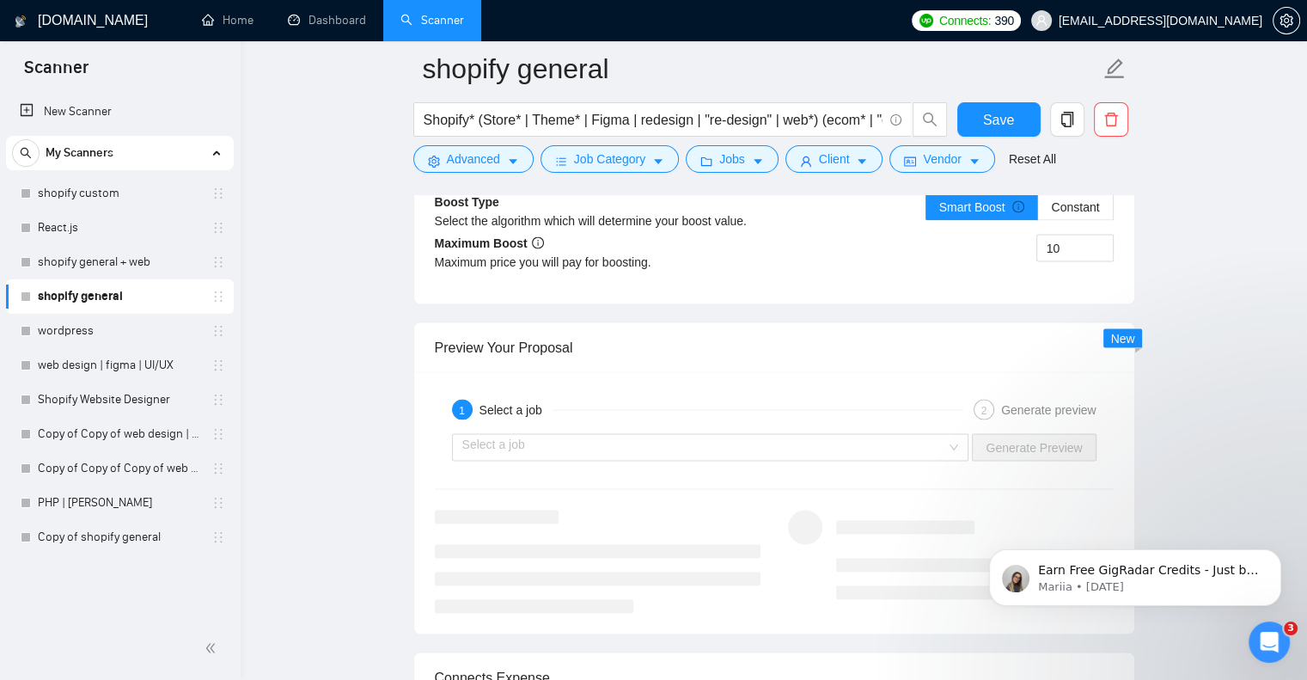
scroll to position [3352, 0]
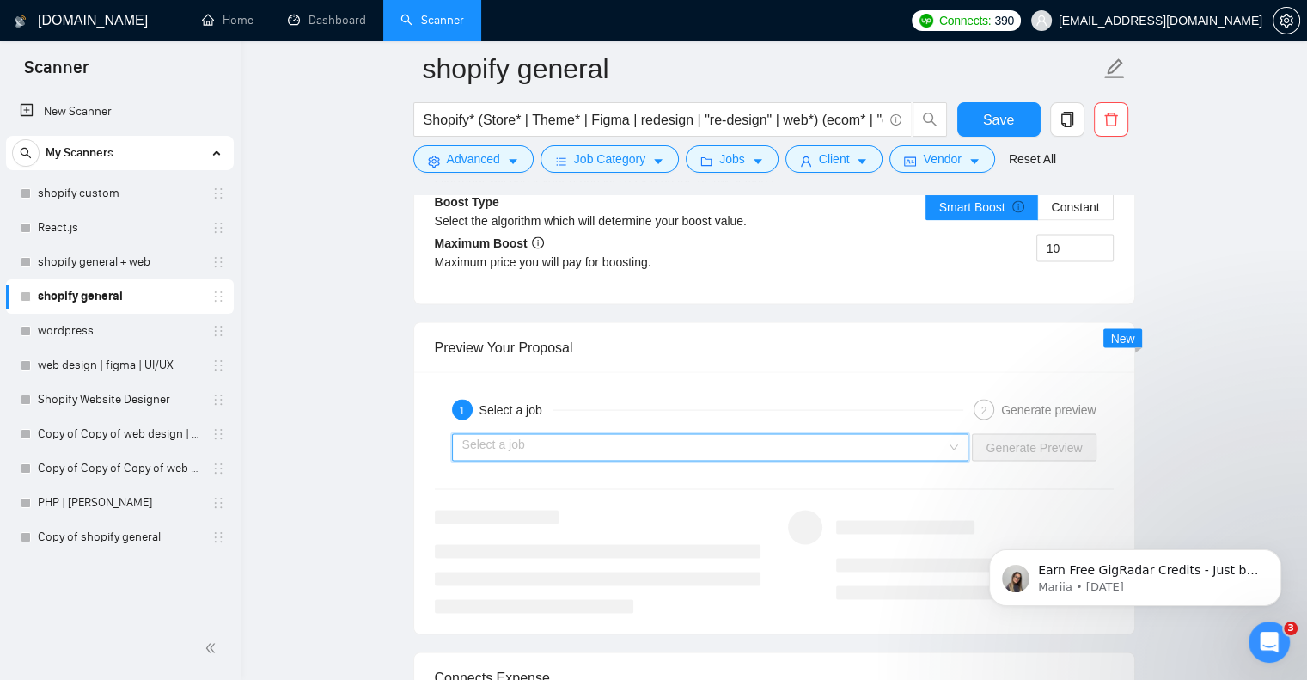
click at [790, 435] on input "search" at bounding box center [704, 448] width 485 height 26
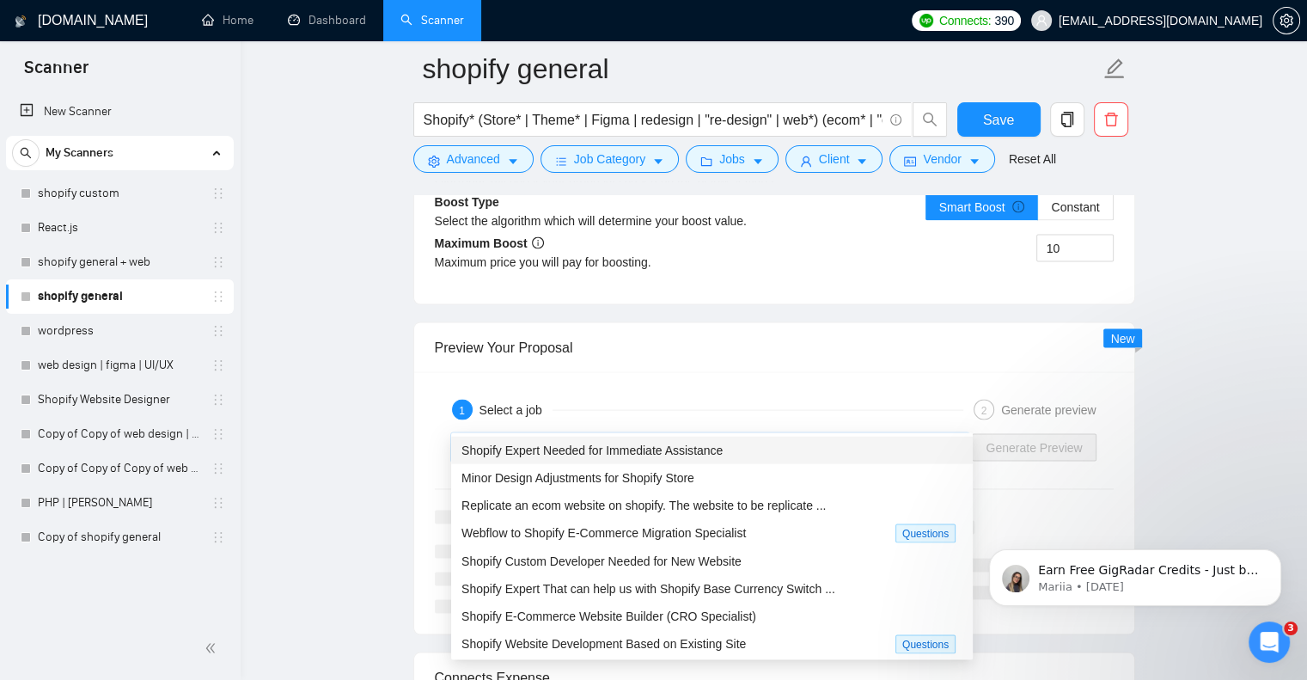
click at [753, 453] on div "Shopify Expert Needed for Immediate Assistance" at bounding box center [712, 450] width 501 height 19
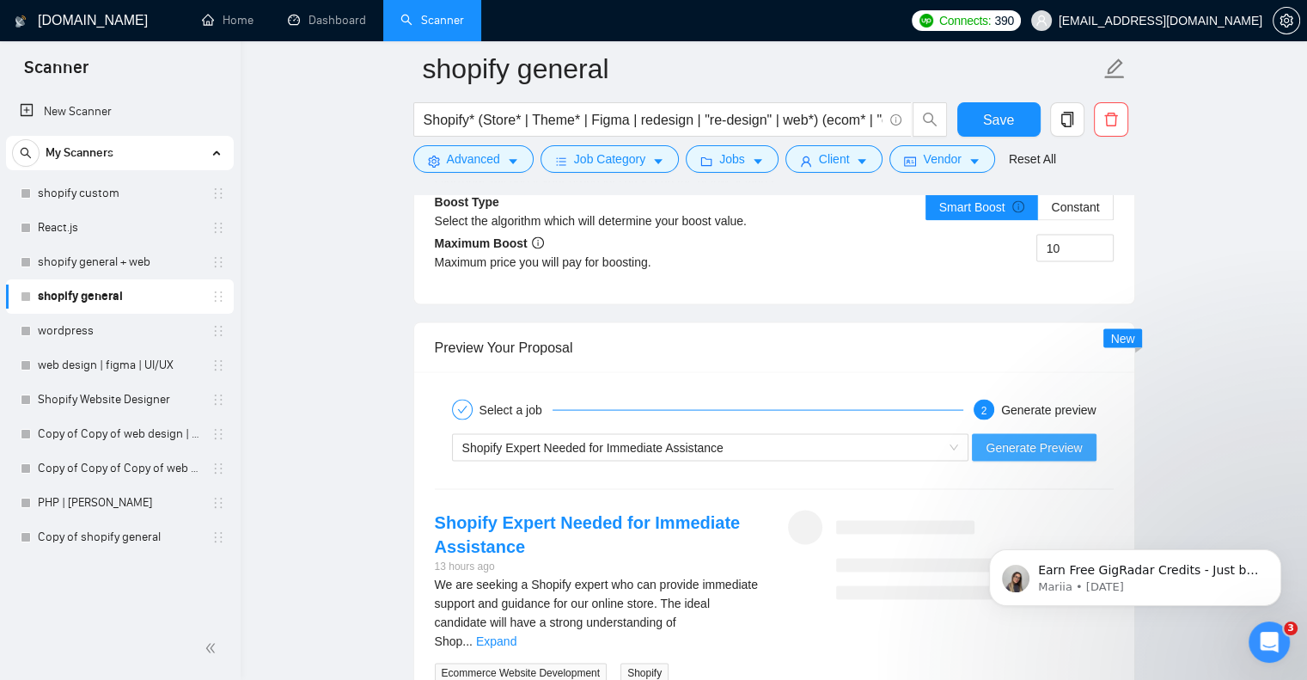
click at [1017, 438] on span "Generate Preview" at bounding box center [1034, 447] width 96 height 19
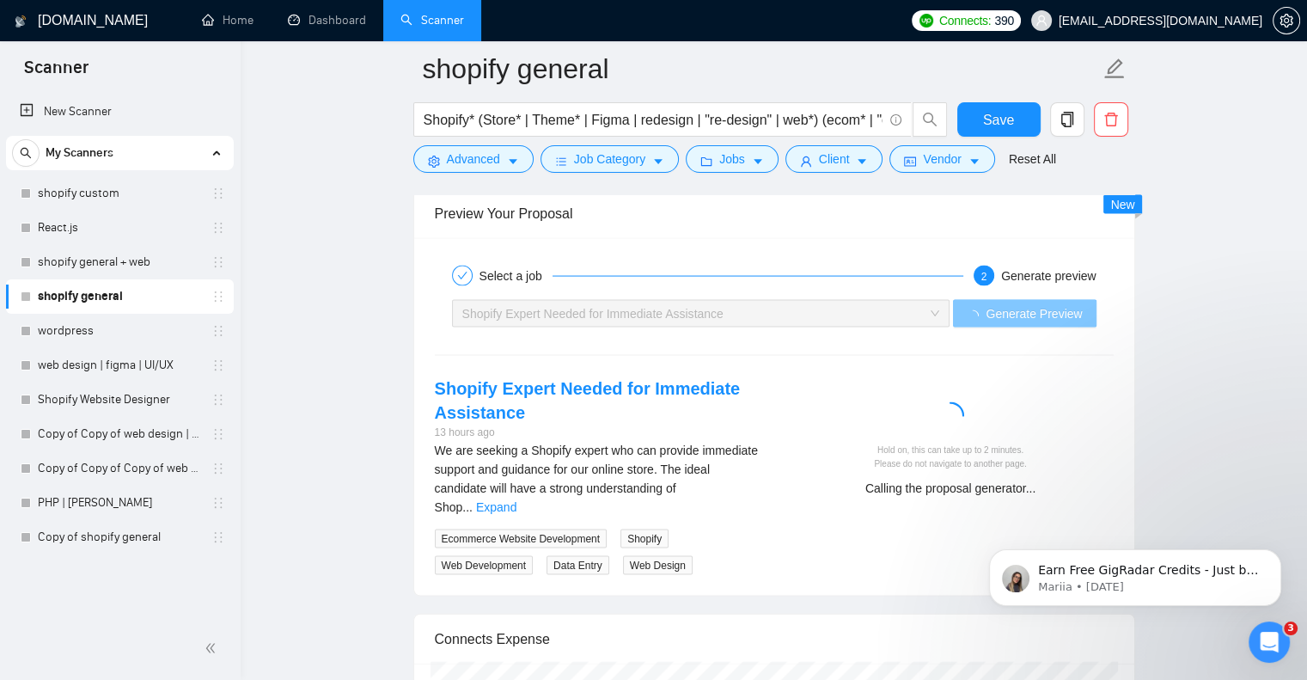
scroll to position [3523, 0]
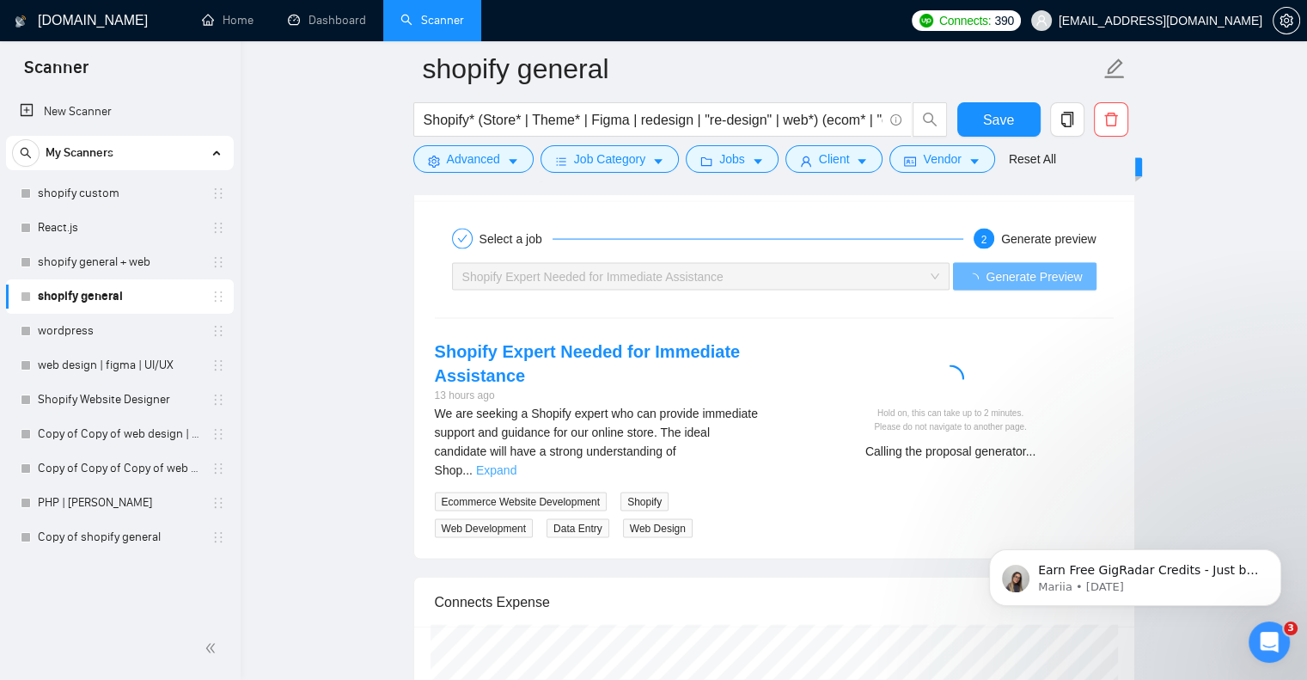
click at [517, 463] on link "Expand" at bounding box center [496, 470] width 40 height 14
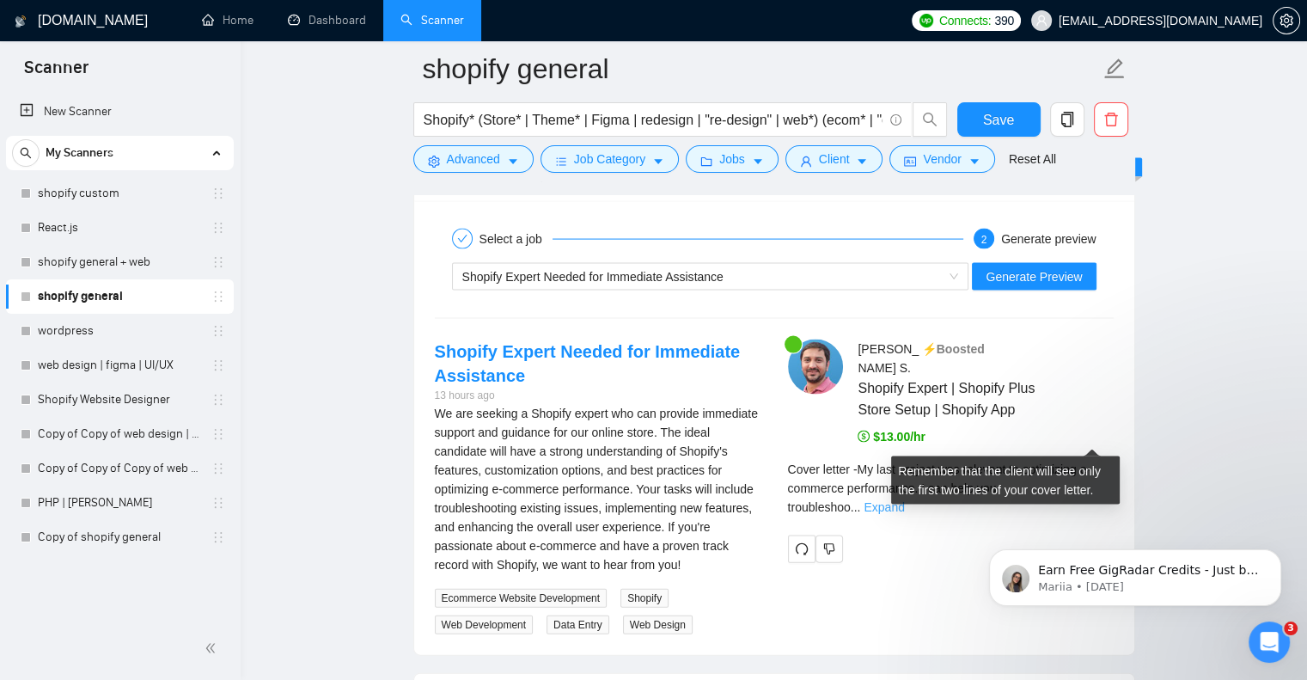
click at [904, 500] on link "Expand" at bounding box center [884, 507] width 40 height 14
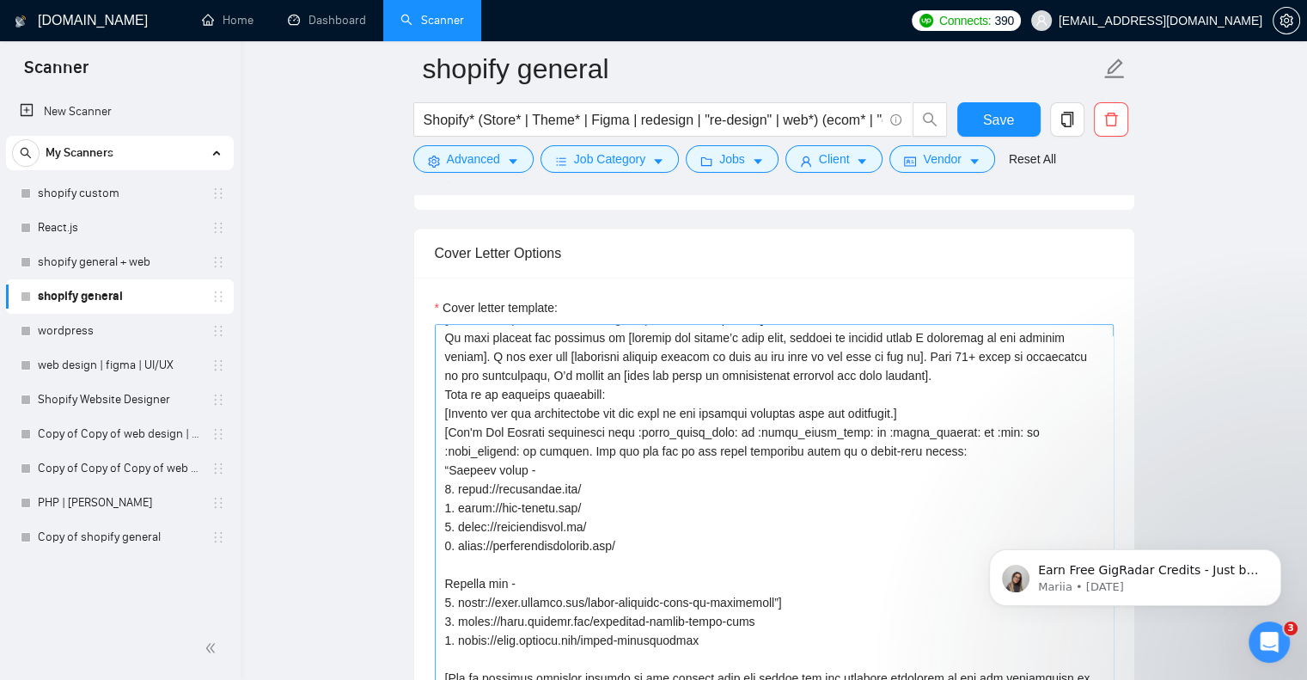
scroll to position [416, 0]
click at [755, 408] on textarea "Cover letter template:" at bounding box center [774, 517] width 679 height 387
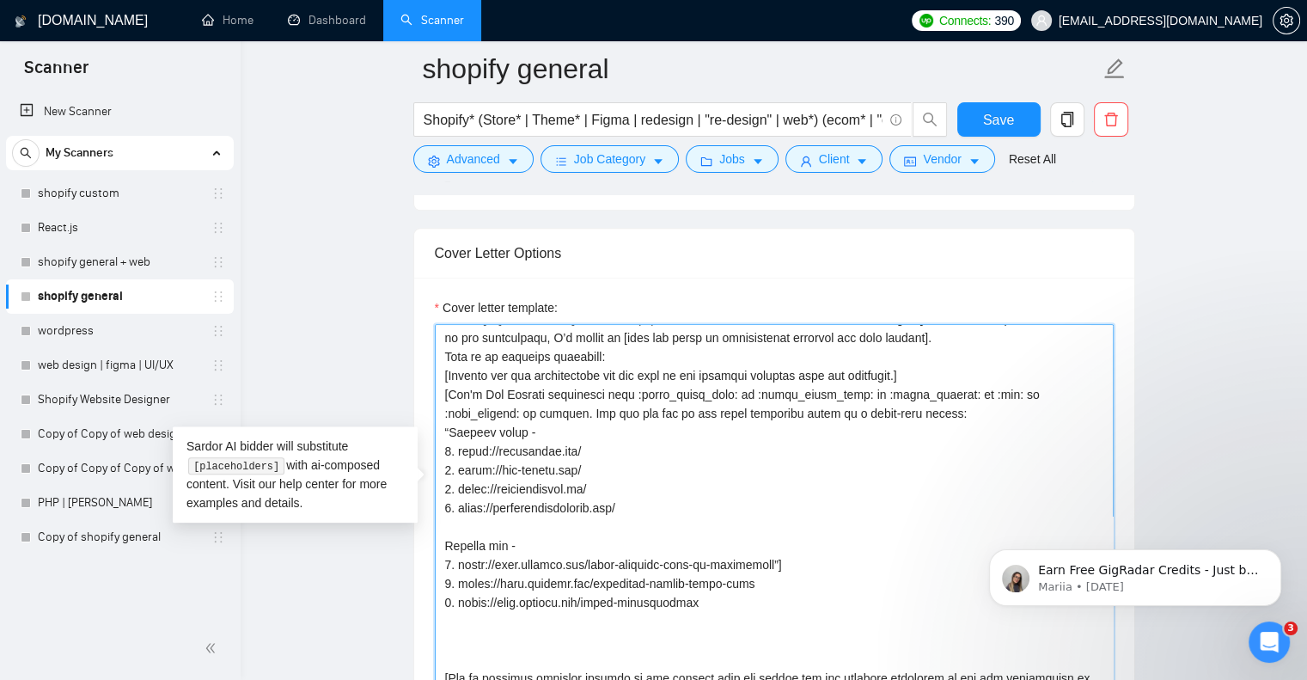
paste textarea "[Explain how you can resolve the issue or implement new strategies based on cli…"
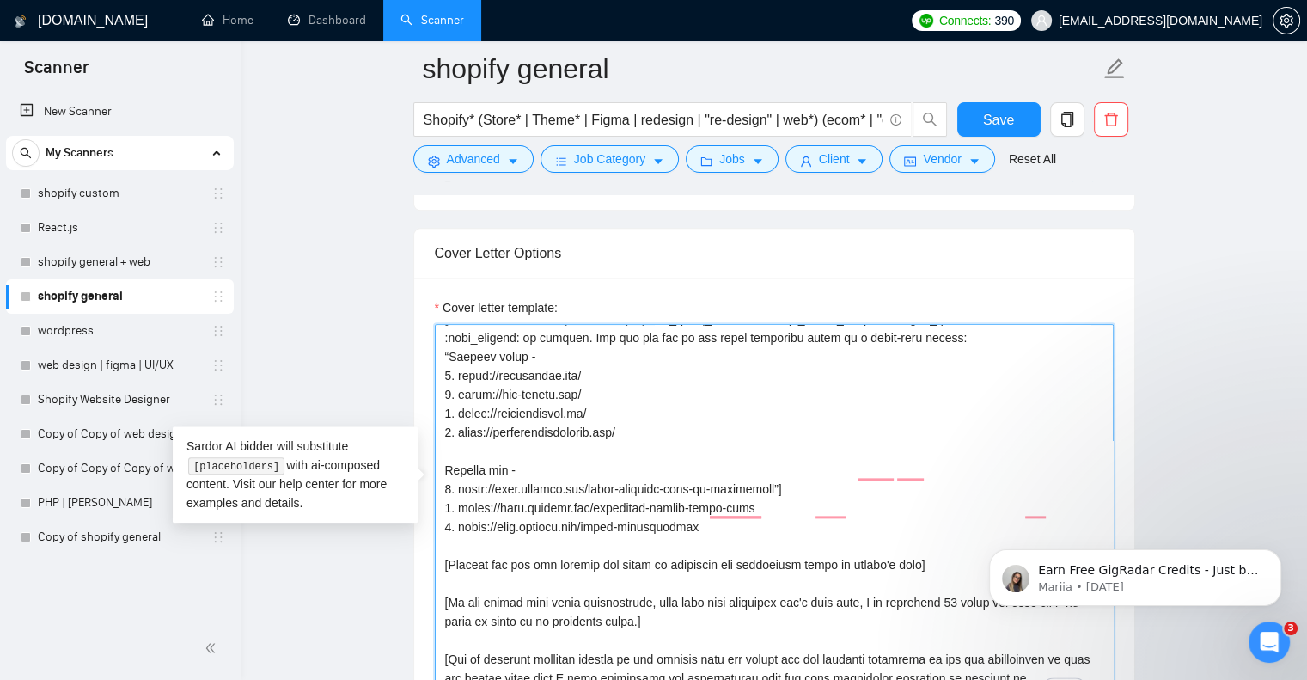
paste textarea "Best Regards, Priyank Savani."
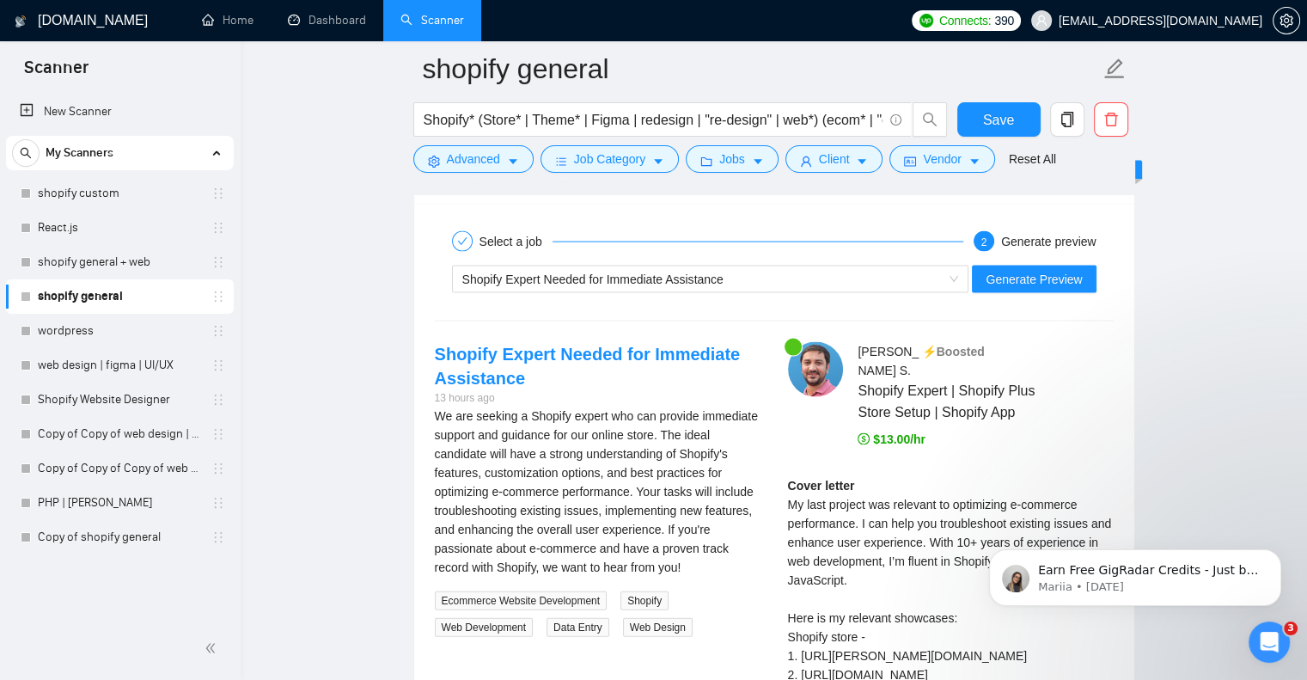
scroll to position [3504, 0]
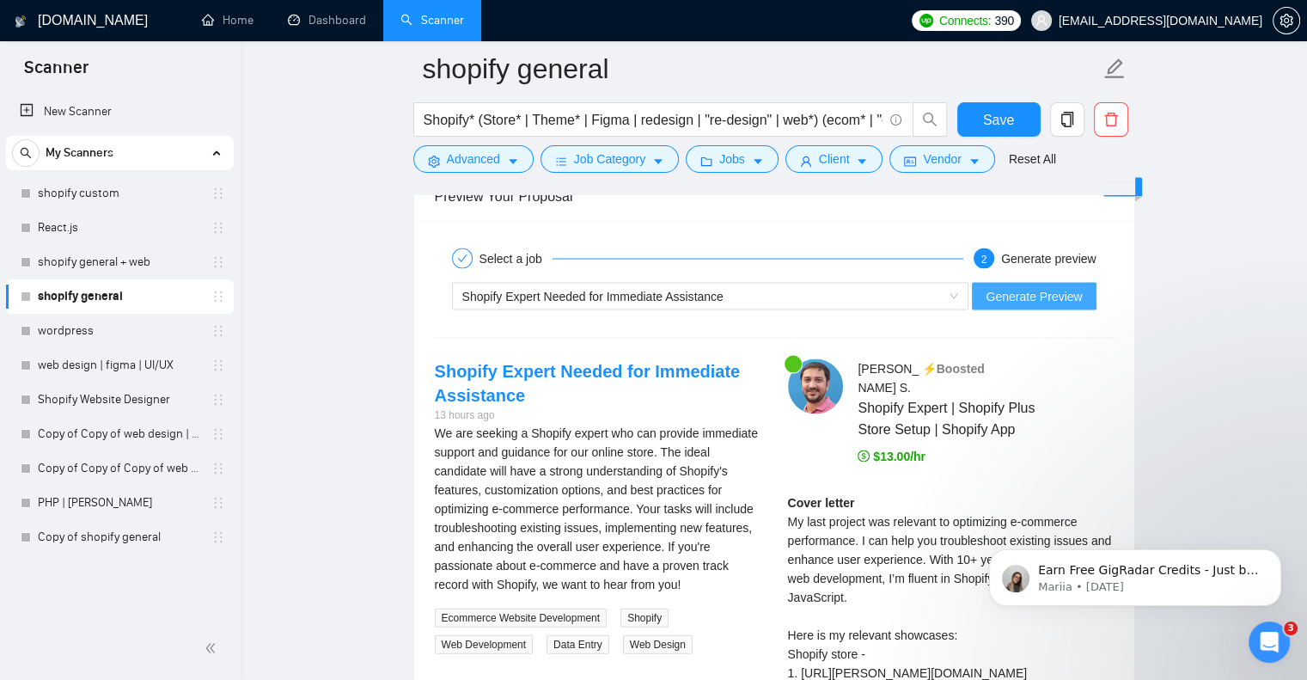
click at [1010, 287] on span "Generate Preview" at bounding box center [1034, 296] width 96 height 19
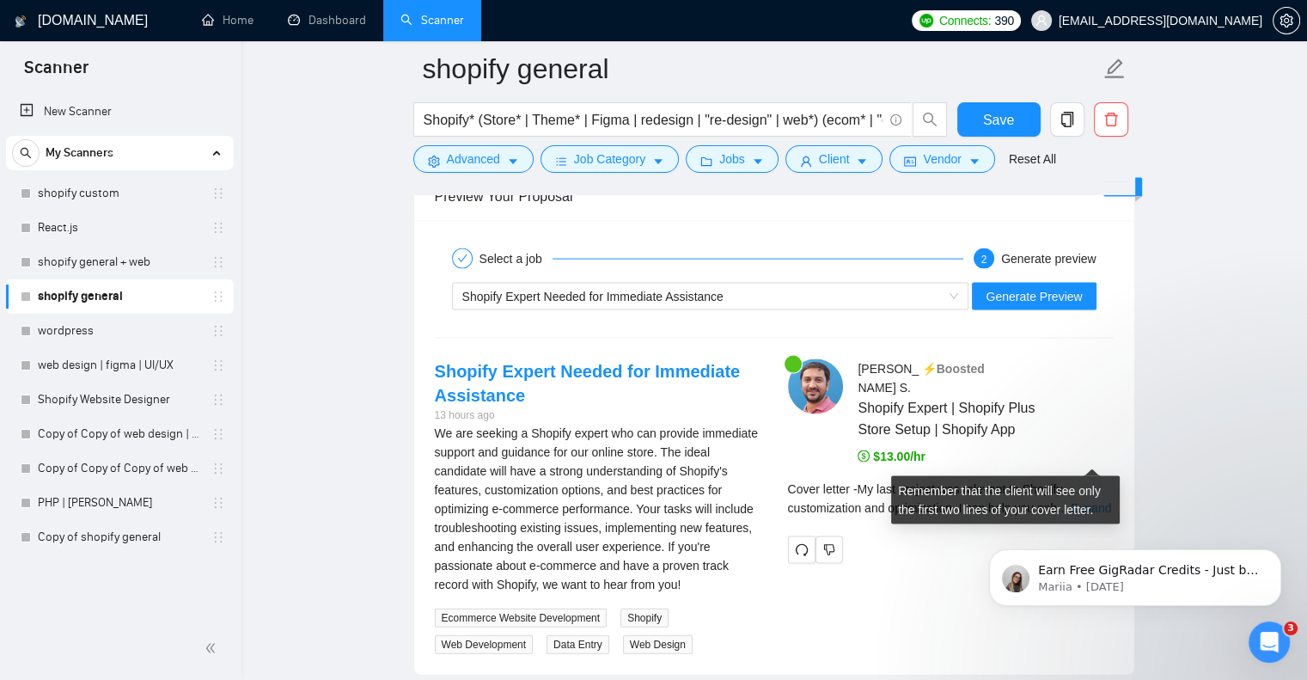
click at [1075, 501] on link "Expand" at bounding box center [1091, 508] width 40 height 14
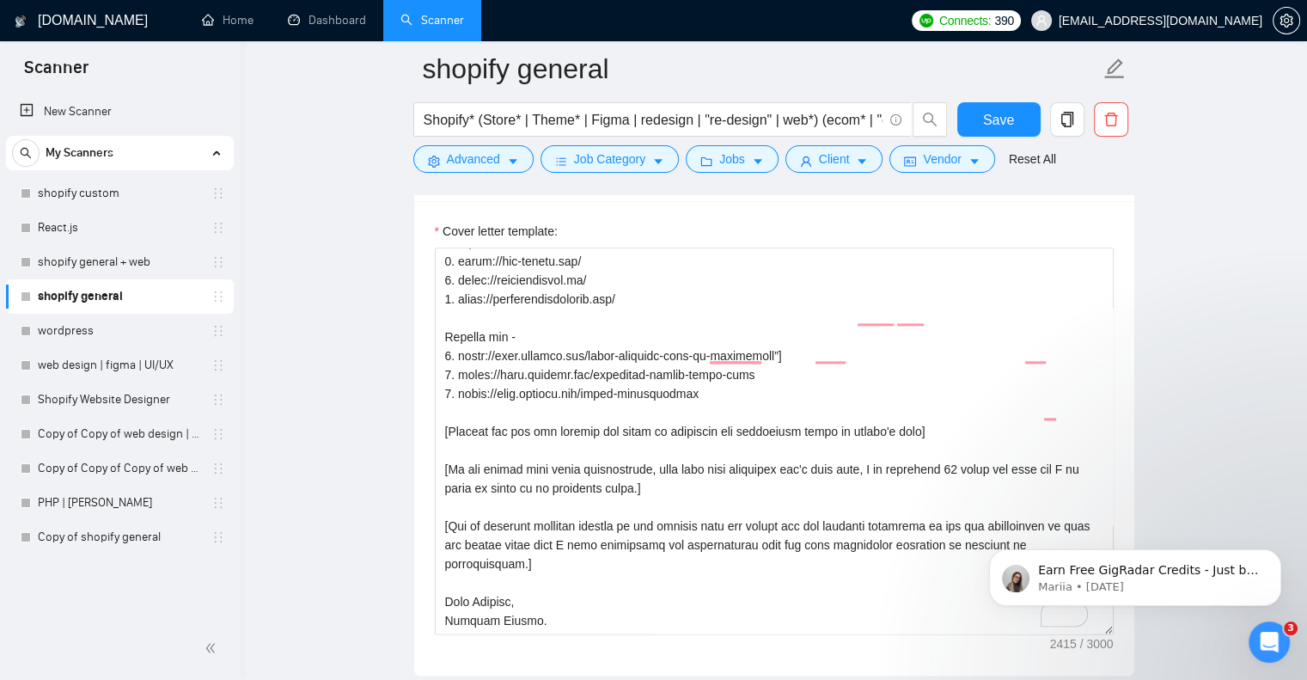
scroll to position [493, 0]
click at [561, 414] on textarea "Cover letter template:" at bounding box center [774, 441] width 679 height 387
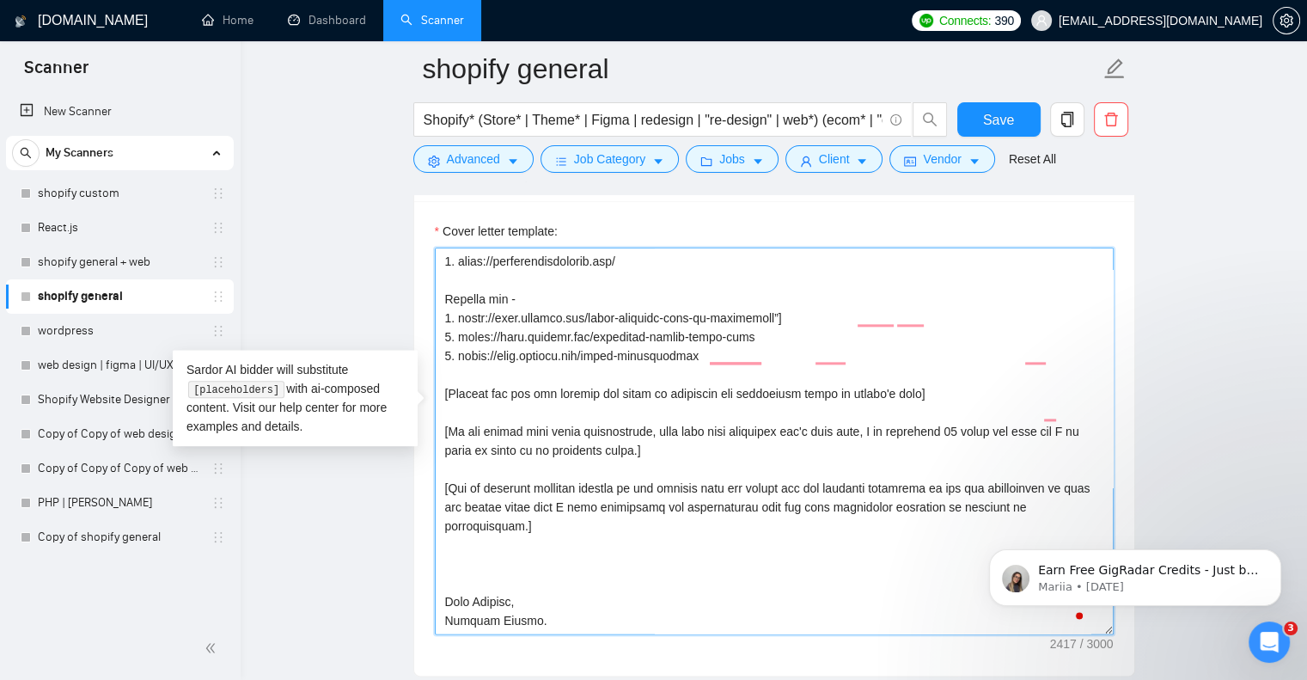
paste textarea "Are you free for a quick 15-minute intro call?"
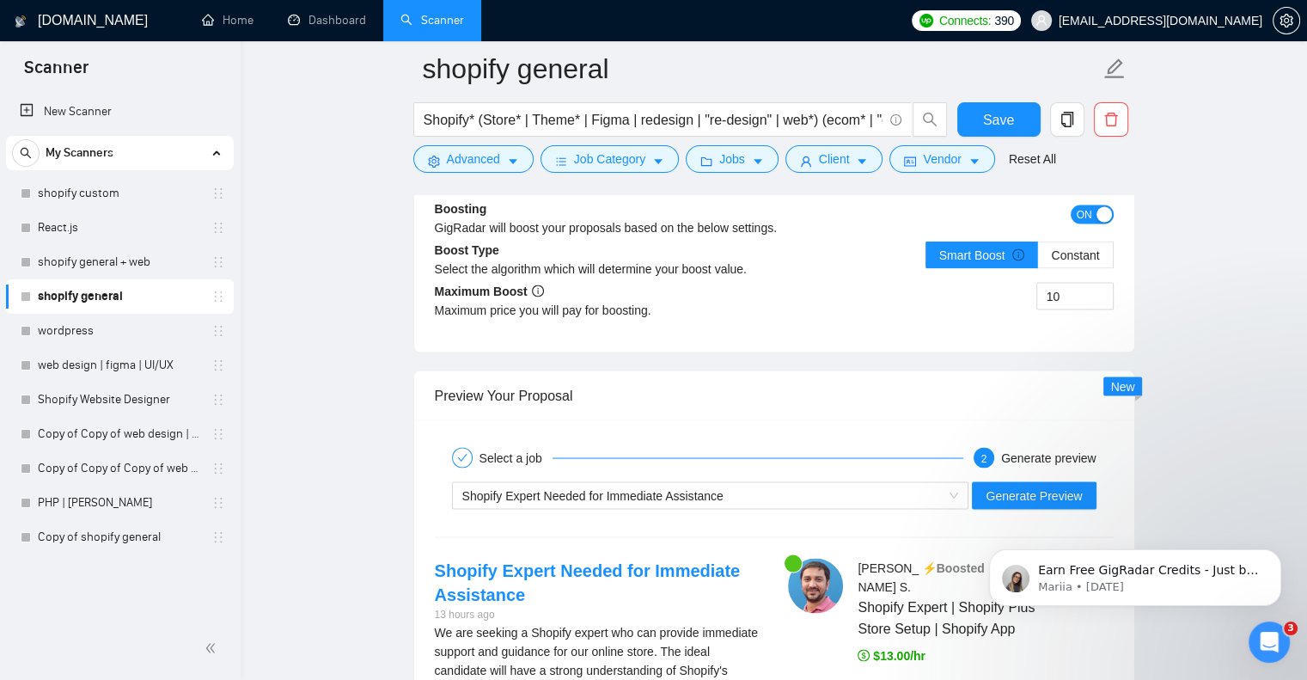
scroll to position [3323, 0]
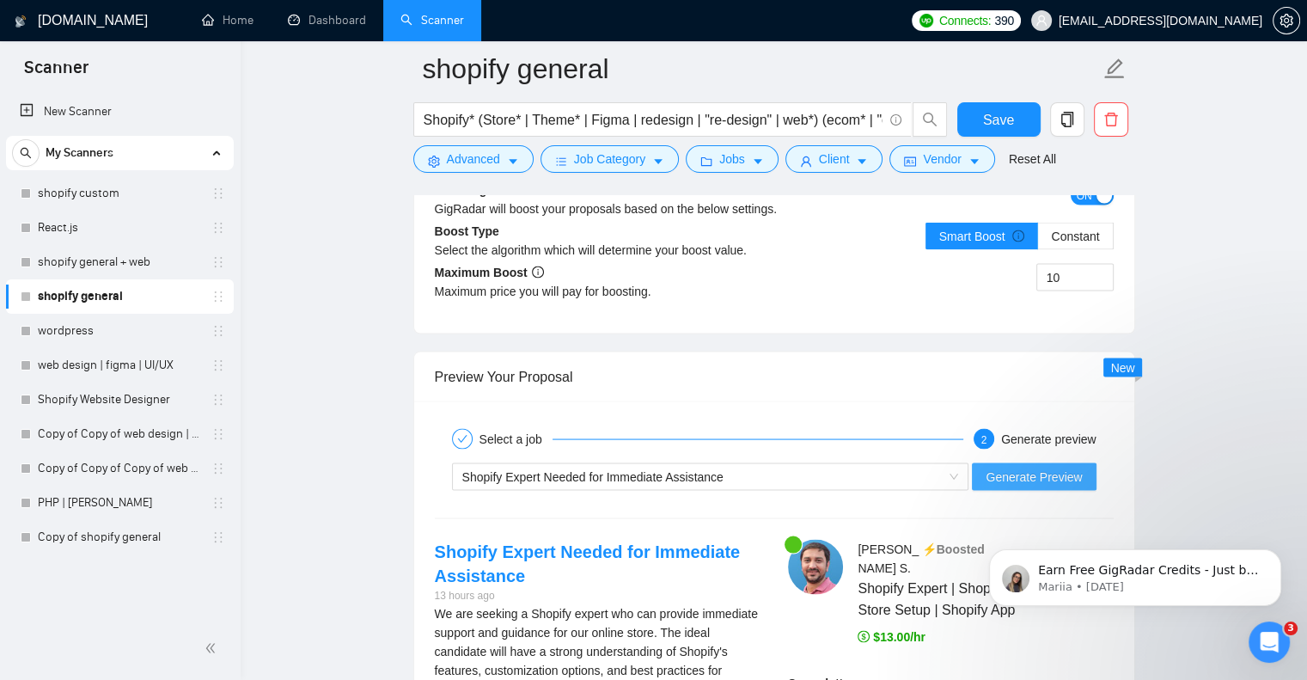
click at [1052, 468] on span "Generate Preview" at bounding box center [1034, 477] width 96 height 19
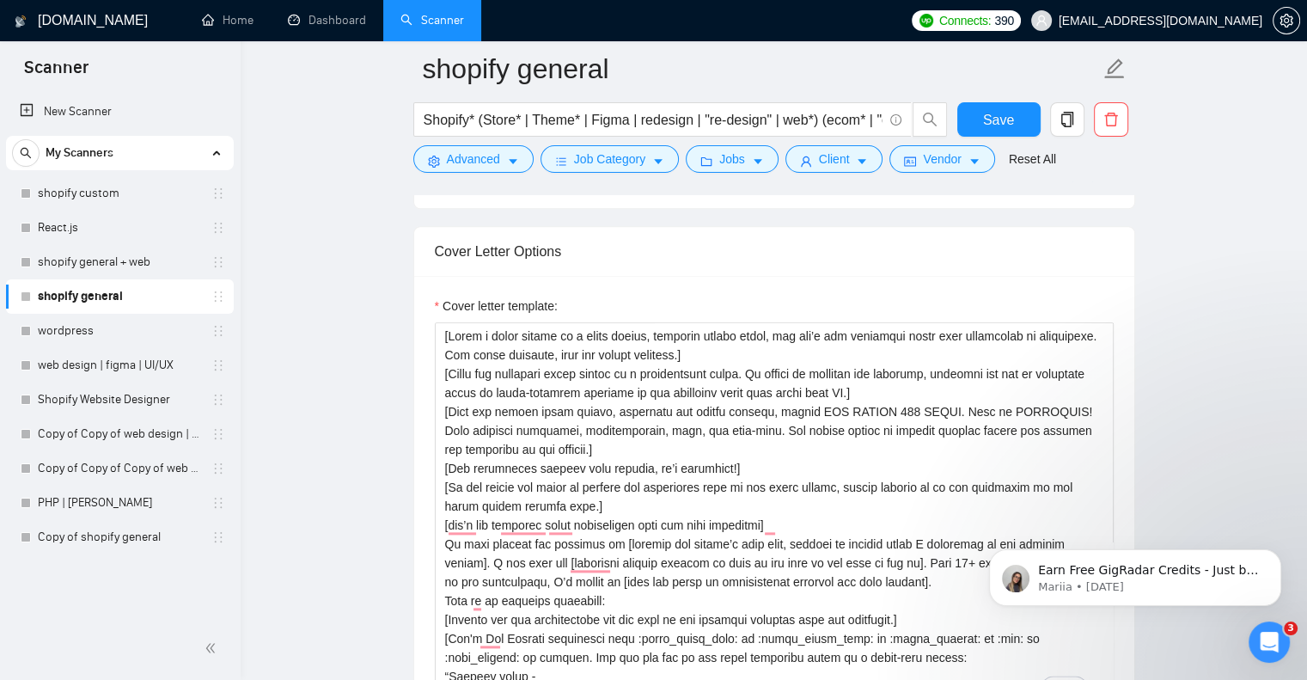
scroll to position [1956, 0]
click at [444, 322] on textarea "Cover letter template:" at bounding box center [774, 515] width 679 height 387
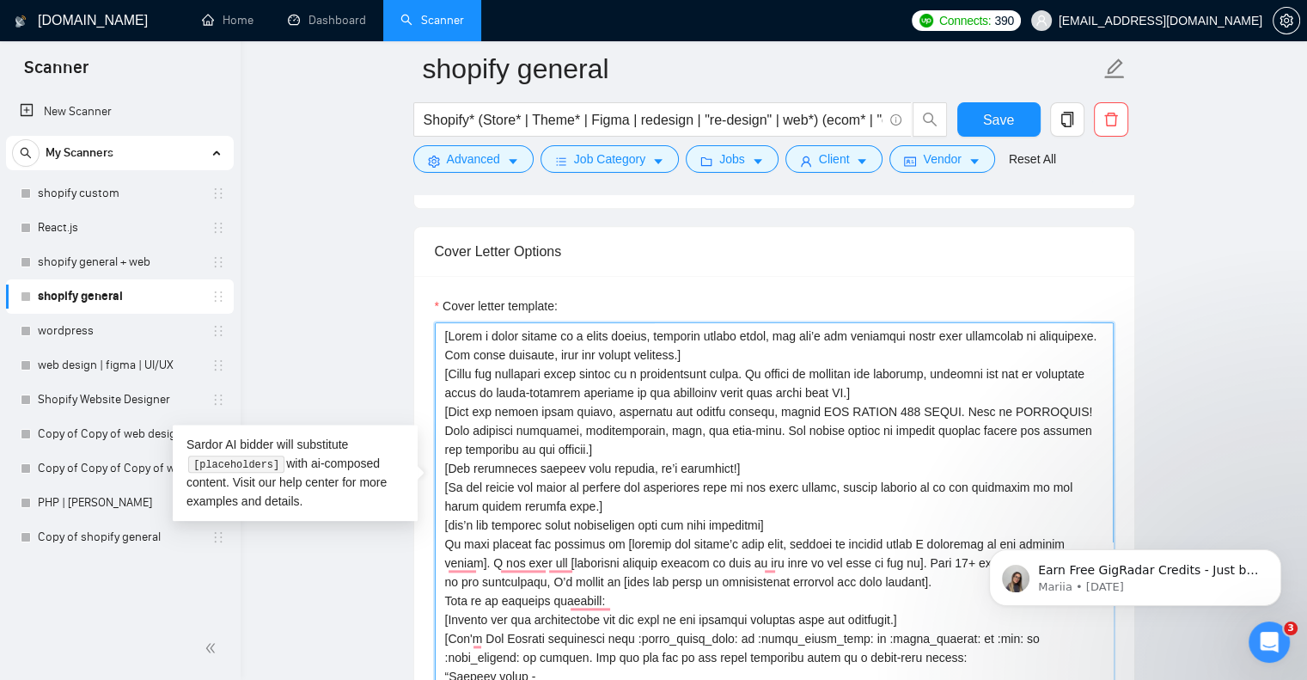
paste textarea "[Say "Hello" and add a name if there is such, if not - leave just "Hello Dear"]"
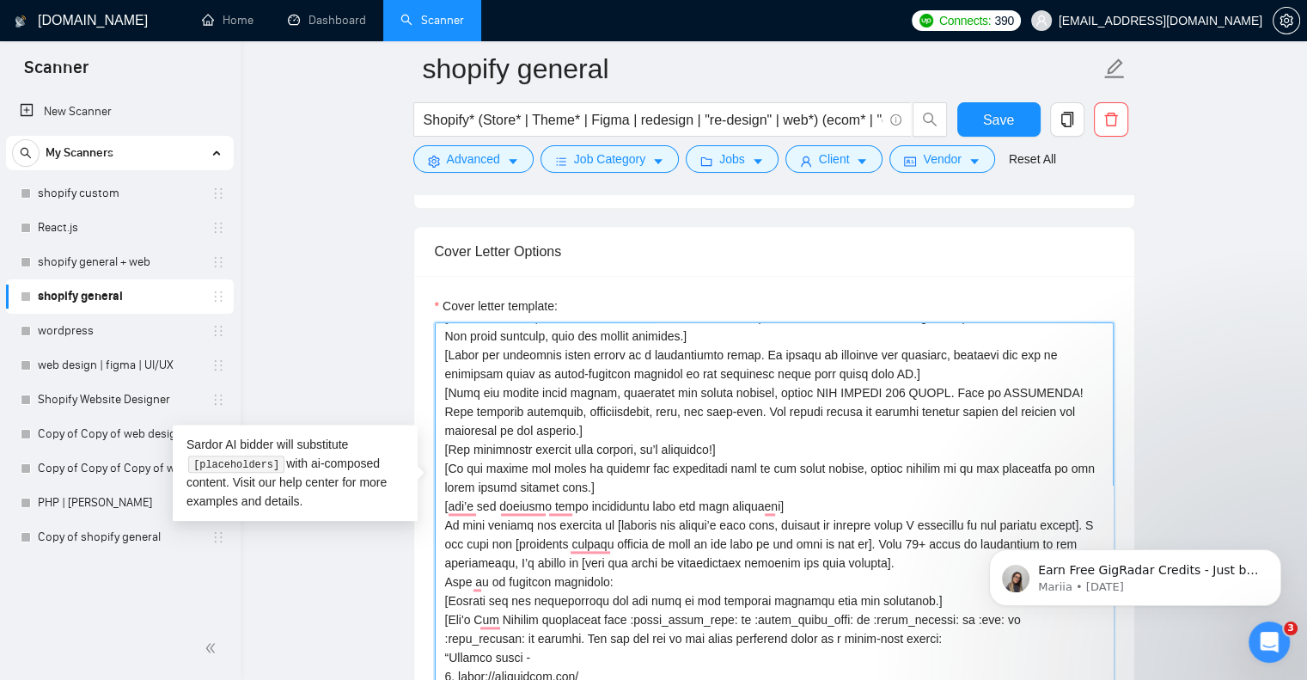
scroll to position [64, 0]
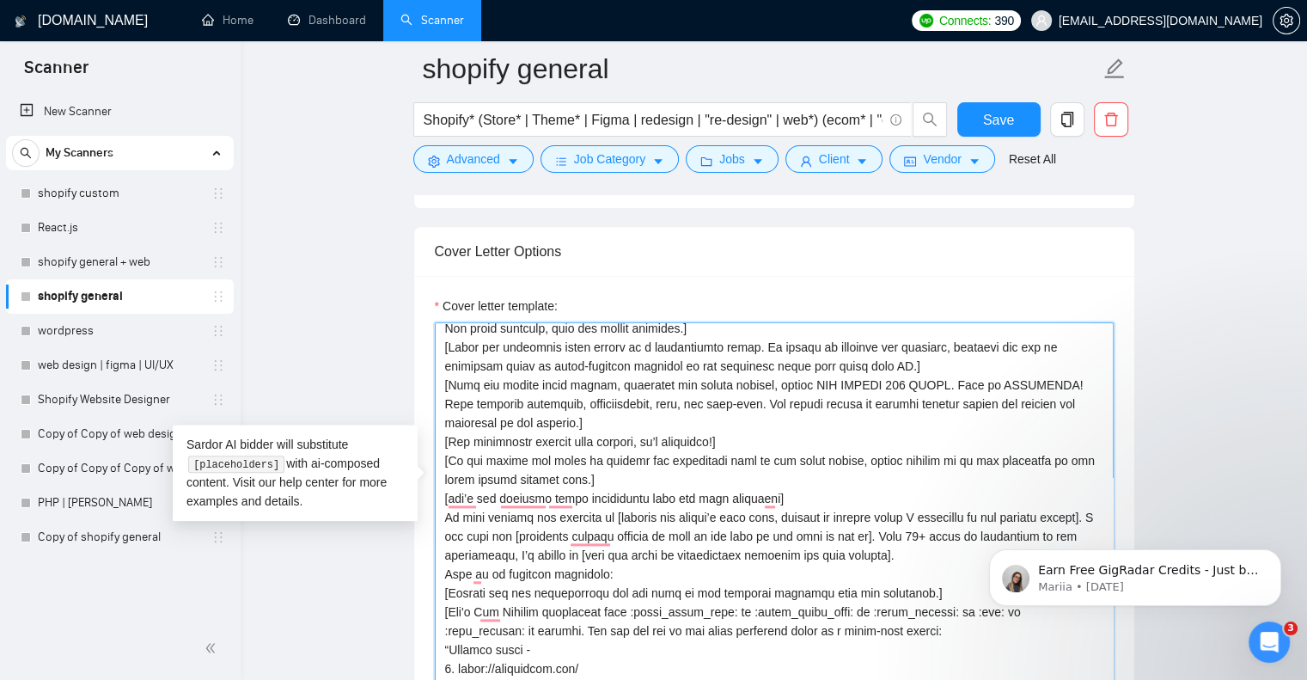
type textarea "[Say "Hello" and add a name if there is such, if not - leave just "Hello Dear"]…"
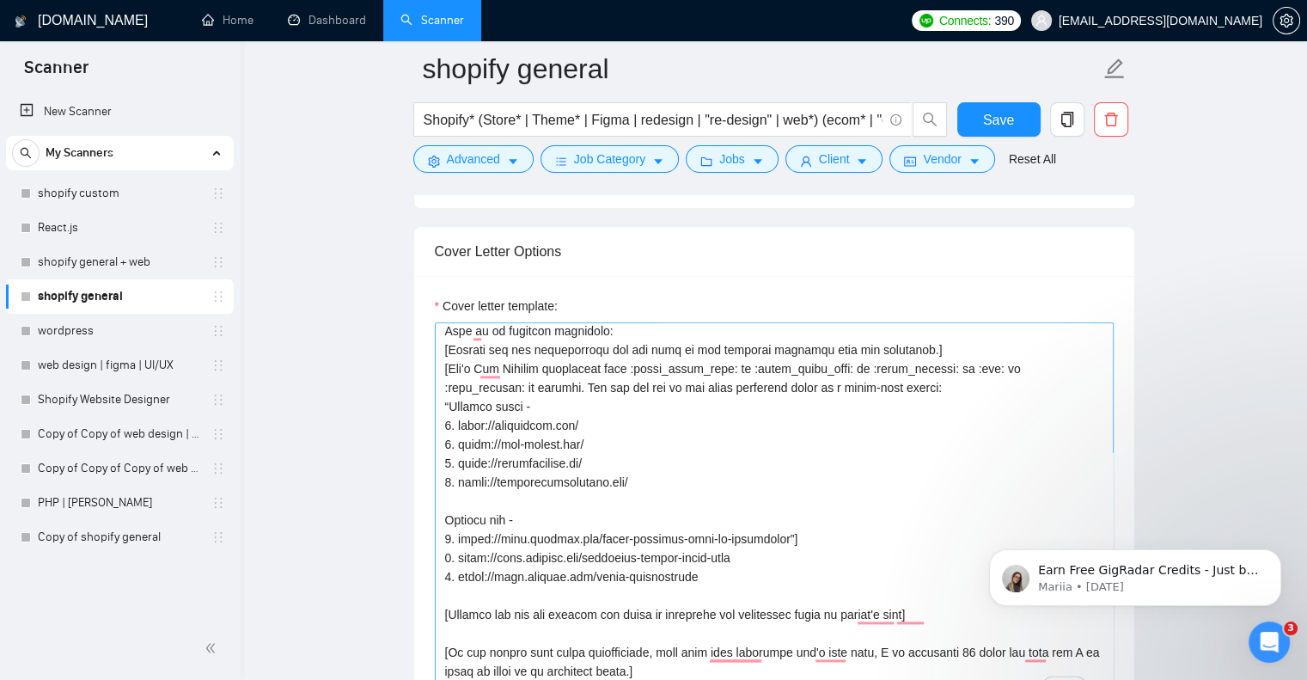
scroll to position [127, 0]
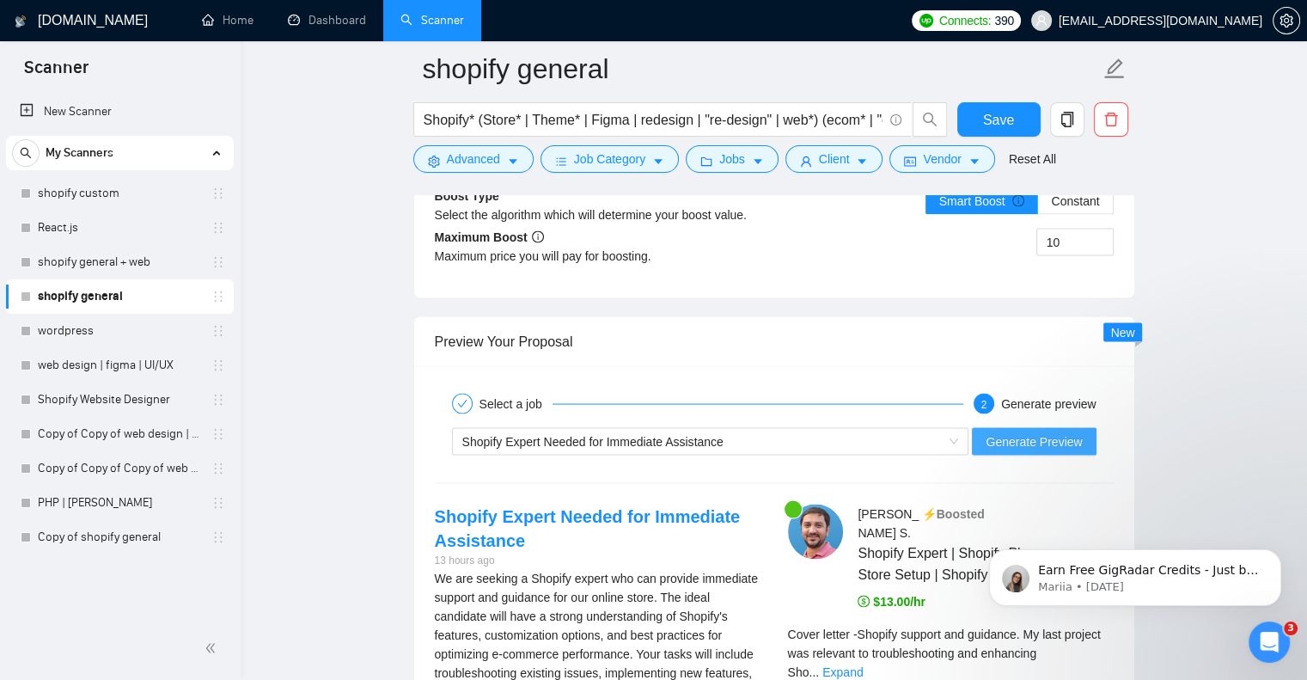
click at [1038, 428] on button "Generate Preview" at bounding box center [1034, 442] width 124 height 28
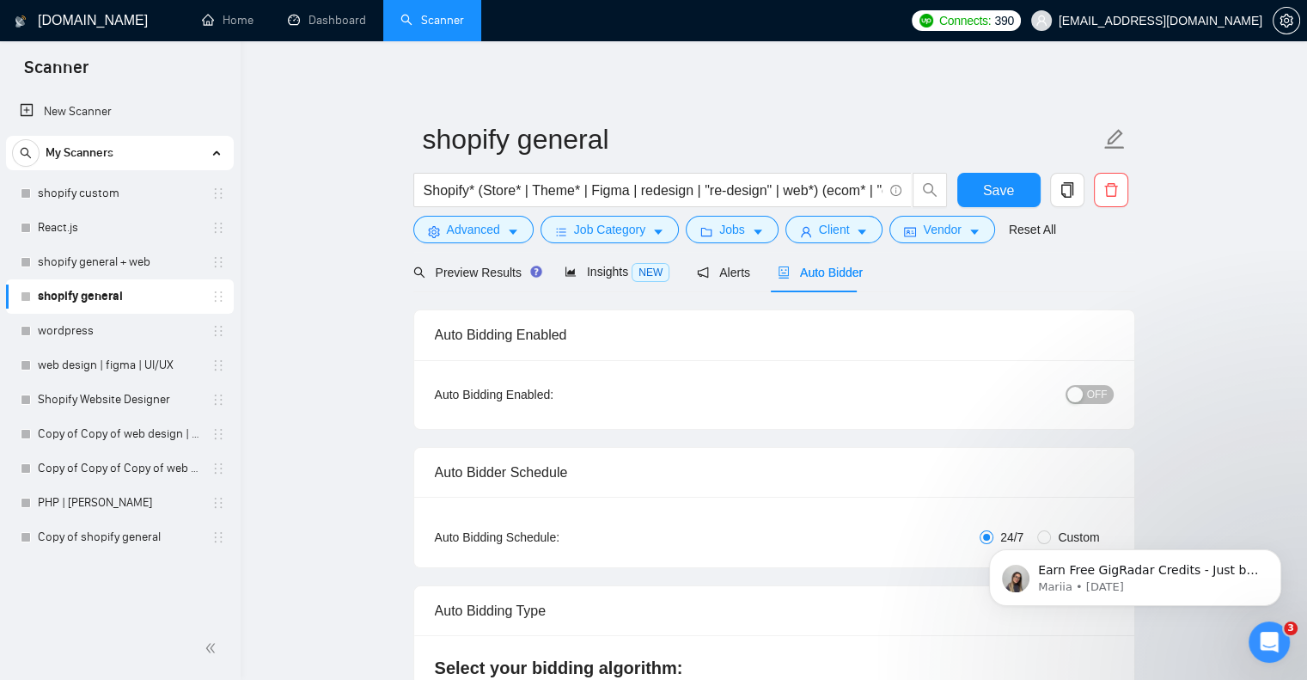
scroll to position [0, 0]
click at [1092, 389] on span "OFF" at bounding box center [1097, 394] width 21 height 19
click at [983, 188] on button "Save" at bounding box center [999, 190] width 83 height 34
checkbox input "true"
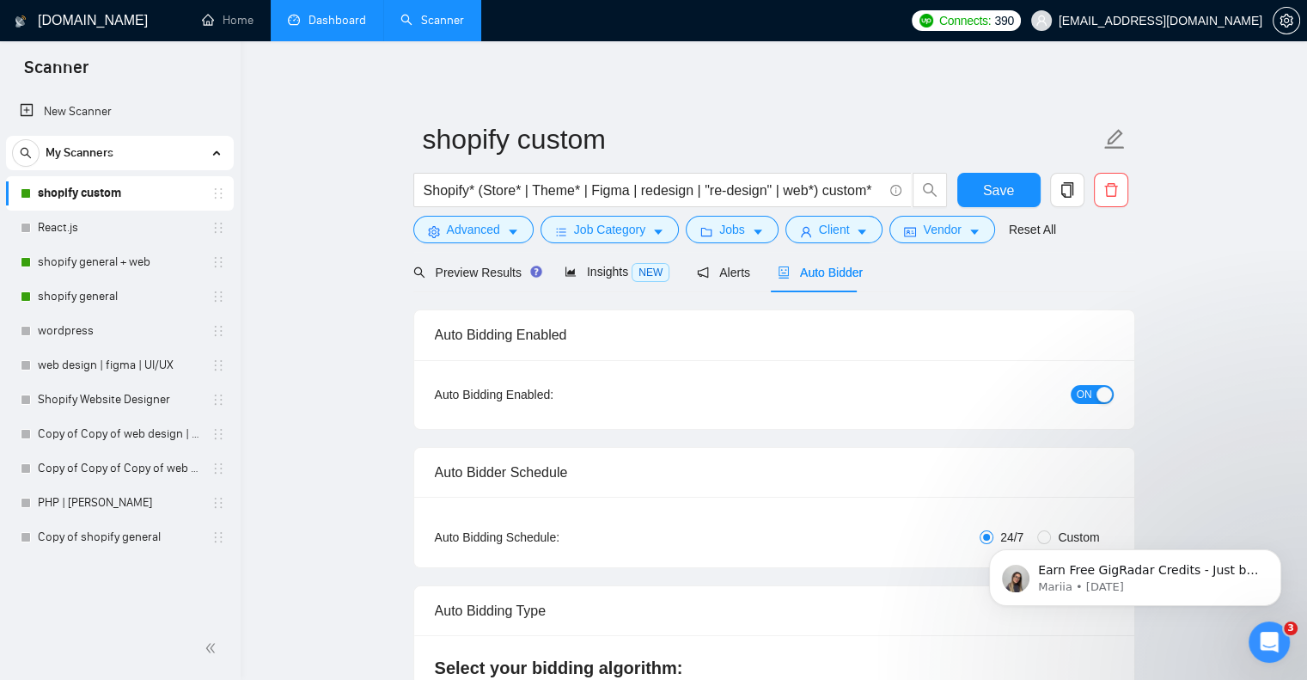
click at [330, 25] on link "Dashboard" at bounding box center [327, 20] width 78 height 15
